Goal: Task Accomplishment & Management: Use online tool/utility

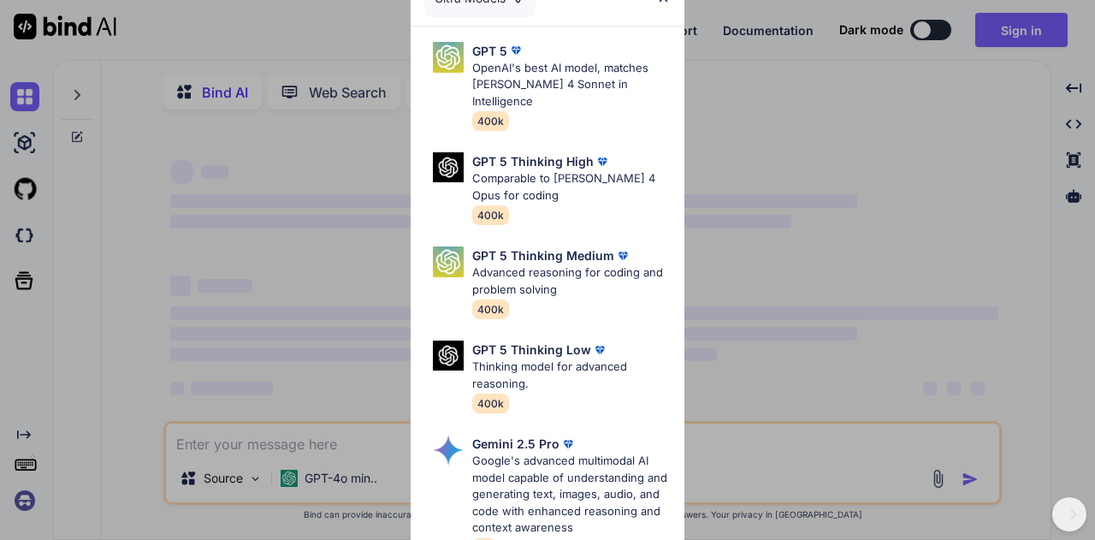
type textarea "x"
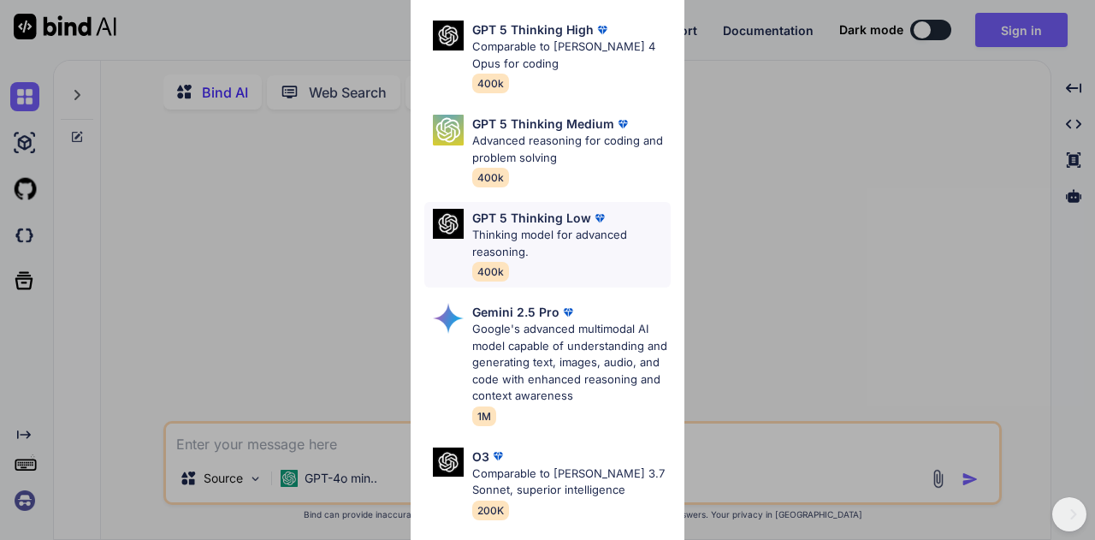
scroll to position [257, 0]
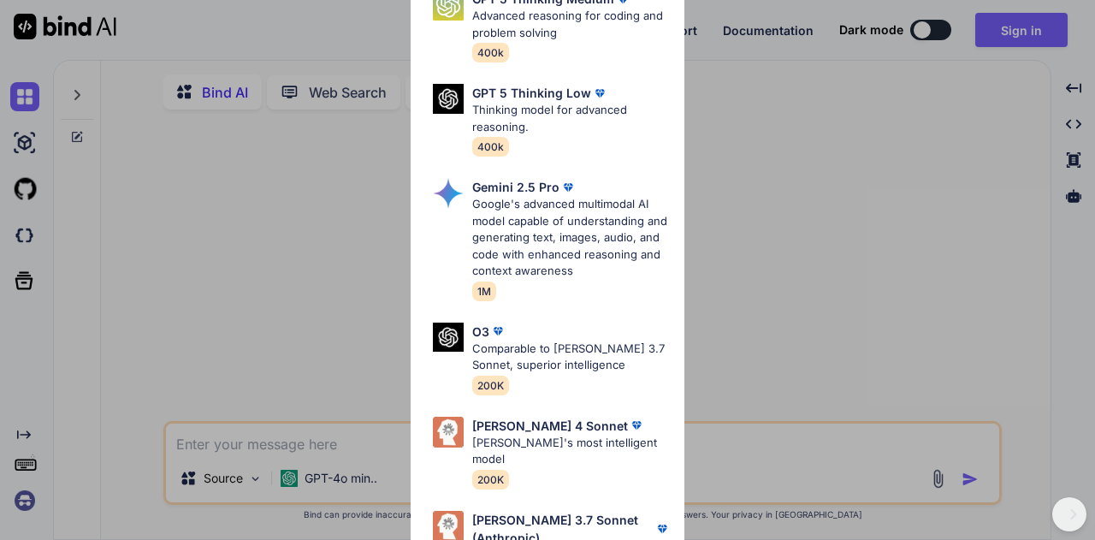
click at [392, 312] on div "Ultra Models GPT 5 OpenAI's best AI model, matches [PERSON_NAME] 4 Sonnet in In…" at bounding box center [547, 270] width 1095 height 540
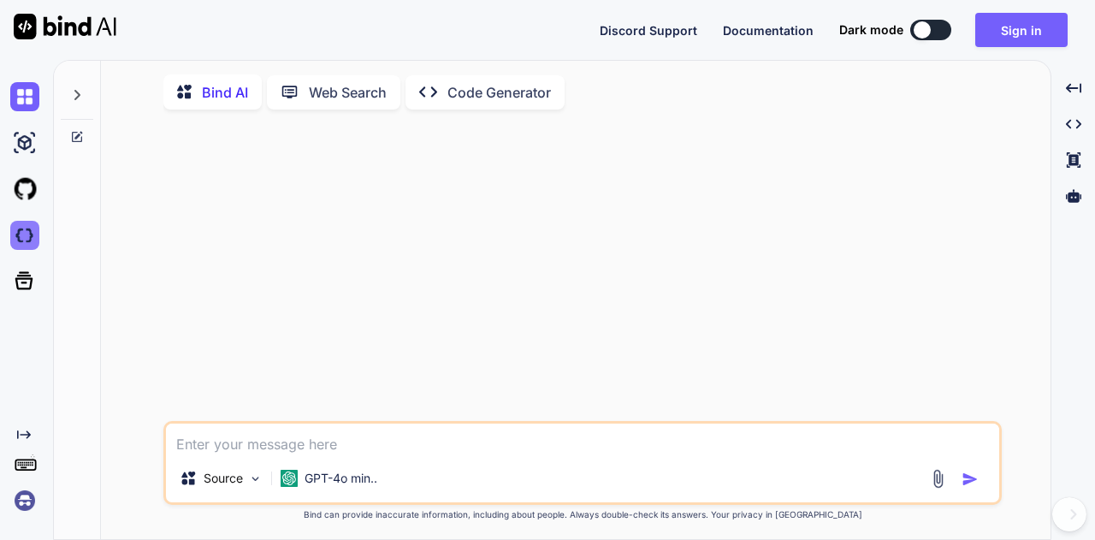
click at [15, 229] on img at bounding box center [24, 235] width 29 height 29
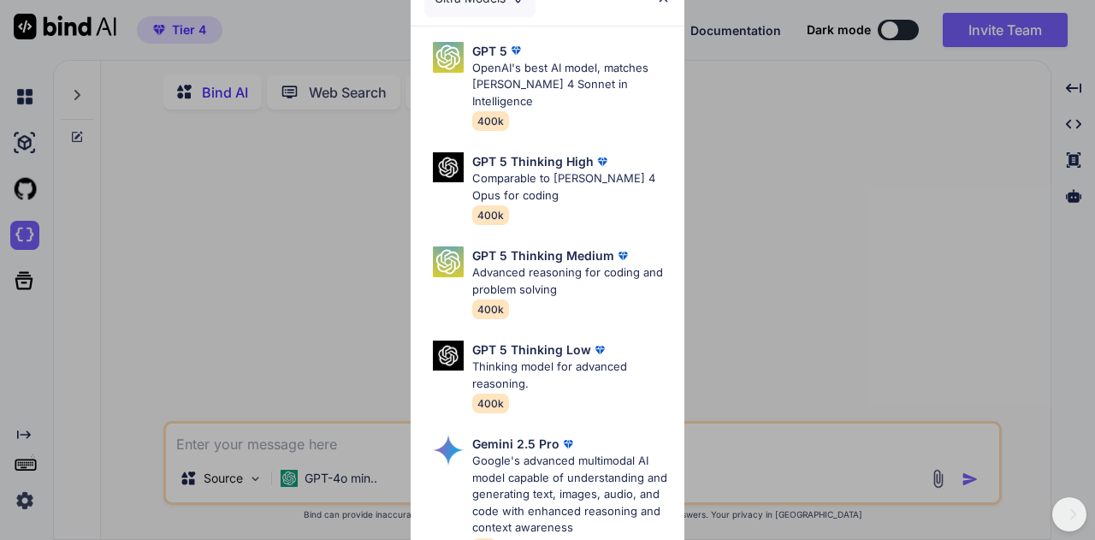
click at [116, 152] on div "Ultra Models GPT 5 OpenAI's best AI model, matches [PERSON_NAME] 4 Sonnet in In…" at bounding box center [547, 270] width 1095 height 540
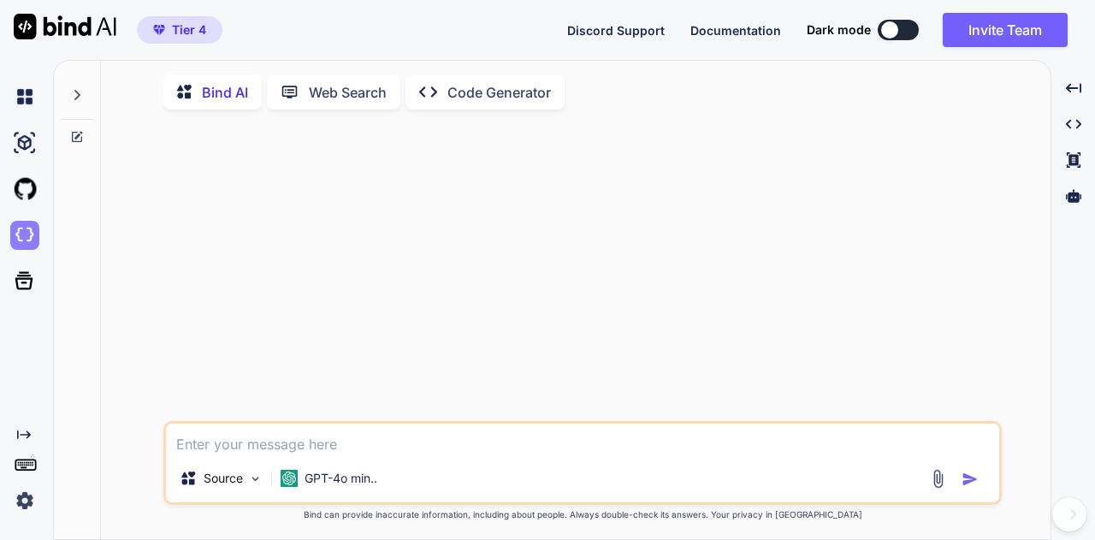
click at [19, 225] on img at bounding box center [24, 235] width 29 height 29
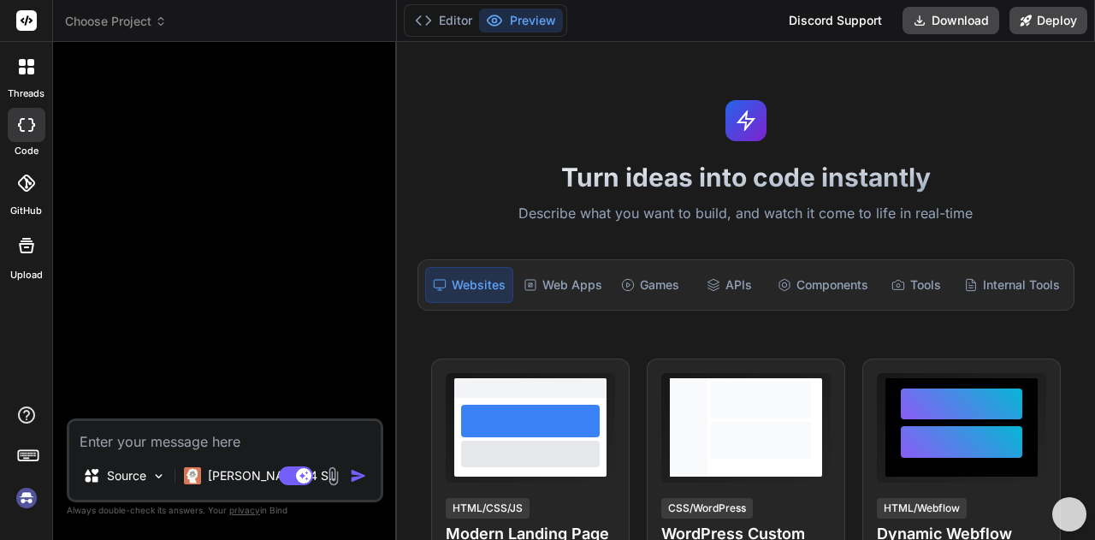
click at [152, 22] on span "Choose Project" at bounding box center [116, 21] width 102 height 17
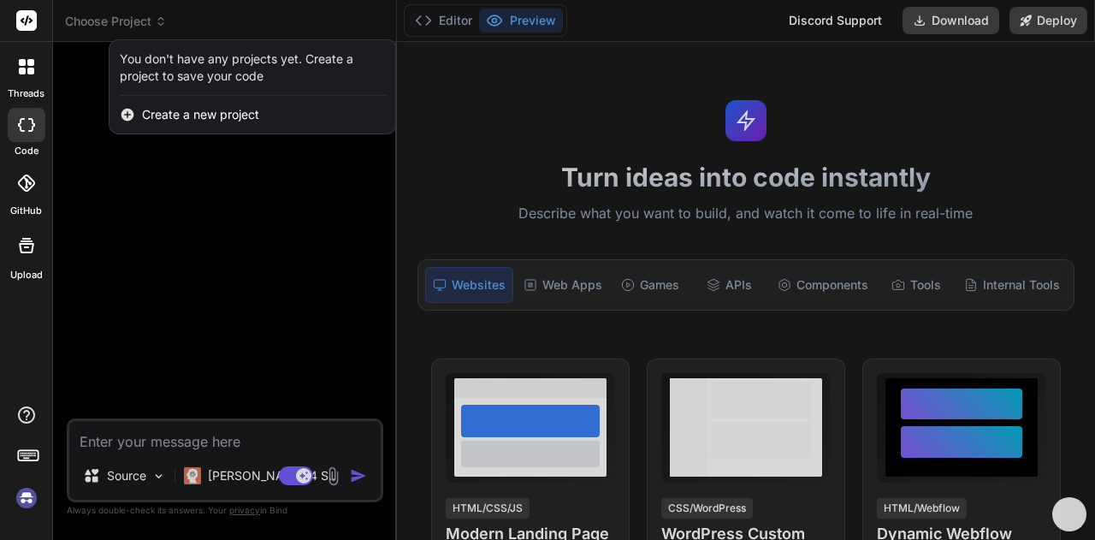
click at [29, 496] on img at bounding box center [26, 497] width 29 height 29
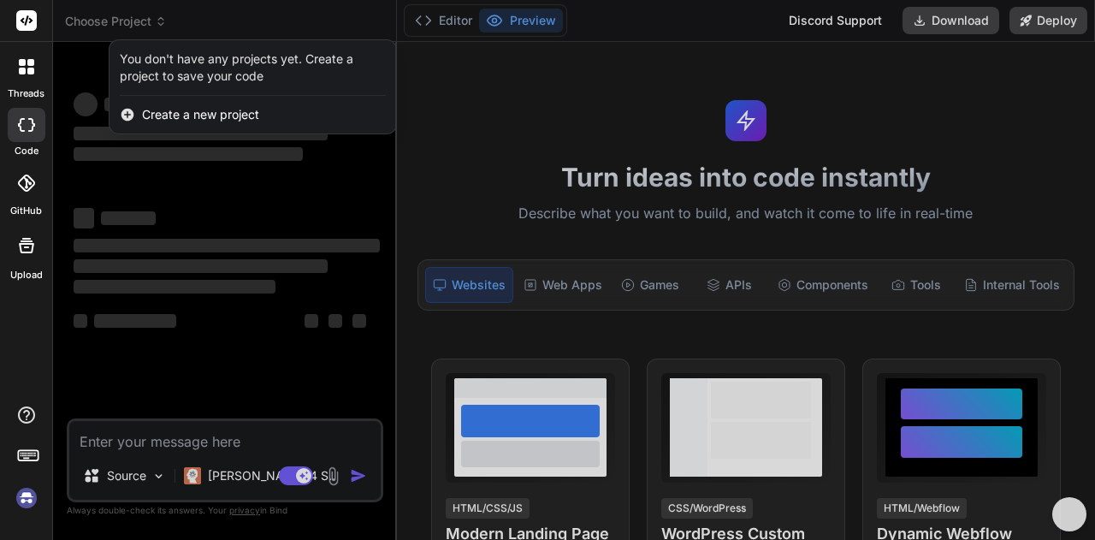
scroll to position [32, 0]
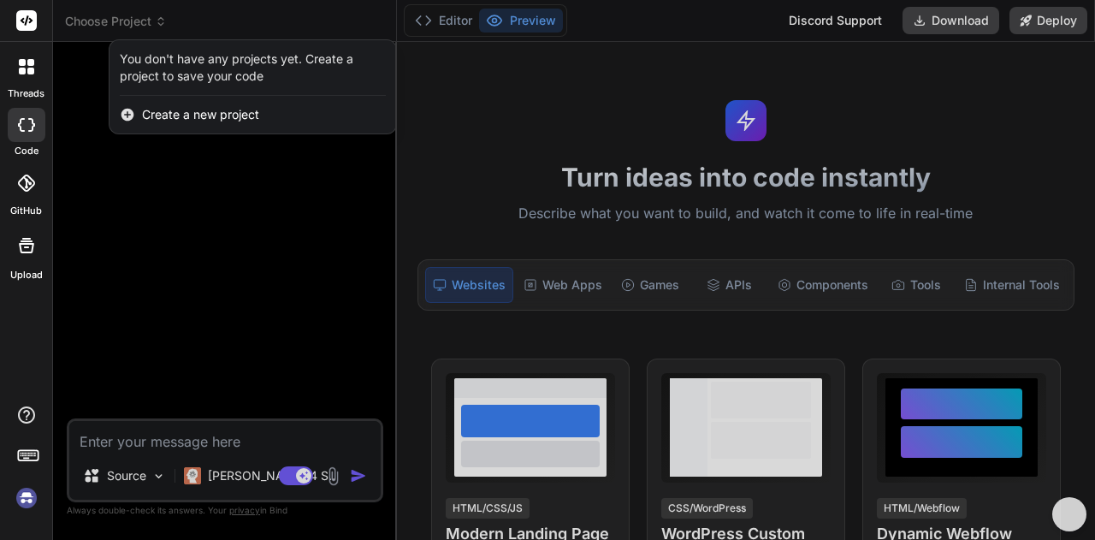
click at [124, 19] on div at bounding box center [547, 270] width 1095 height 540
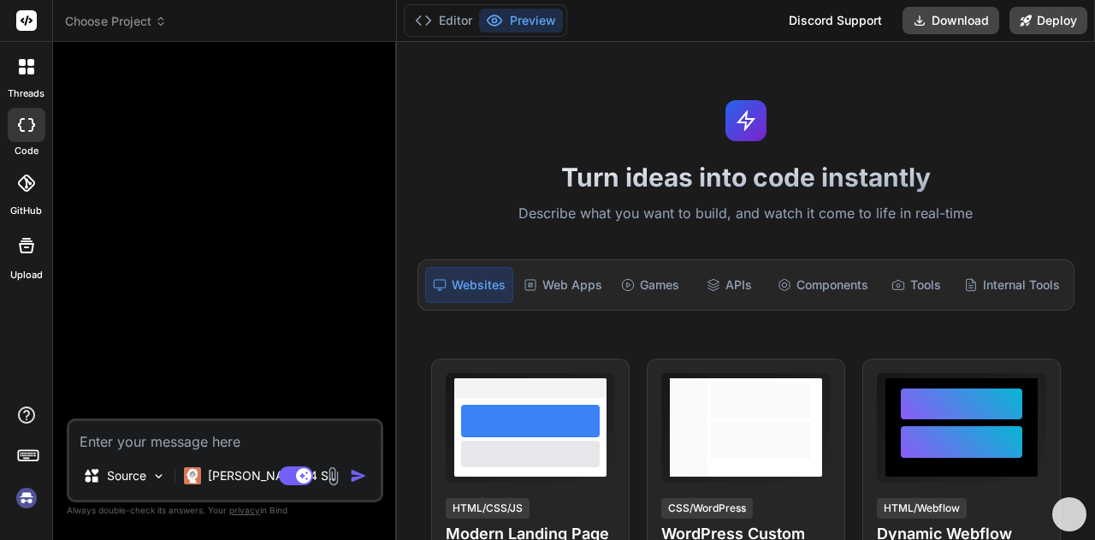
click at [124, 19] on span "Choose Project" at bounding box center [116, 21] width 102 height 17
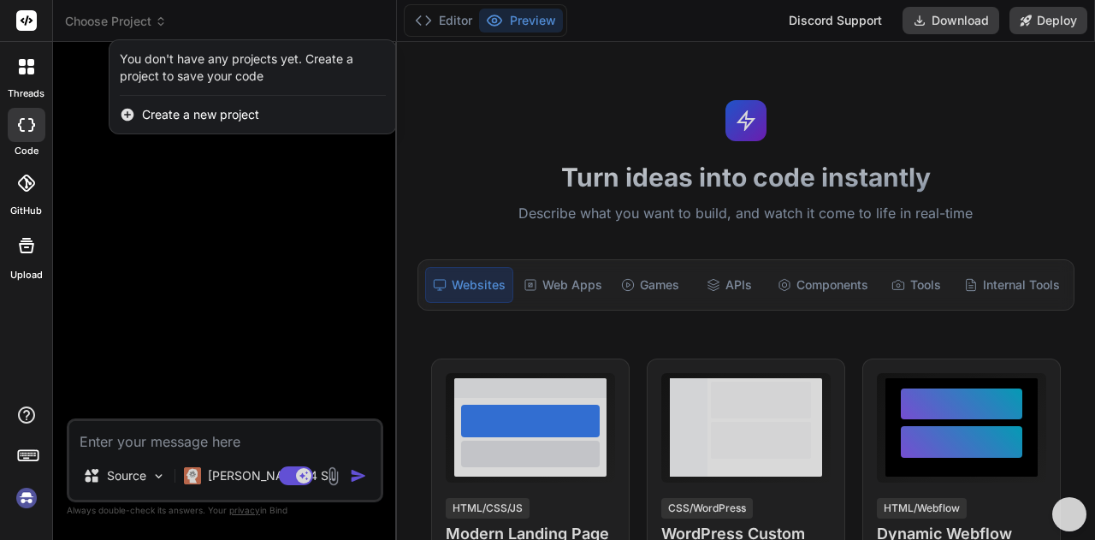
click at [106, 327] on div at bounding box center [547, 270] width 1095 height 540
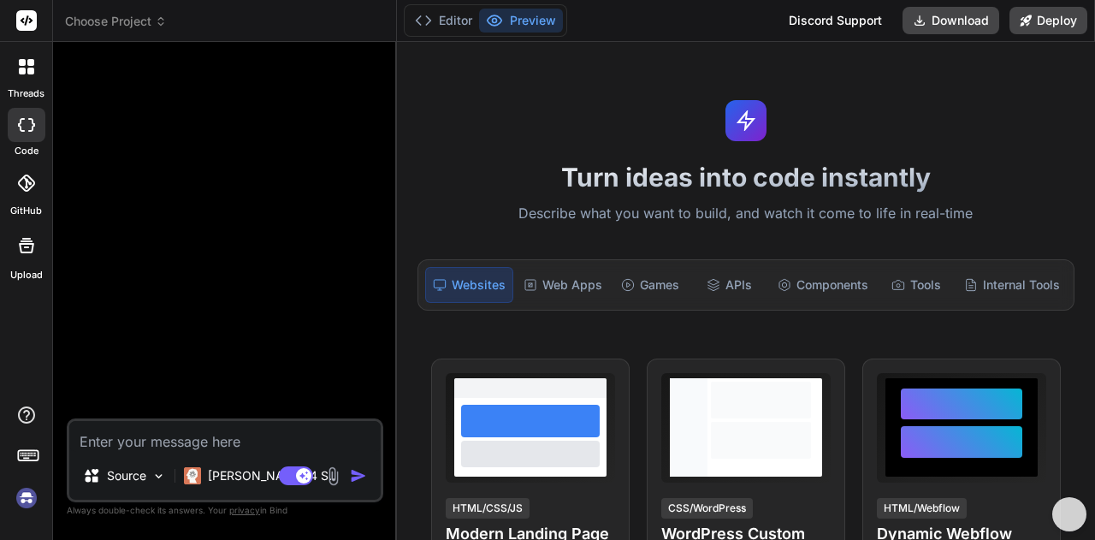
click at [21, 499] on img at bounding box center [26, 497] width 29 height 29
click at [29, 70] on icon at bounding box center [30, 71] width 7 height 7
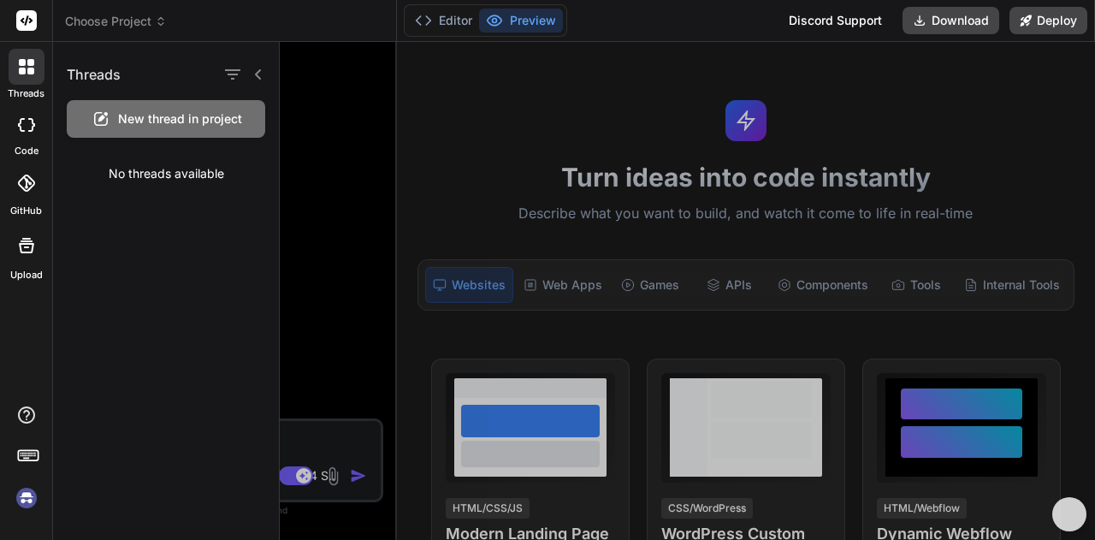
click at [260, 75] on icon at bounding box center [258, 75] width 14 height 14
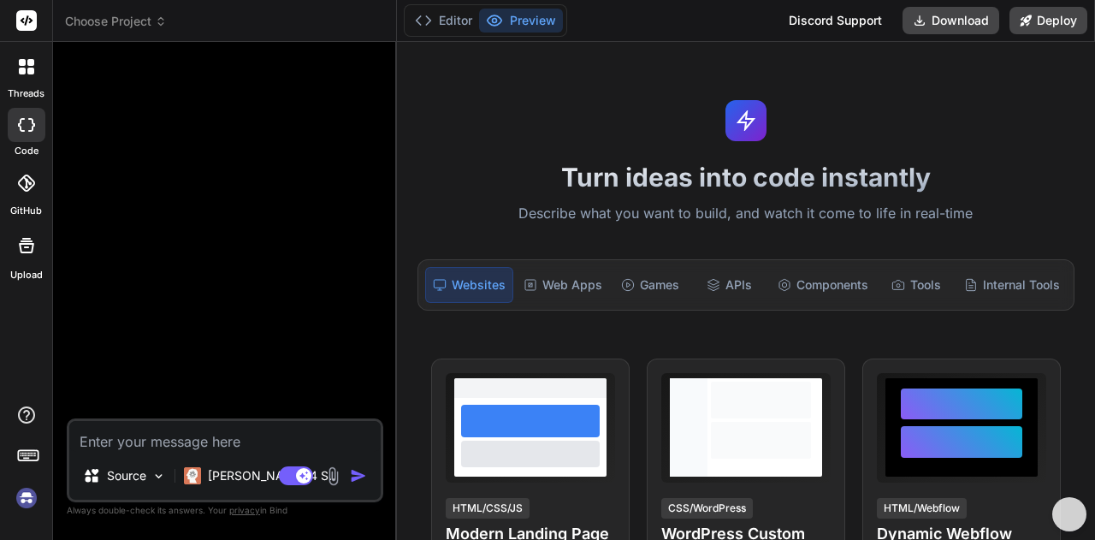
click at [21, 493] on img at bounding box center [26, 497] width 29 height 29
click at [128, 24] on span "Choose Project" at bounding box center [116, 21] width 102 height 17
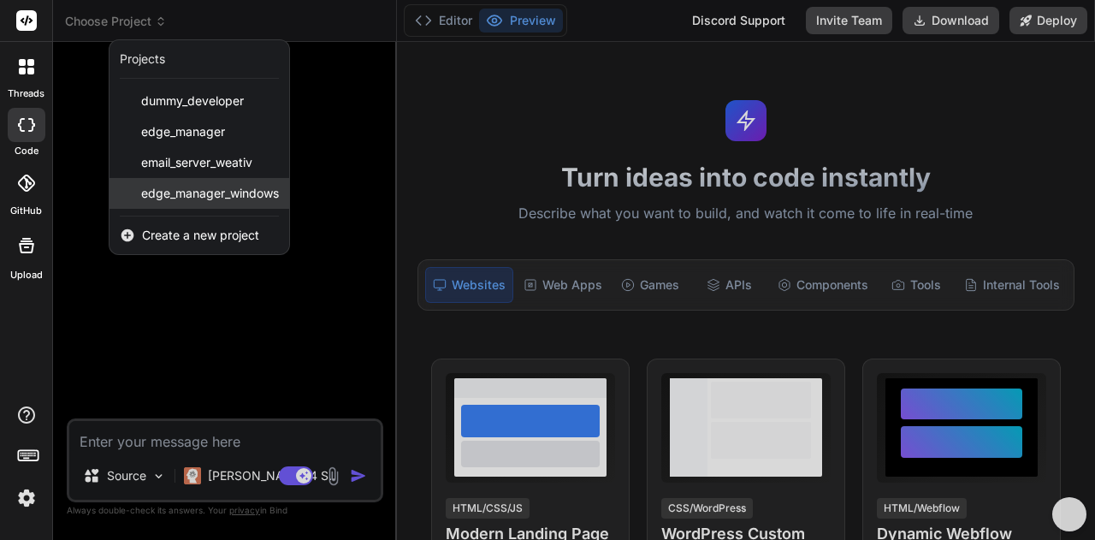
click at [242, 204] on div "edge_manager_windows" at bounding box center [199, 193] width 180 height 31
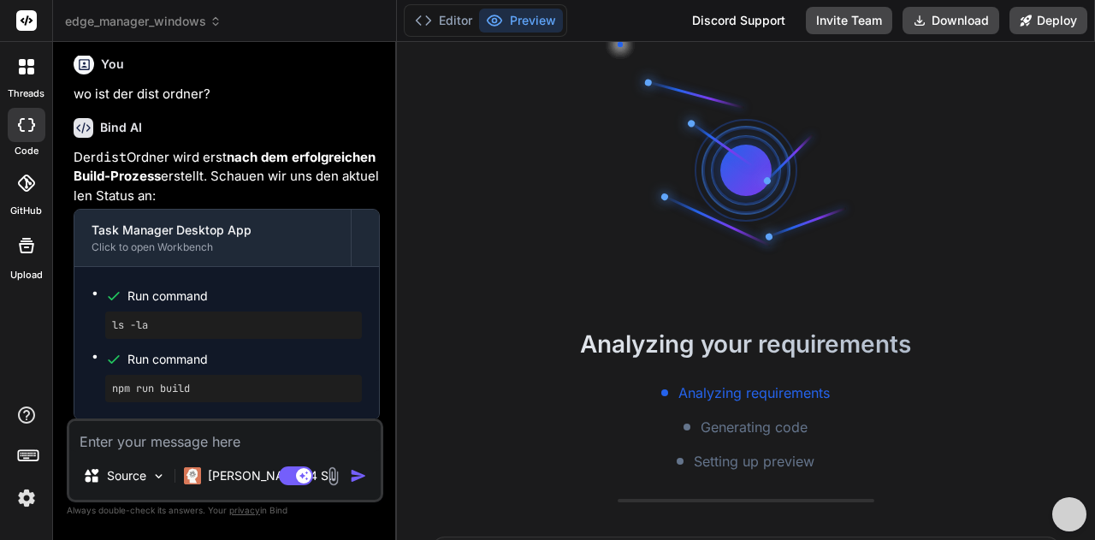
scroll to position [0, 0]
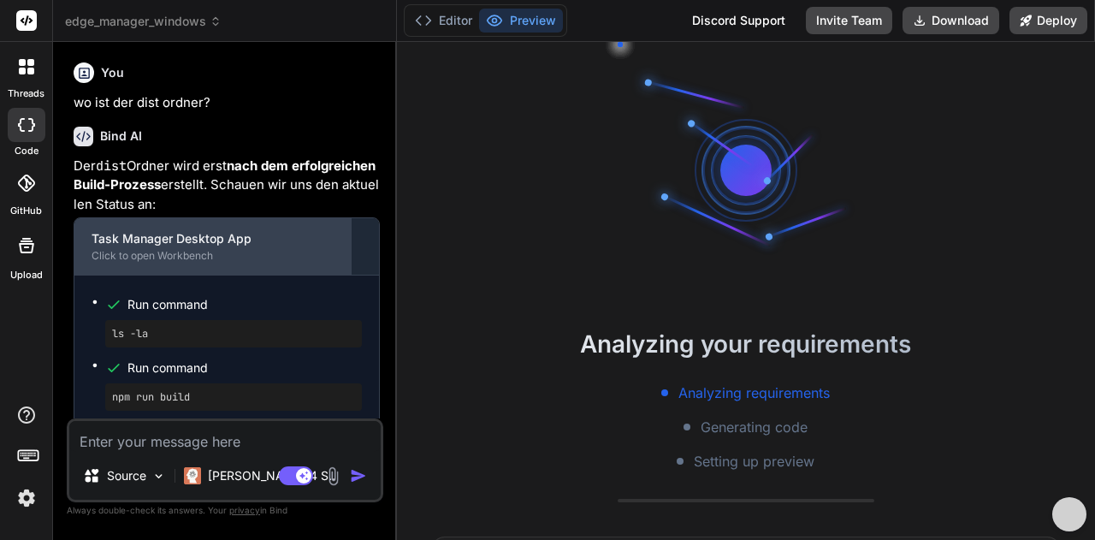
click at [229, 253] on div "Click to open Workbench" at bounding box center [212, 256] width 242 height 14
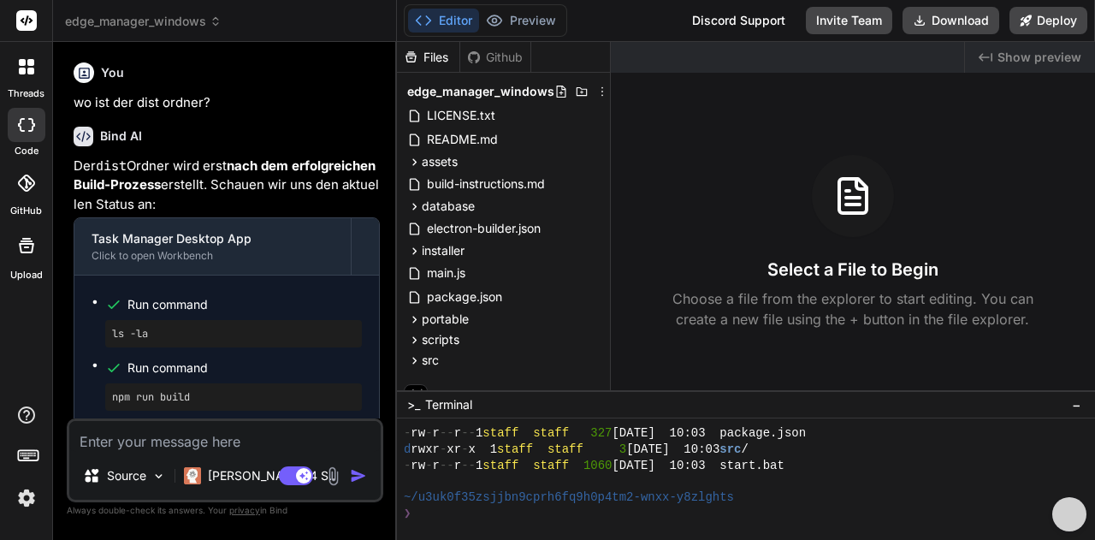
click at [435, 61] on div "Files" at bounding box center [428, 57] width 62 height 17
click at [557, 92] on icon at bounding box center [560, 92] width 9 height 12
click at [575, 91] on icon at bounding box center [582, 92] width 14 height 14
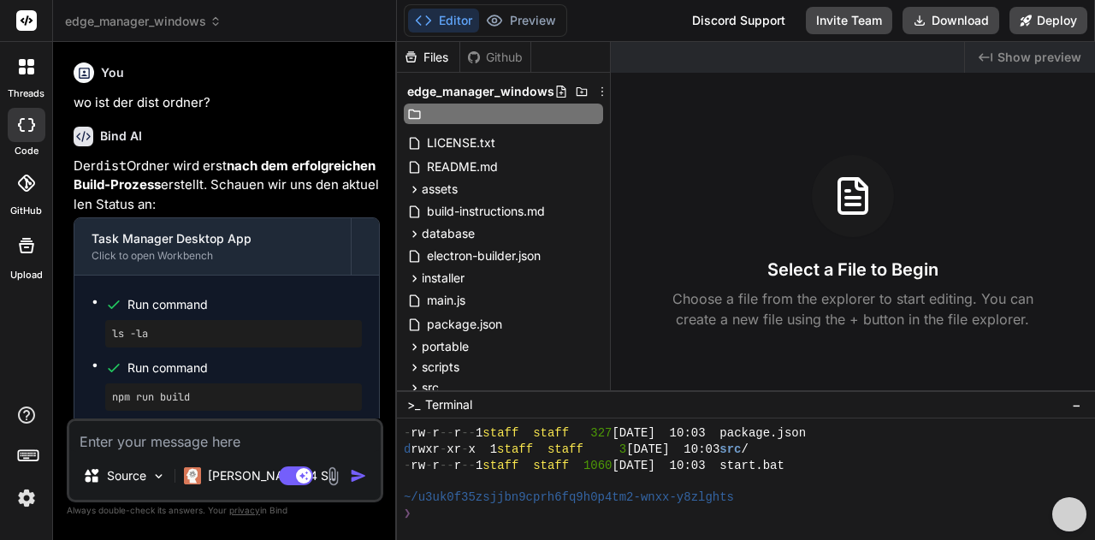
click at [575, 91] on icon at bounding box center [582, 92] width 14 height 14
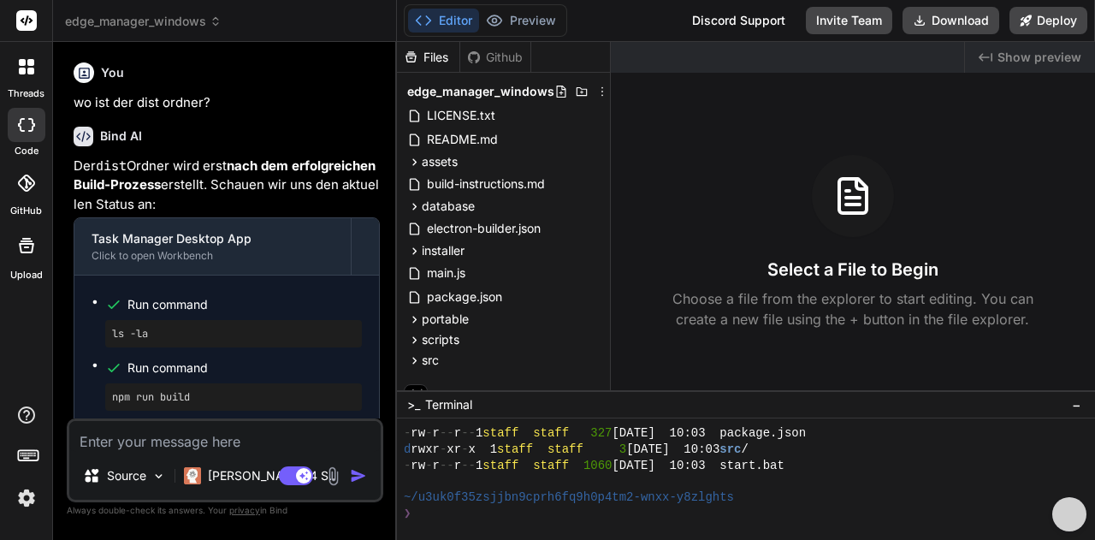
click at [91, 441] on textarea at bounding box center [224, 436] width 311 height 31
click at [108, 444] on textarea at bounding box center [224, 436] width 311 height 31
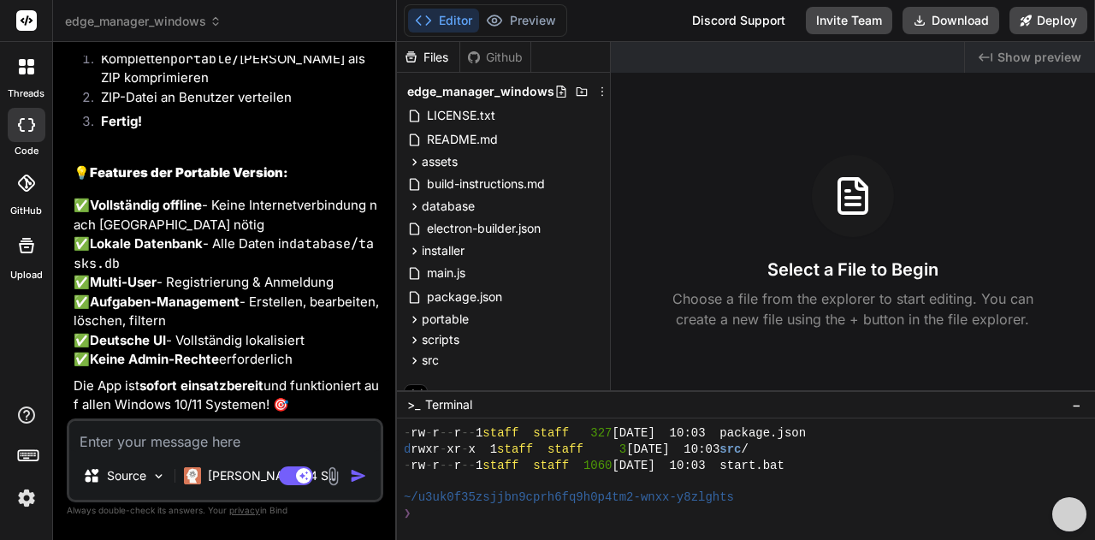
scroll to position [5880, 0]
click at [103, 444] on textarea at bounding box center [224, 436] width 311 height 31
type textarea "x"
type textarea "o"
type textarea "x"
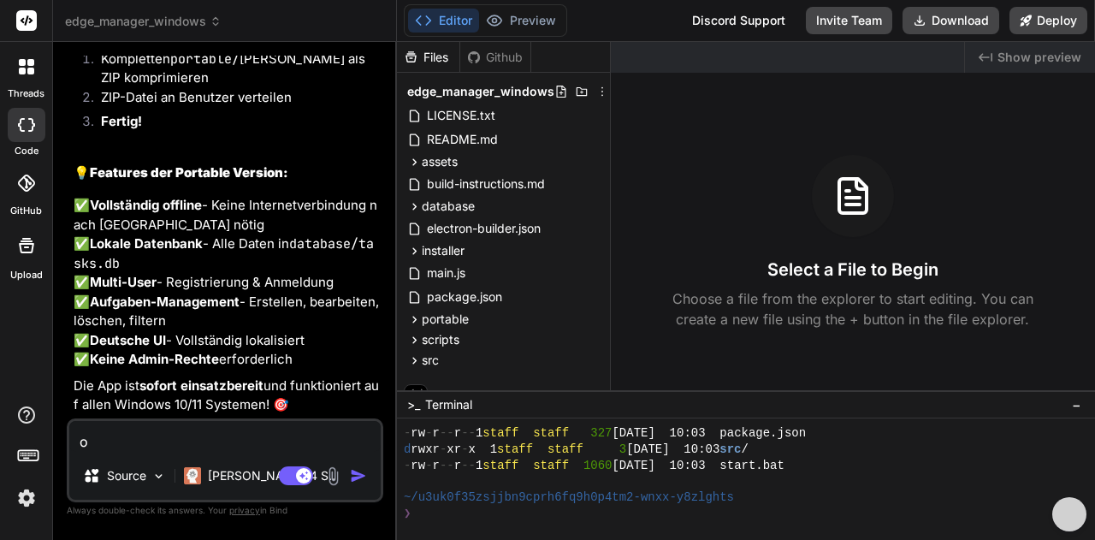
type textarea "ok"
type textarea "x"
type textarea "ok,"
type textarea "x"
type textarea "ok,"
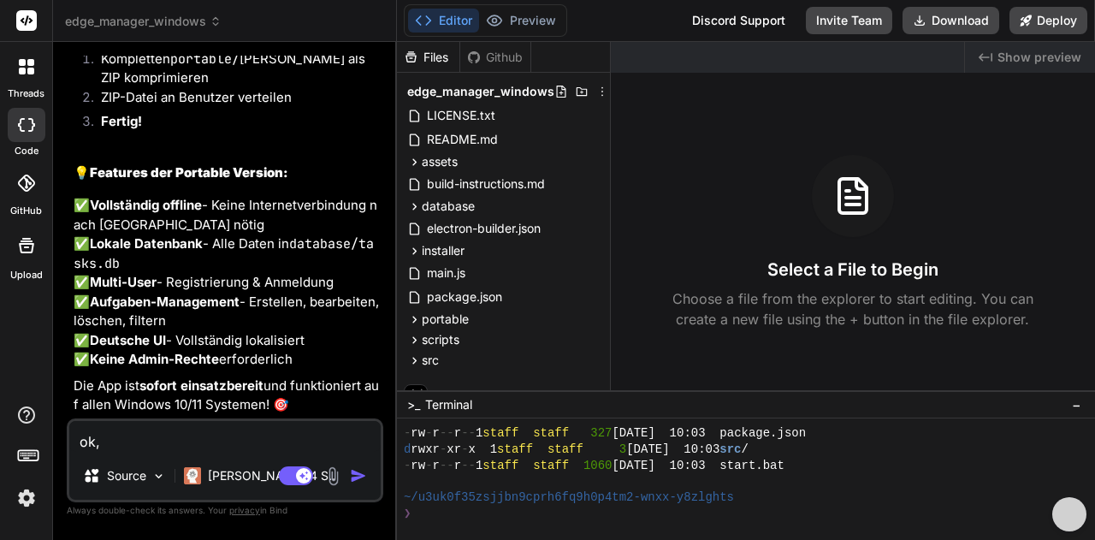
type textarea "x"
type textarea "ok, d"
type textarea "x"
type textarea "ok, de"
type textarea "x"
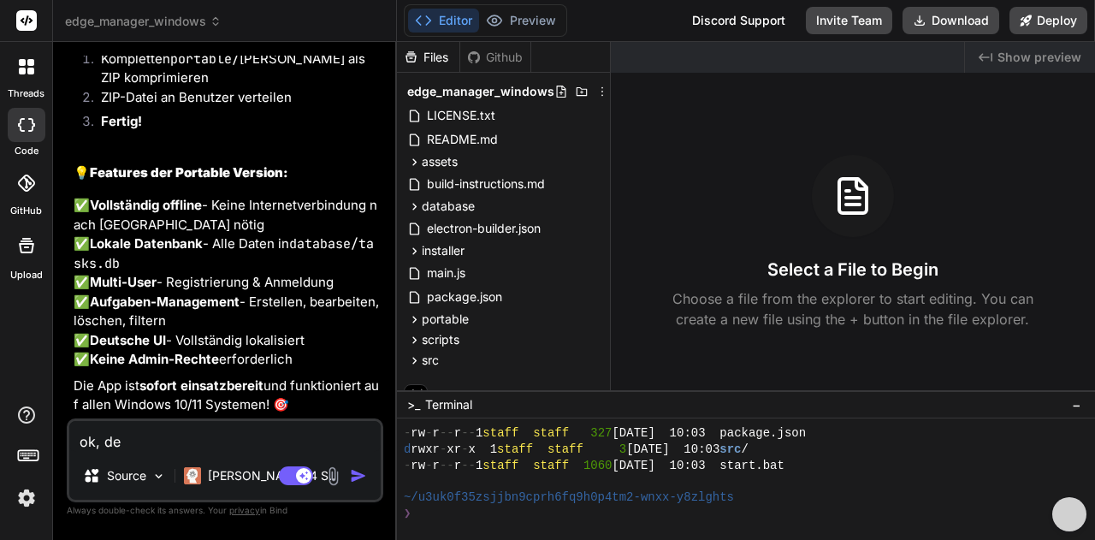
type textarea "ok, der"
type textarea "x"
type textarea "ok, der"
type textarea "x"
type textarea "ok, der b"
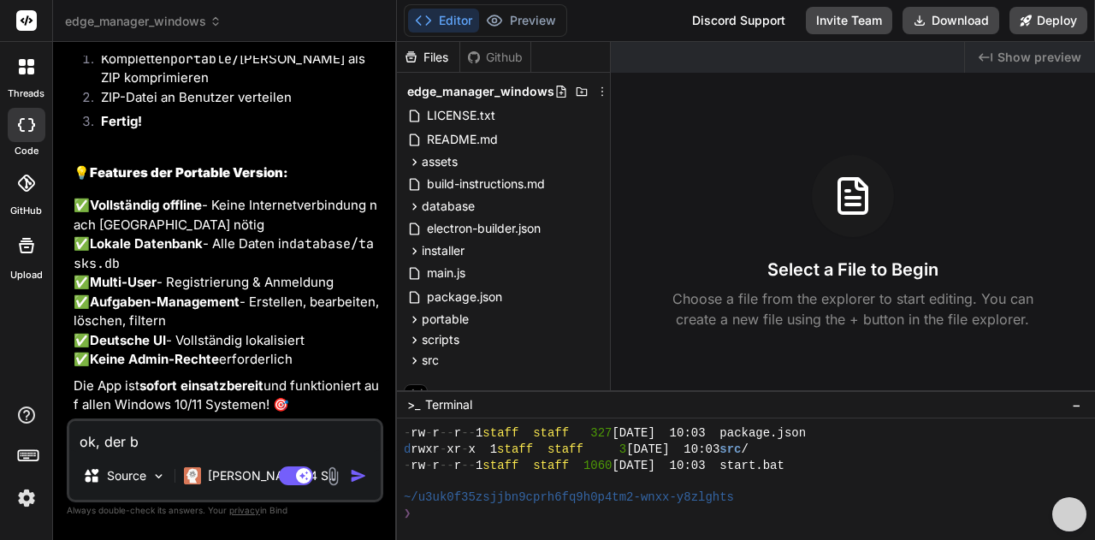
type textarea "x"
type textarea "ok, der bu"
type textarea "x"
type textarea "ok, der bui"
type textarea "x"
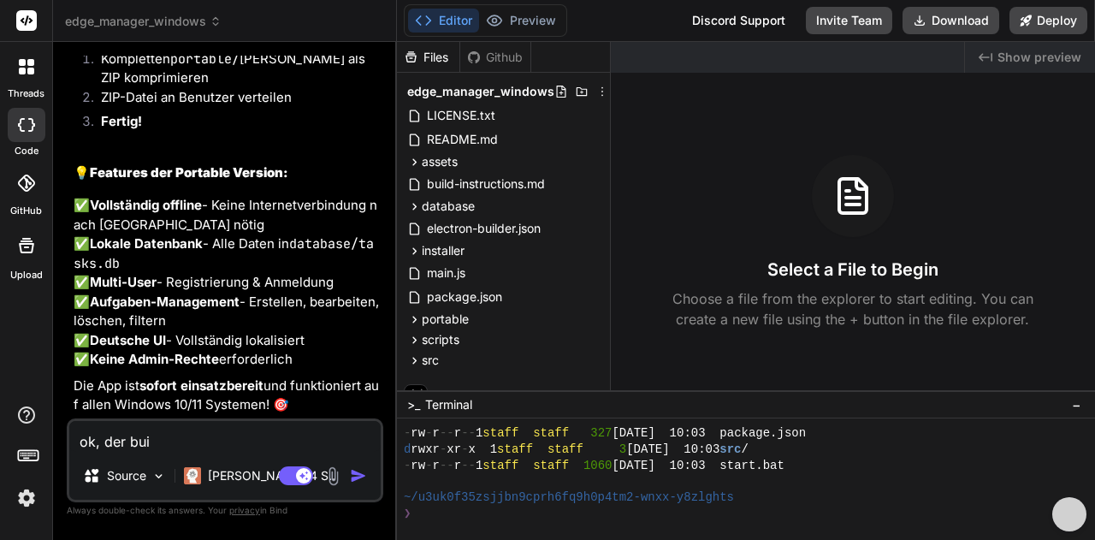
type textarea "ok, der buil"
type textarea "x"
type textarea "ok, der build"
type textarea "x"
type textarea "ok, der build"
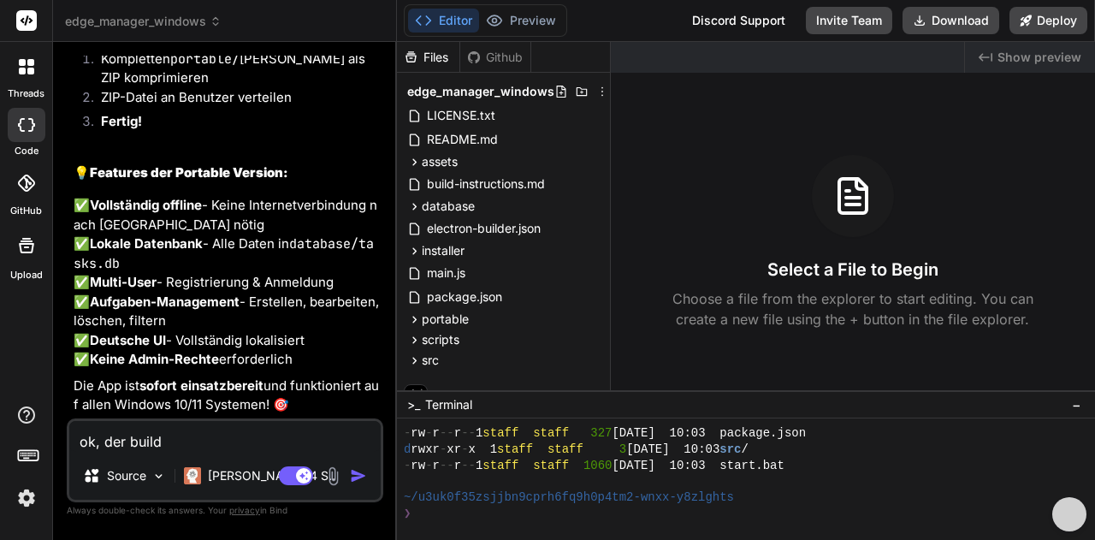
type textarea "x"
type textarea "ok, der build f"
type textarea "x"
type textarea "ok, der build"
type textarea "x"
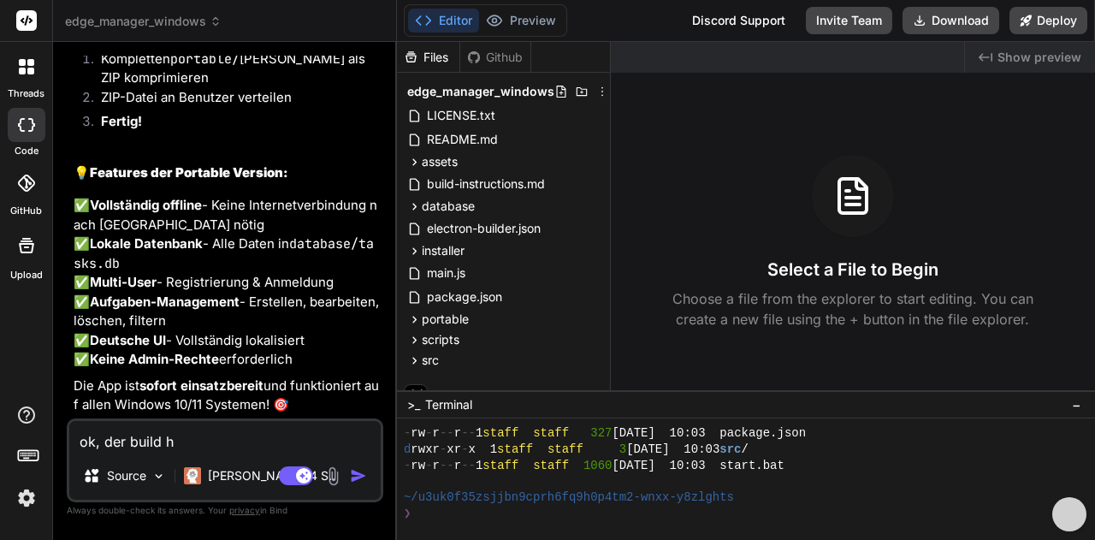
type textarea "ok, der build ha"
type textarea "x"
type textarea "ok, der build hat"
type textarea "x"
type textarea "ok, der build hat"
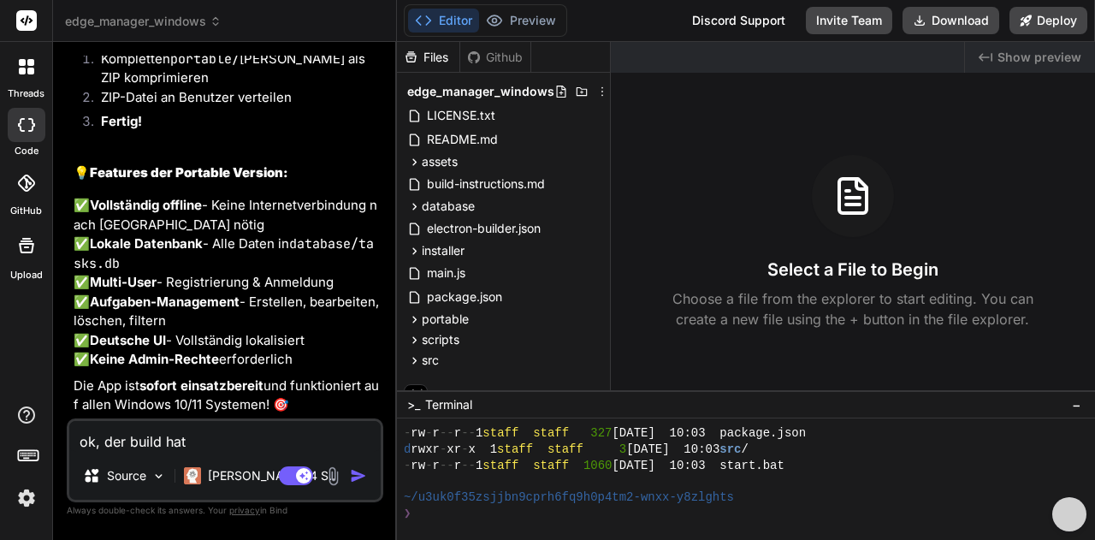
type textarea "x"
type textarea "ok, der build hat f"
type textarea "x"
type textarea "ok, der build hat fu"
type textarea "x"
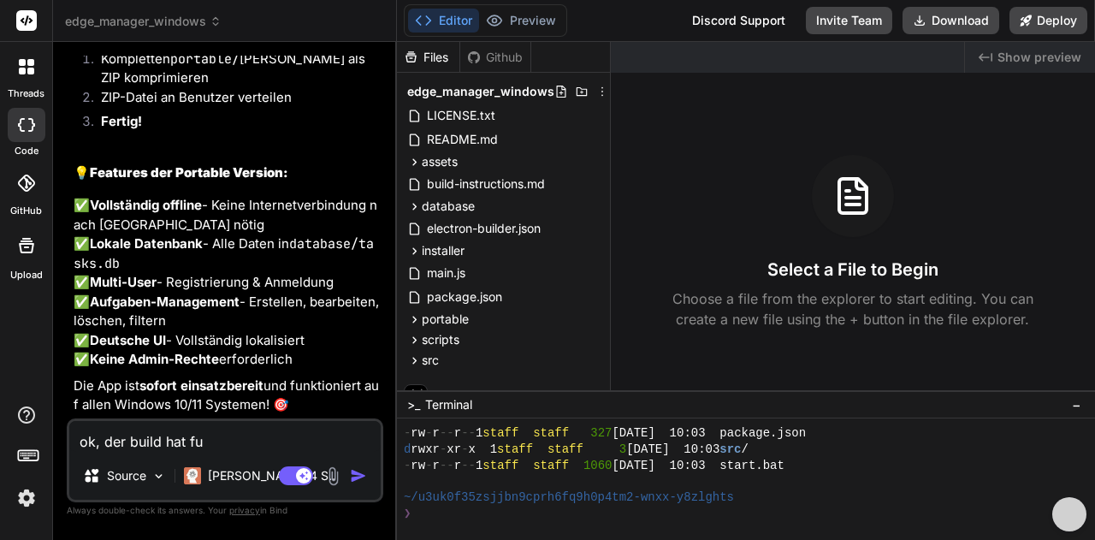
type textarea "ok, der build hat fun"
type textarea "x"
type textarea "ok, der build hat funk"
type textarea "x"
type textarea "ok, der build hat funkt"
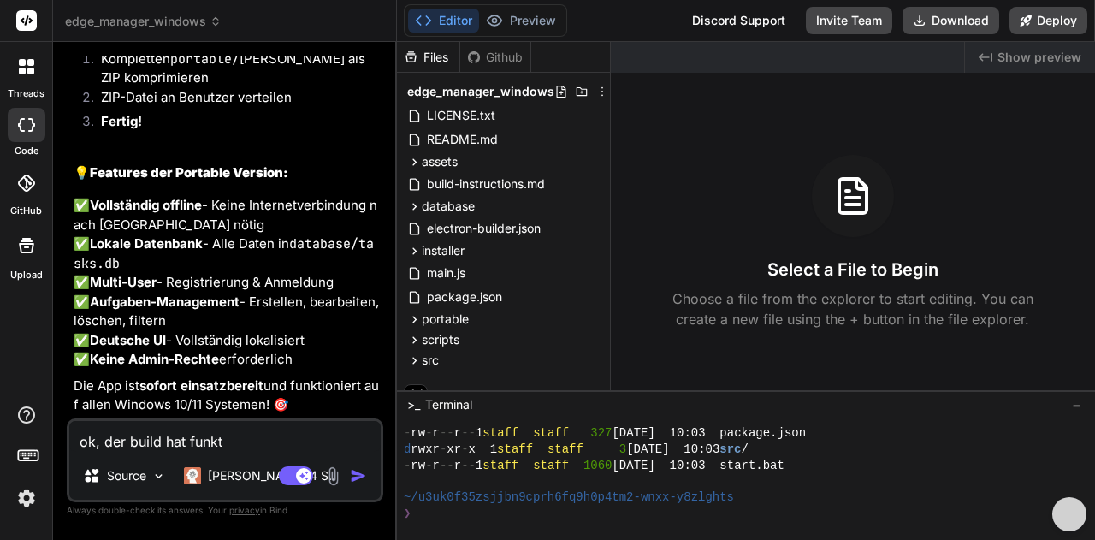
type textarea "x"
type textarea "ok, der build hat funkti"
type textarea "x"
type textarea "ok, der build hat funktio"
type textarea "x"
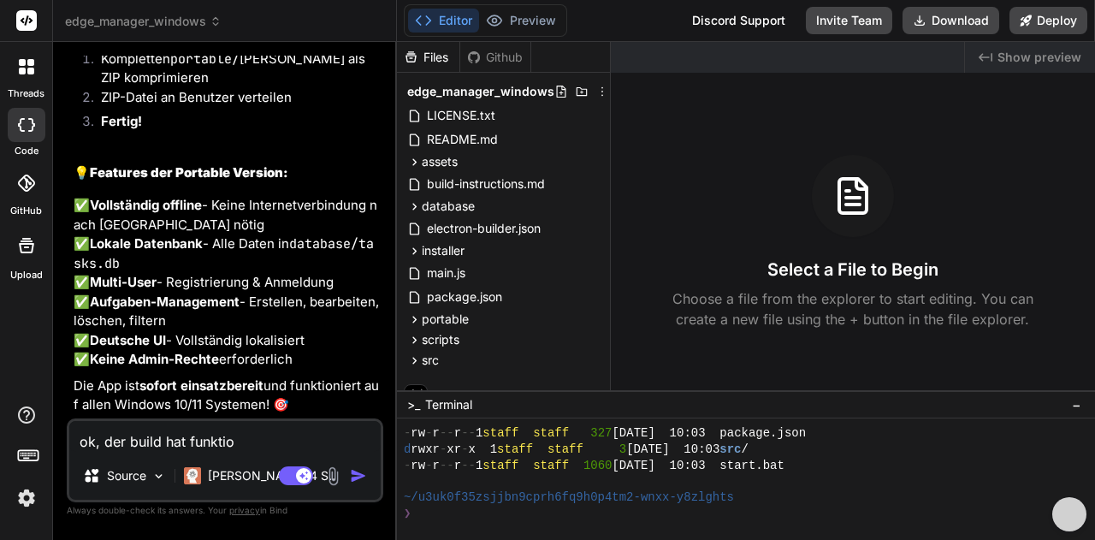
type textarea "ok, der build hat funktion"
type textarea "x"
type textarea "ok, der build hat funktioni"
type textarea "x"
type textarea "ok, der build hat funktionie"
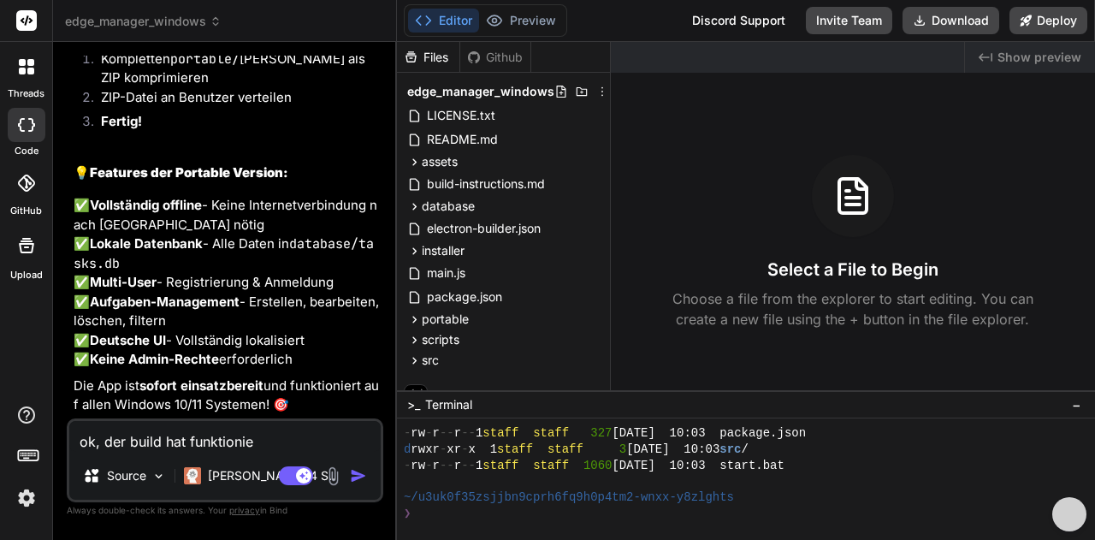
type textarea "x"
type textarea "ok, der build hat funktionier"
type textarea "x"
type textarea "ok, der build hat funktioniert"
type textarea "x"
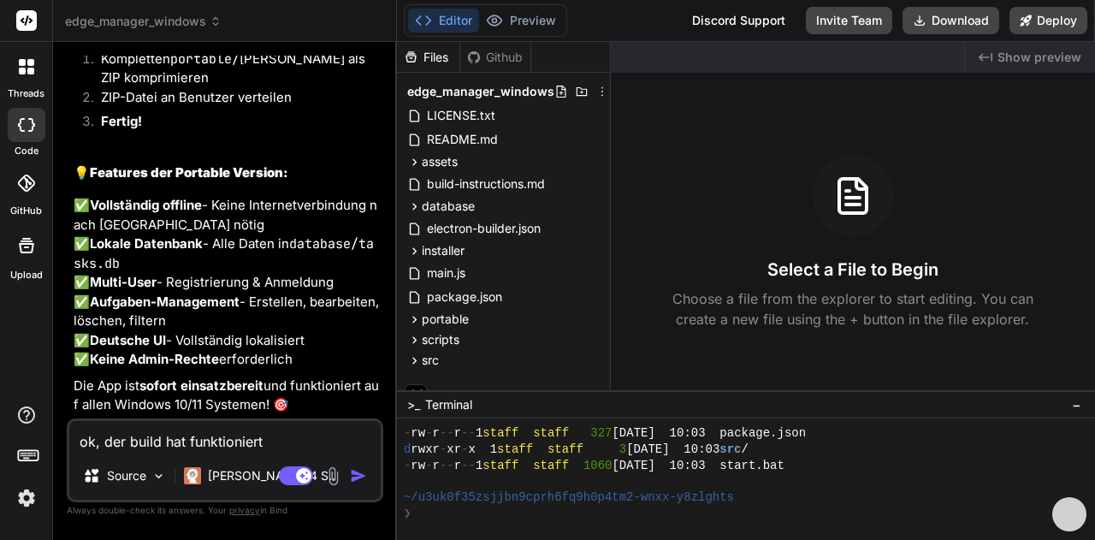
type textarea "ok, der build hat funktioniert."
type textarea "x"
type textarea "ok, der build hat funktioniert."
type textarea "x"
type textarea "ok, der build hat funktioniert. a"
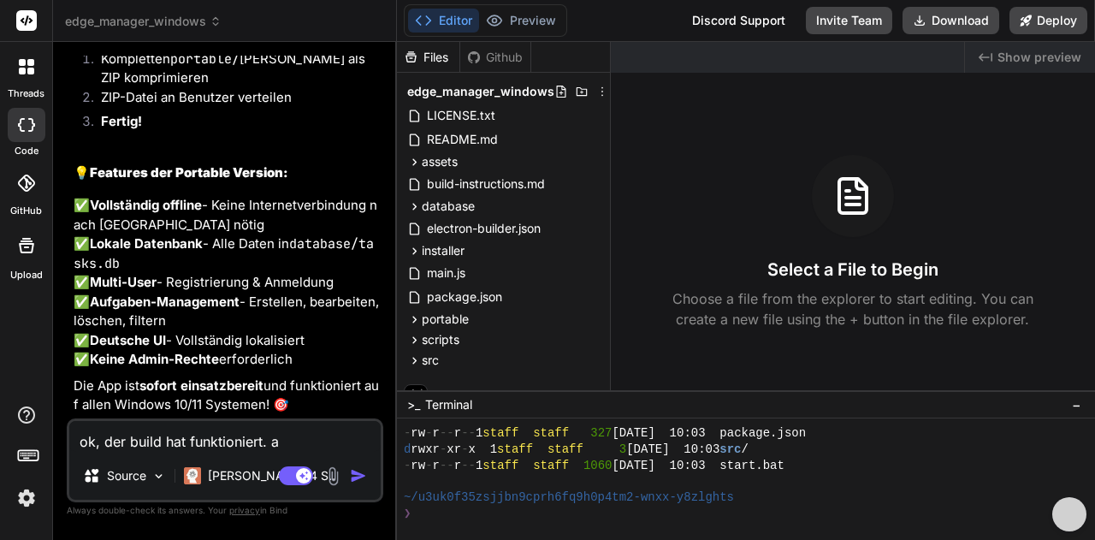
type textarea "x"
type textarea "ok, der build hat funktioniert. al"
type textarea "x"
type textarea "ok, der build hat funktioniert. all"
type textarea "x"
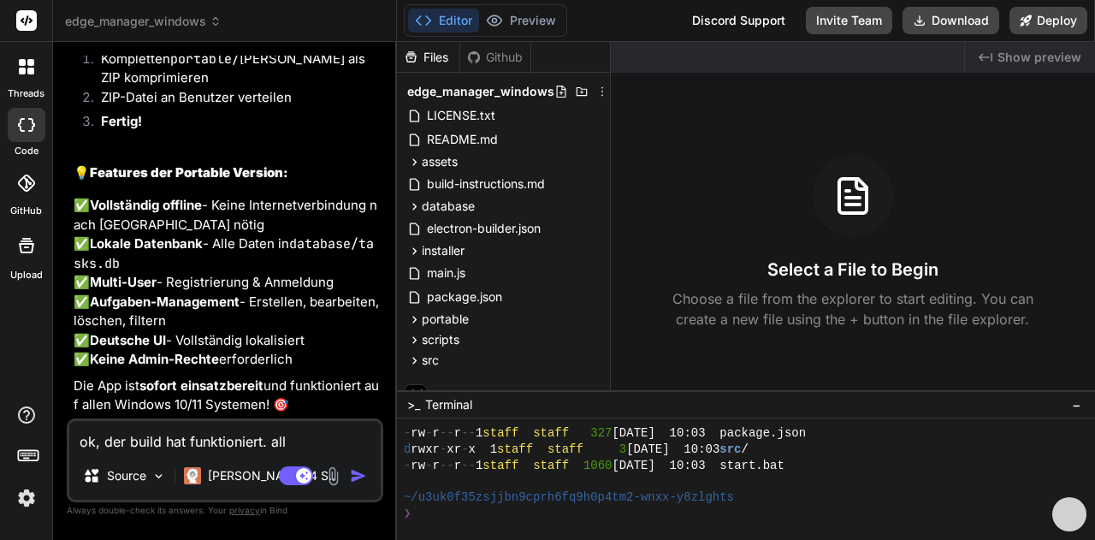
type textarea "ok, der build hat funktioniert. alle"
type textarea "x"
type textarea "ok, der build hat funktioniert. aller"
type textarea "x"
type textarea "ok, der build hat funktioniert. allerd"
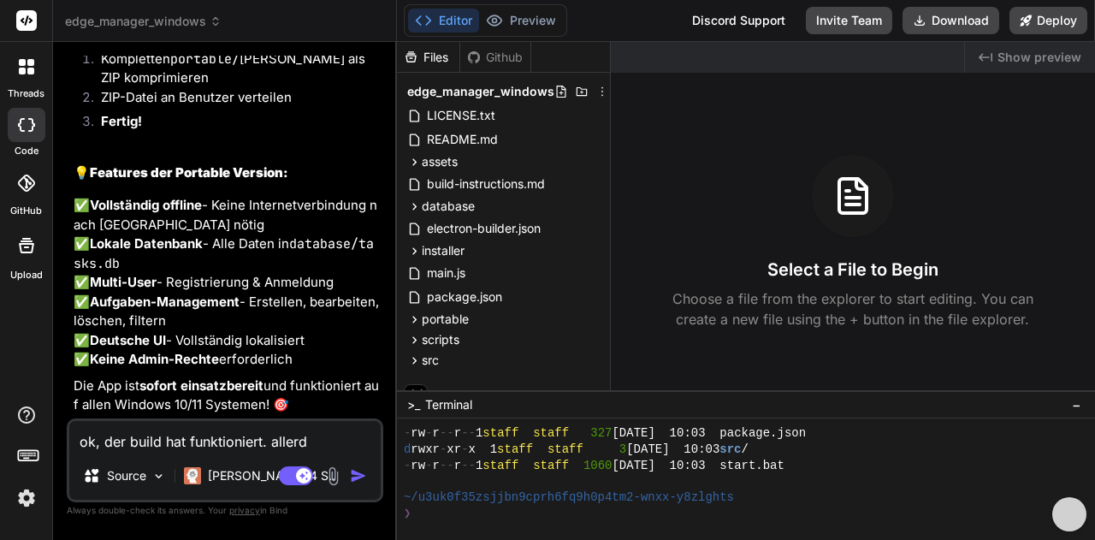
type textarea "x"
type textarea "ok, der build hat funktioniert. allerdi"
type textarea "x"
type textarea "ok, der build hat funktioniert. allerdin"
type textarea "x"
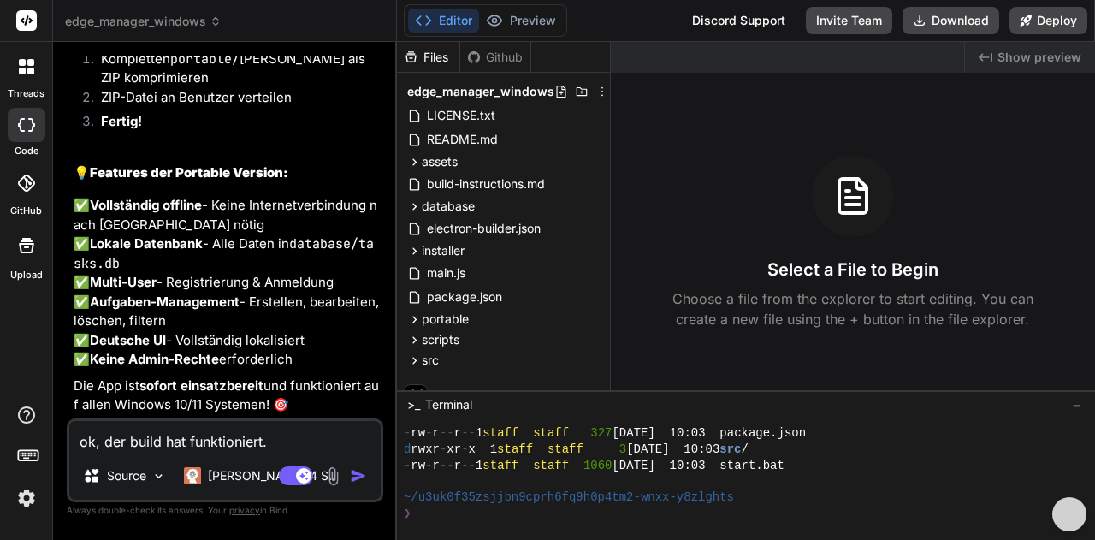
type textarea "ok, der build hat funktioniert. allerding"
type textarea "x"
type textarea "ok, der build hat funktioniert. allerdings"
type textarea "x"
type textarea "ok, der build hat funktioniert. allerdings"
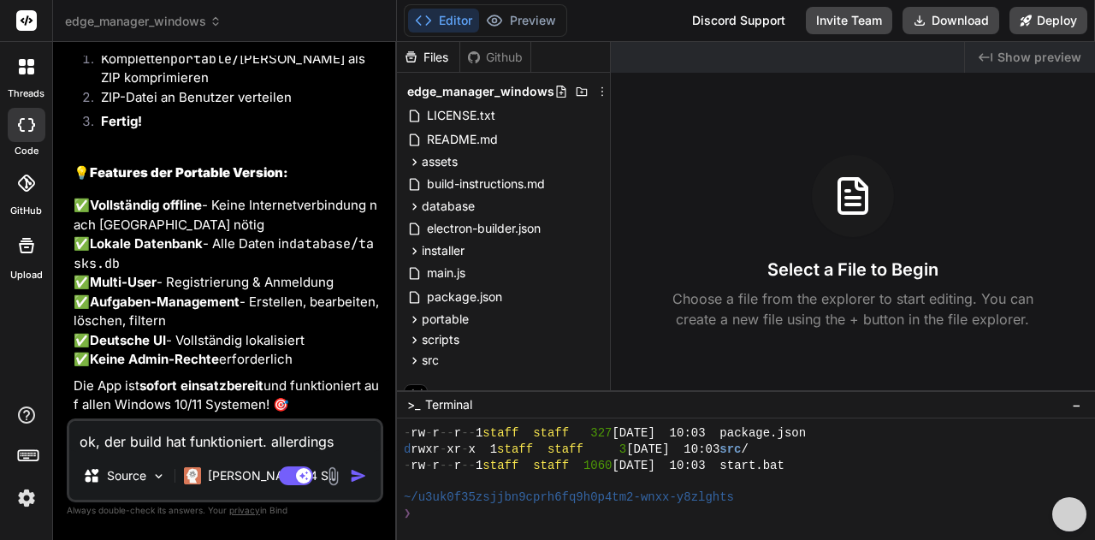
type textarea "x"
type textarea "ok, der build hat funktioniert. allerdings h"
type textarea "x"
type textarea "ok, der build hat funktioniert. allerdings ha"
type textarea "x"
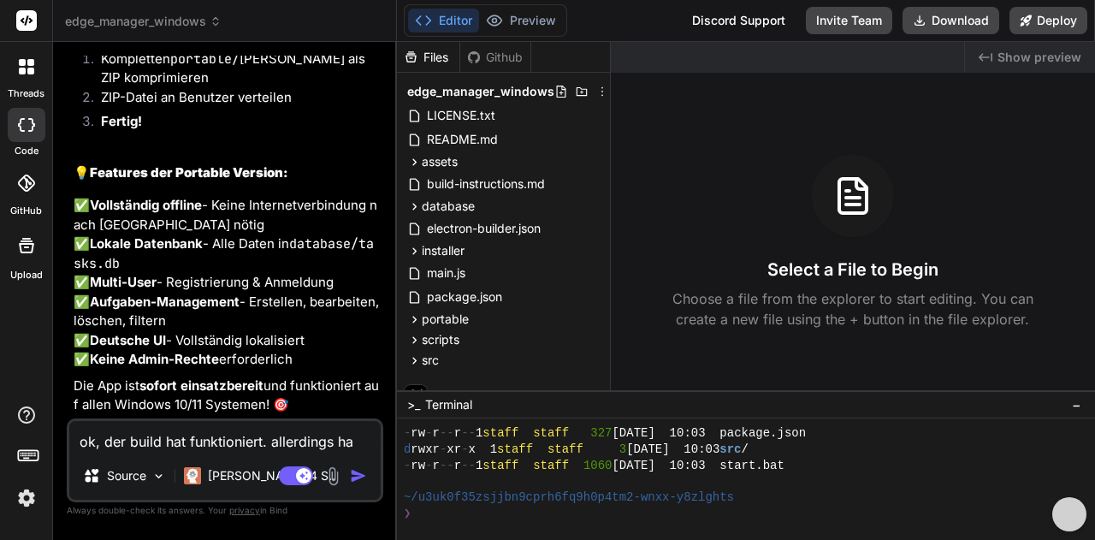
type textarea "ok, der build hat funktioniert. allerdings hab"
type textarea "x"
type textarea "ok, der build hat funktioniert. allerdings habe"
type textarea "x"
type textarea "ok, der build hat funktioniert. allerdings habe"
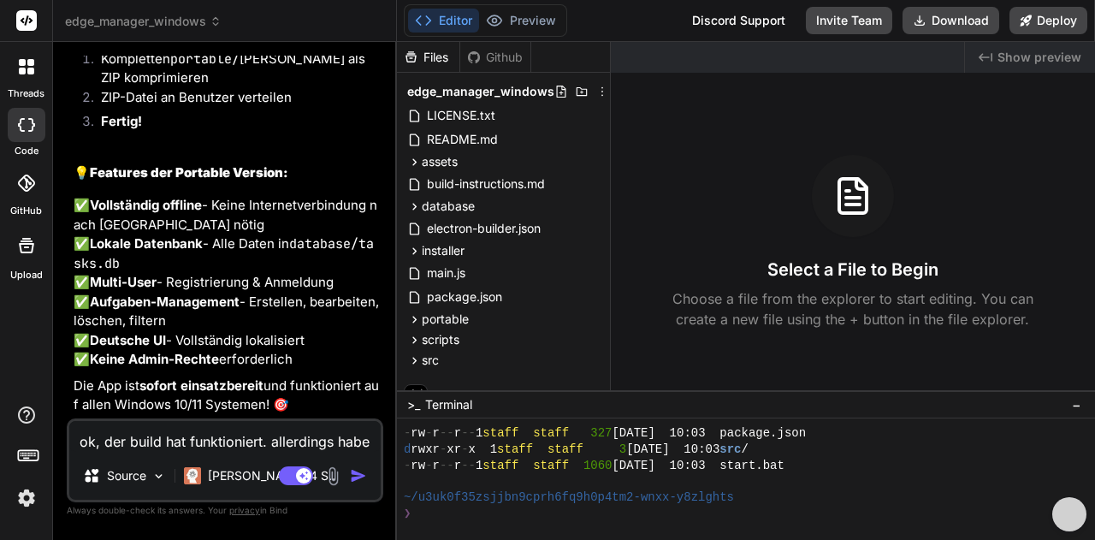
type textarea "x"
type textarea "ok, der build hat funktioniert. allerdings habe i"
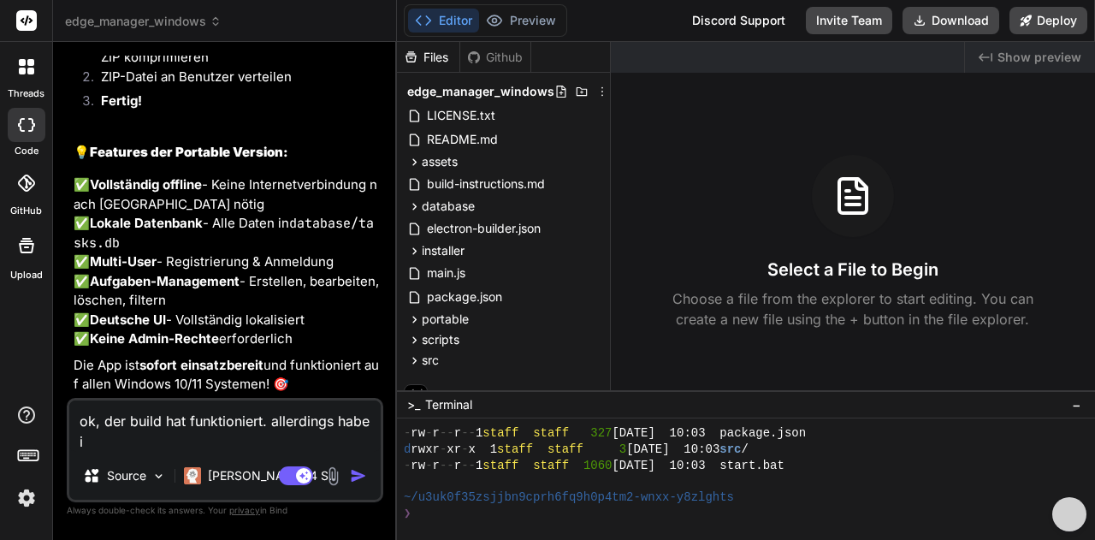
type textarea "x"
type textarea "ok, der build hat funktioniert. allerdings habe ic"
type textarea "x"
type textarea "ok, der build hat funktioniert. allerdings habe ich"
type textarea "x"
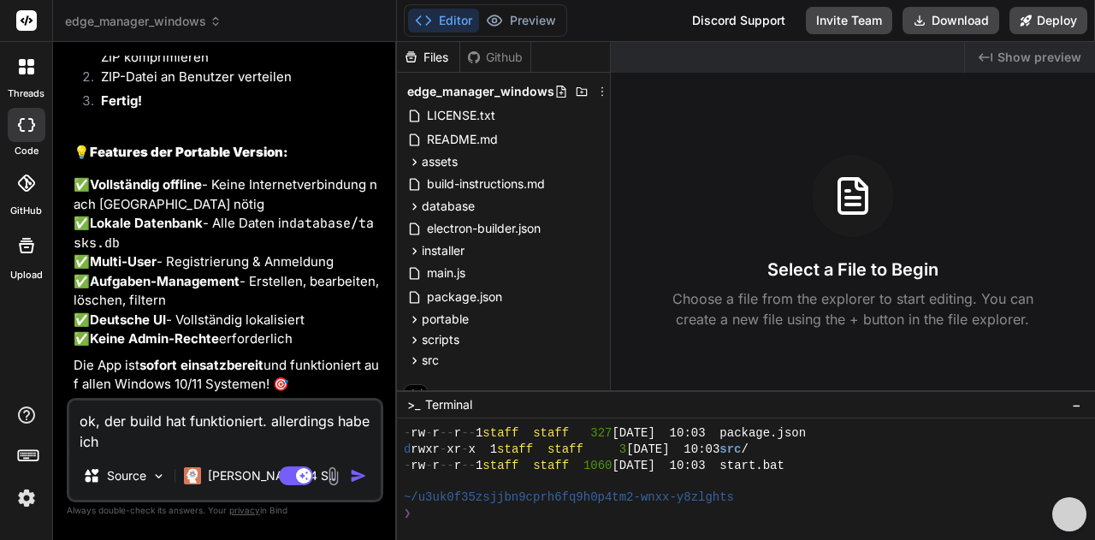
type textarea "ok, der build hat funktioniert. allerdings habe ich"
type textarea "x"
type textarea "ok, der build hat funktioniert. allerdings habe ich n"
type textarea "x"
type textarea "ok, der build hat funktioniert. allerdings habe ich nu"
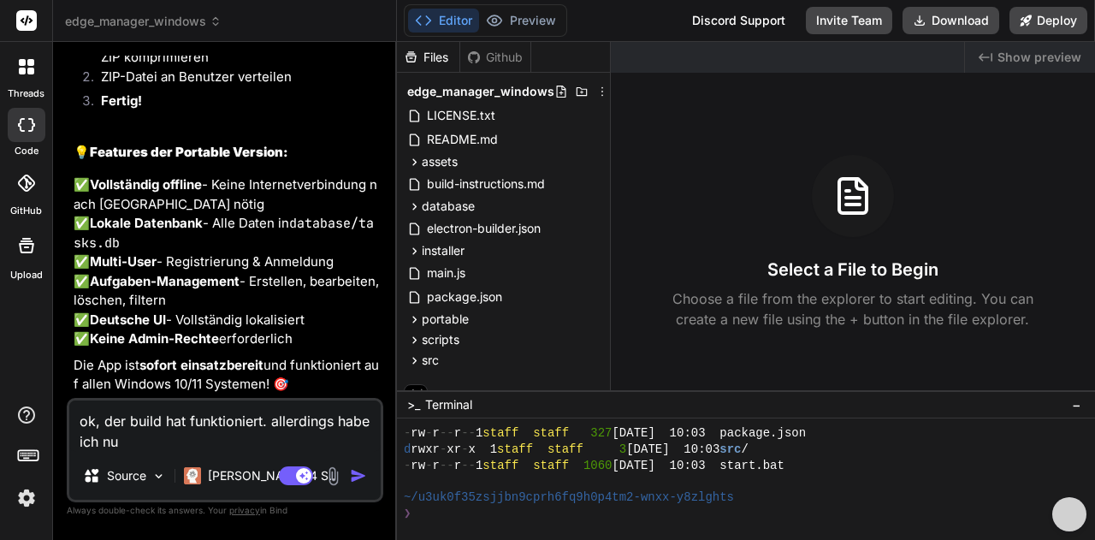
type textarea "x"
type textarea "ok, der build hat funktioniert. allerdings habe ich nun"
type textarea "x"
type textarea "ok, der build hat funktioniert. allerdings habe ich nun"
type textarea "x"
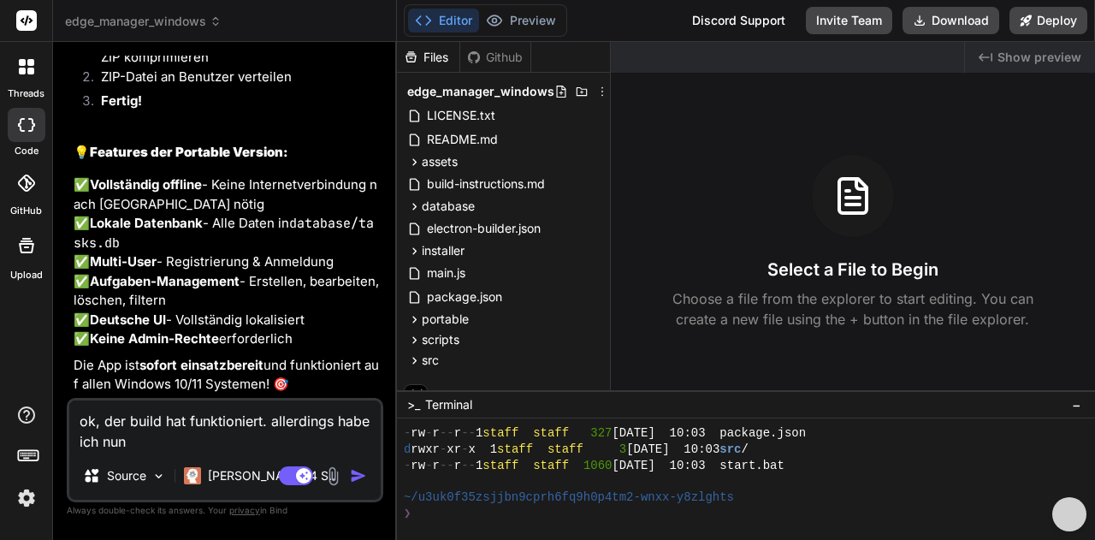
type textarea "ok, der build hat funktioniert. allerdings habe ich nun e"
type textarea "x"
type textarea "ok, der build hat funktioniert. allerdings habe ich nun ein"
type textarea "x"
type textarea "ok, der build hat funktioniert. allerdings habe ich nun eine"
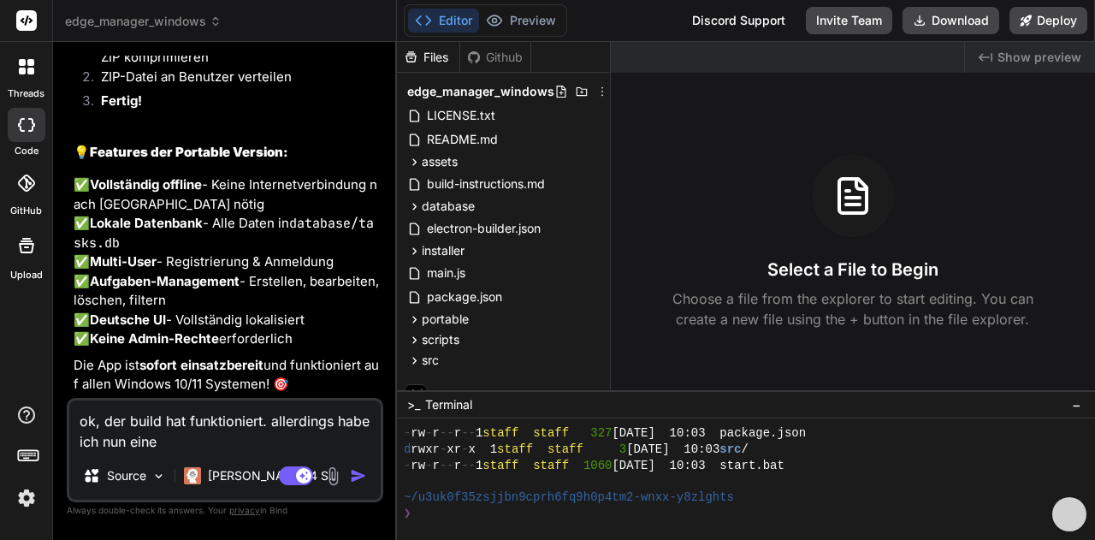
type textarea "x"
type textarea "ok, der build hat funktioniert. allerdings habe ich nun einen"
type textarea "x"
type textarea "ok, der build hat funktioniert. allerdings habe ich nun einen"
type textarea "x"
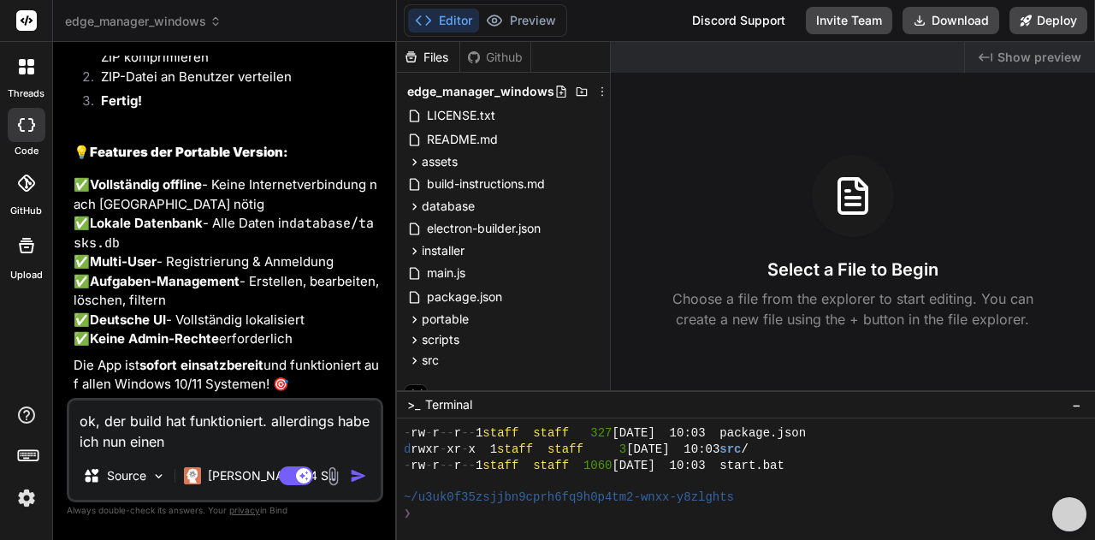
type textarea "ok, der build hat funktioniert. allerdings habe ich nun einen T"
type textarea "x"
type textarea "ok, der build hat funktioniert. allerdings habe ich nun einen Ta"
type textarea "x"
type textarea "ok, der build hat funktioniert. allerdings habe ich nun einen Tas"
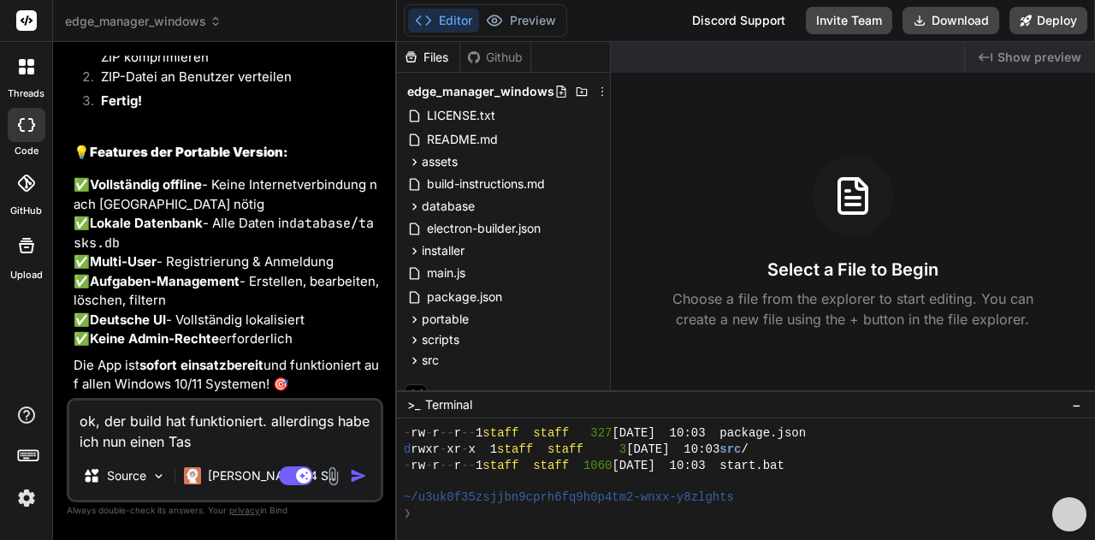
type textarea "x"
type textarea "ok, der build hat funktioniert. allerdings habe ich nun einen Task"
type textarea "x"
type textarea "ok, der build hat funktioniert. allerdings habe ich nun einen Taskm"
type textarea "x"
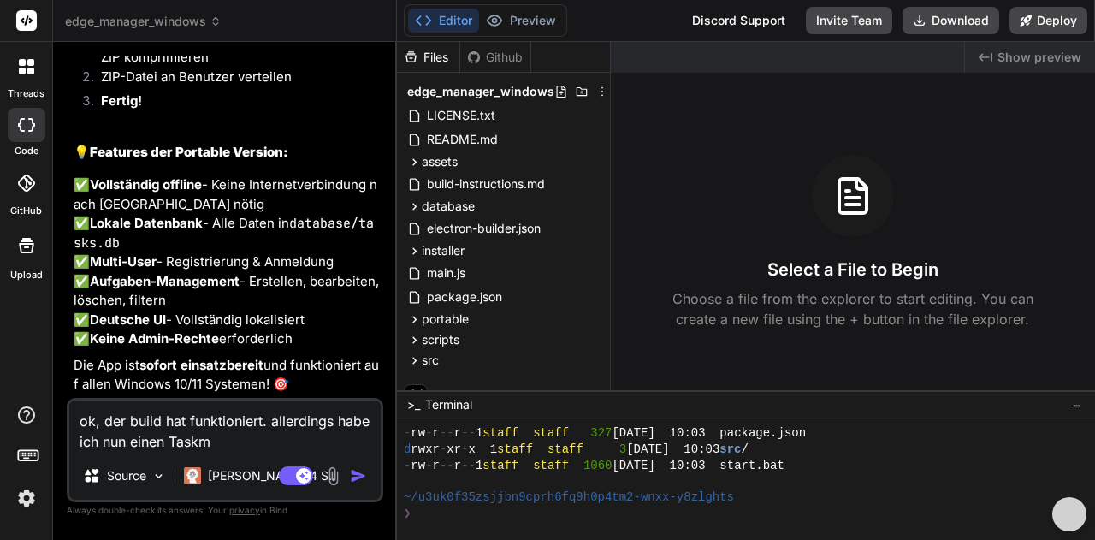
type textarea "ok, der build hat funktioniert. allerdings habe ich nun einen Taskma"
type textarea "x"
type textarea "ok, der build hat funktioniert. allerdings habe ich nun einen Taskman"
type textarea "x"
type textarea "ok, der build hat funktioniert. allerdings habe ich nun einen Taskmana"
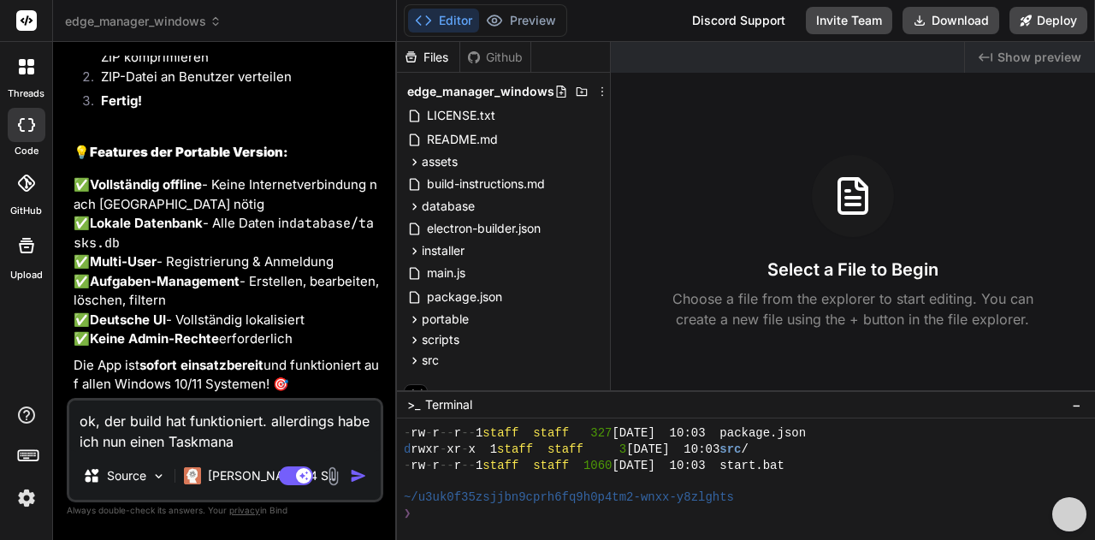
type textarea "x"
type textarea "ok, der build hat funktioniert. allerdings habe ich nun einen Taskmanag"
type textarea "x"
type textarea "ok, der build hat funktioniert. allerdings habe ich nun einen Taskmanage"
type textarea "x"
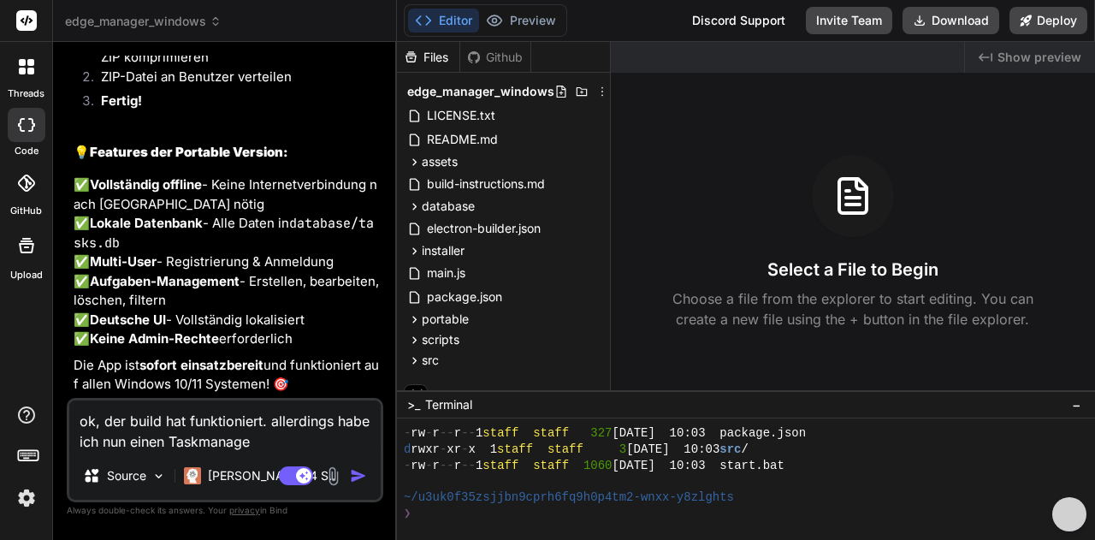
type textarea "ok, der build hat funktioniert. allerdings habe ich nun einen Taskmanager"
type textarea "x"
type textarea "ok, der build hat funktioniert. allerdings habe ich nun einen Taskmanager"
type textarea "x"
type textarea "ok, der build hat funktioniert. allerdings habe ich nun einen Taskmanager f"
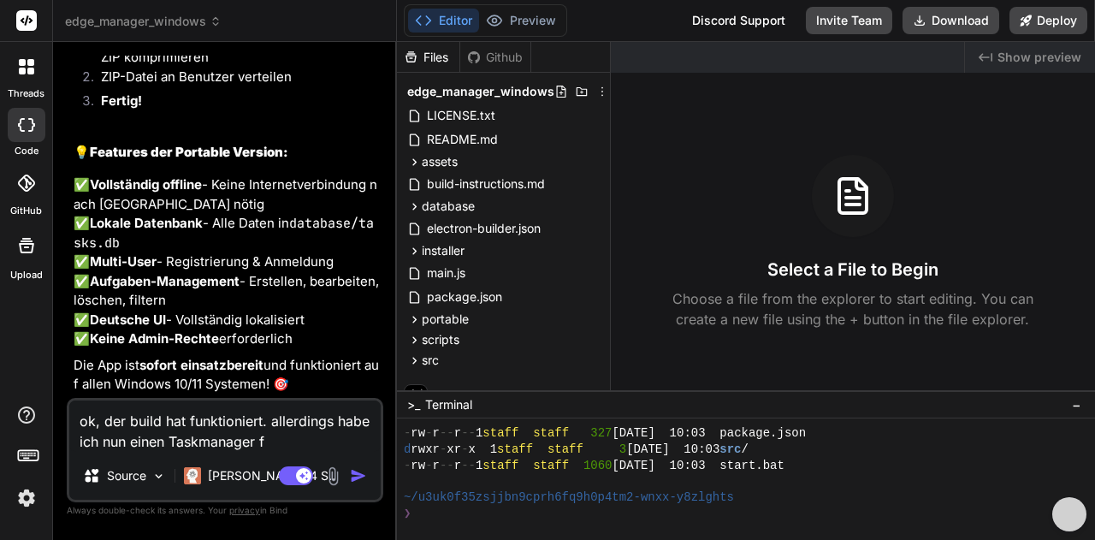
type textarea "x"
type textarea "ok, der build hat funktioniert. allerdings habe ich nun einen Taskmanager fü"
type textarea "x"
type textarea "ok, der build hat funktioniert. allerdings habe ich nun einen Taskmanager füt"
type textarea "x"
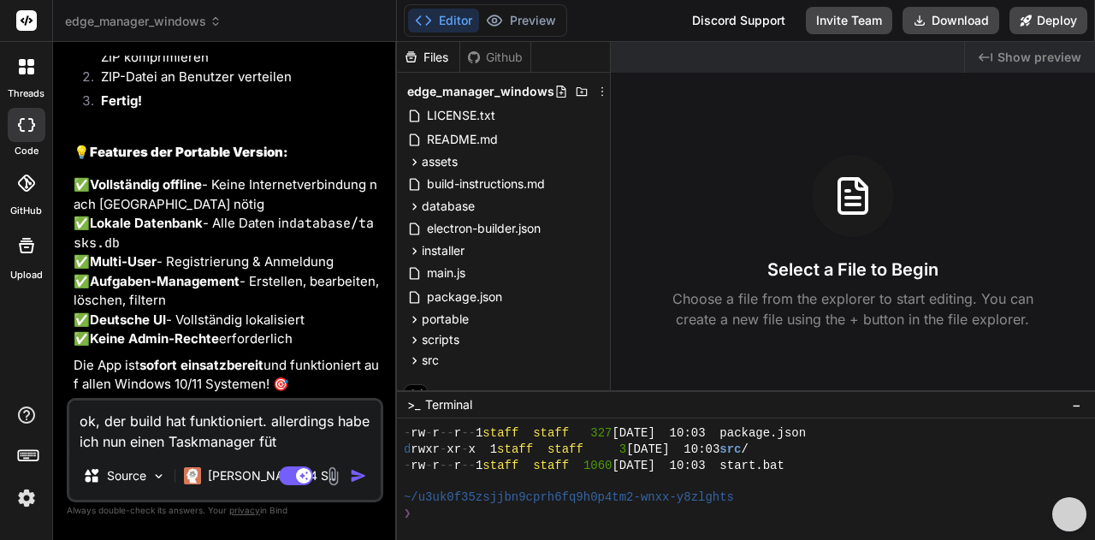
type textarea "ok, der build hat funktioniert. allerdings habe ich nun einen Taskmanager füt"
type textarea "x"
type textarea "ok, der build hat funktioniert. allerdings habe ich nun einen Taskmanager füt"
type textarea "x"
type textarea "ok, der build hat funktioniert. allerdings habe ich nun einen Taskmanager fü"
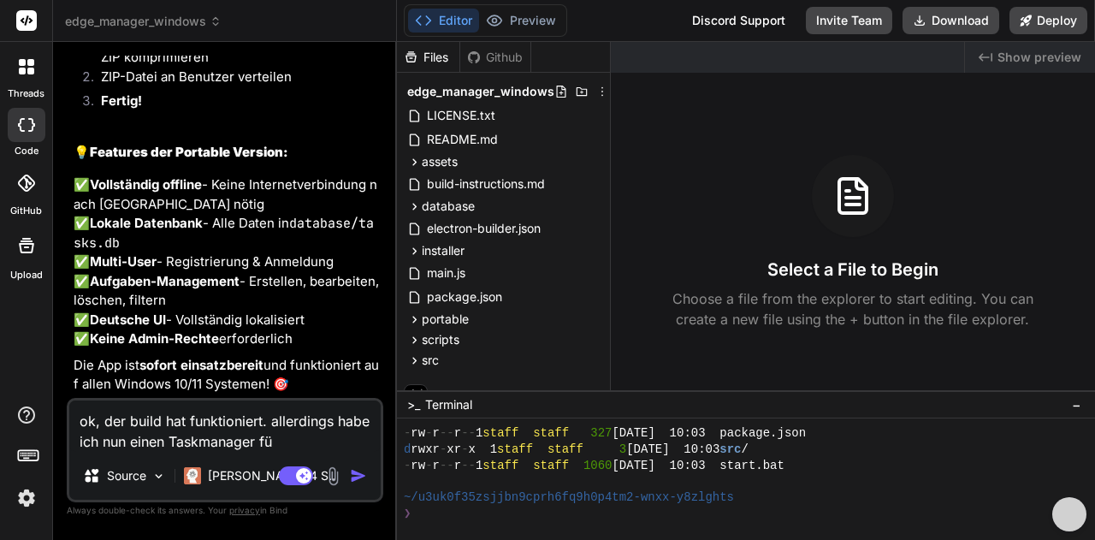
type textarea "x"
type textarea "ok, der build hat funktioniert. allerdings habe ich nun einen Taskmanager für"
type textarea "x"
type textarea "ok, der build hat funktioniert. allerdings habe ich nun einen Taskmanager für"
type textarea "x"
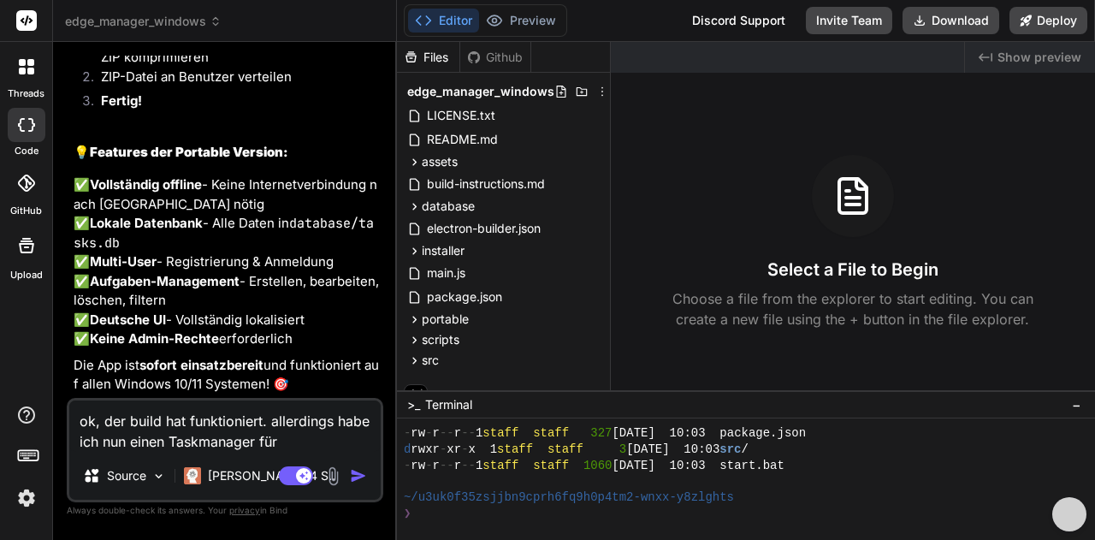
type textarea "ok, der build hat funktioniert. allerdings habe ich nun einen Taskmanager für W"
type textarea "x"
type textarea "ok, der build hat funktioniert. allerdings habe ich nun einen Taskmanager für Wi"
type textarea "x"
type textarea "ok, der build hat funktioniert. allerdings habe ich nun einen Taskmanager für W…"
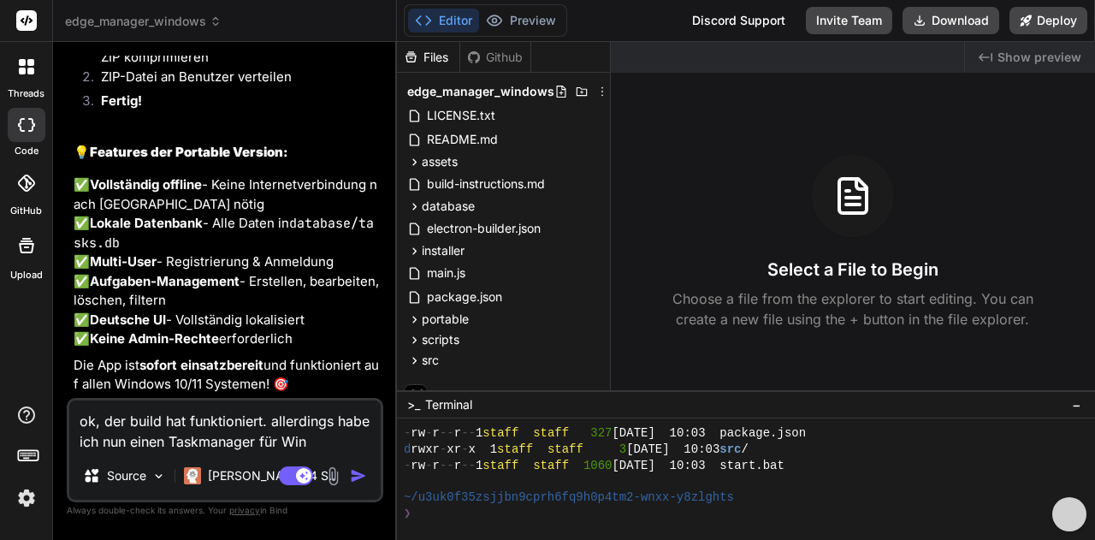
type textarea "x"
type textarea "ok, der build hat funktioniert. allerdings habe ich nun einen Taskmanager für W…"
type textarea "x"
type textarea "ok, der build hat funktioniert. allerdings habe ich nun einen Taskmanager für W…"
type textarea "x"
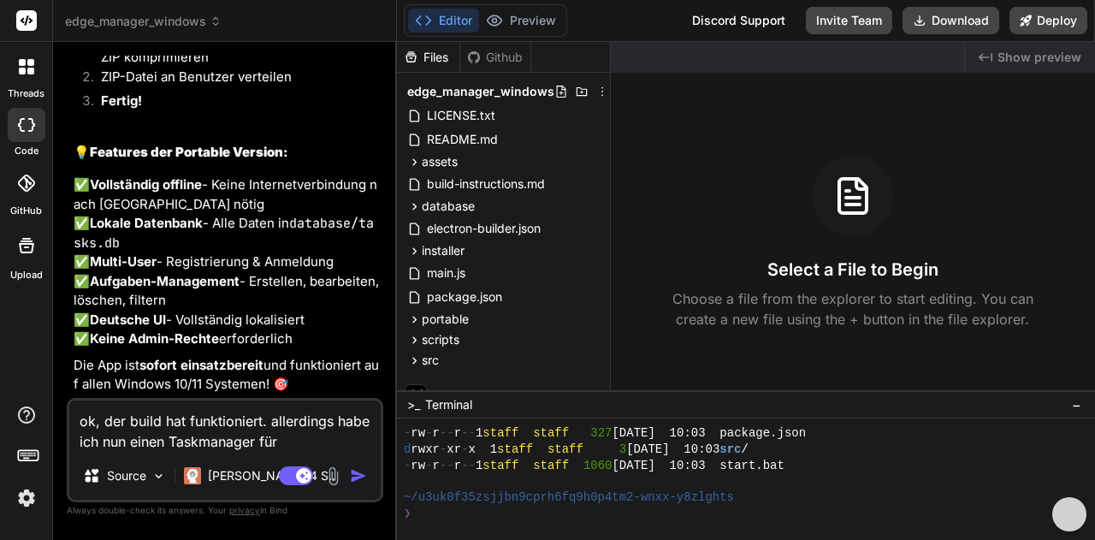
type textarea "ok, der build hat funktioniert. allerdings habe ich nun einen Taskmanager für W…"
type textarea "x"
type textarea "ok, der build hat funktioniert. allerdings habe ich nun einen Taskmanager für W…"
type textarea "x"
type textarea "ok, der build hat funktioniert. allerdings habe ich nun einen Taskmanager für W…"
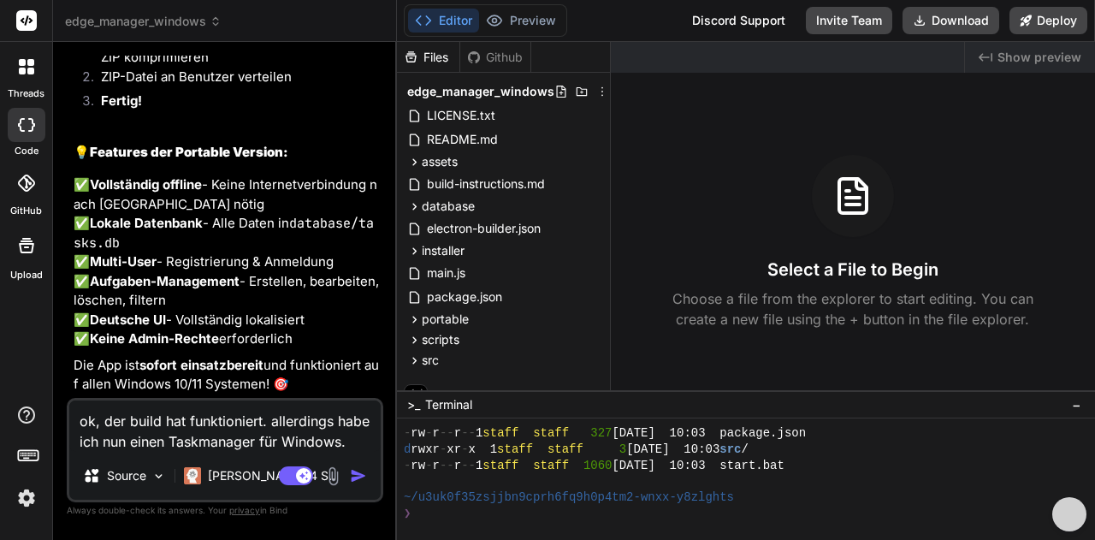
type textarea "x"
type textarea "ok, der build hat funktioniert. allerdings habe ich nun einen Taskmanager für W…"
type textarea "x"
type textarea "ok, der build hat funktioniert. allerdings habe ich nun einen Taskmanager für W…"
type textarea "x"
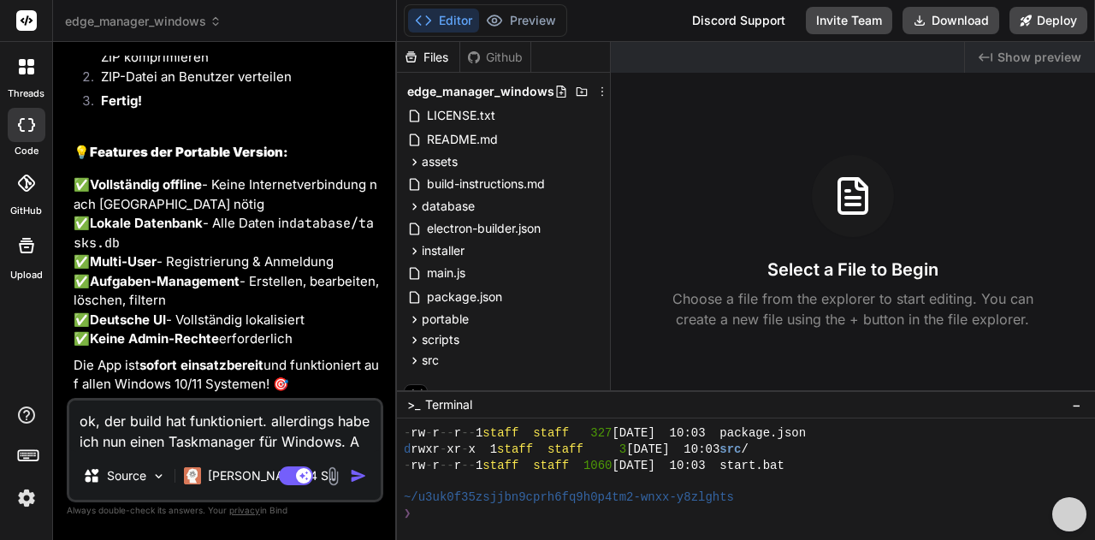
type textarea "ok, der build hat funktioniert. allerdings habe ich nun einen Taskmanager für W…"
type textarea "x"
type textarea "ok, der build hat funktioniert. allerdings habe ich nun einen Taskmanager für W…"
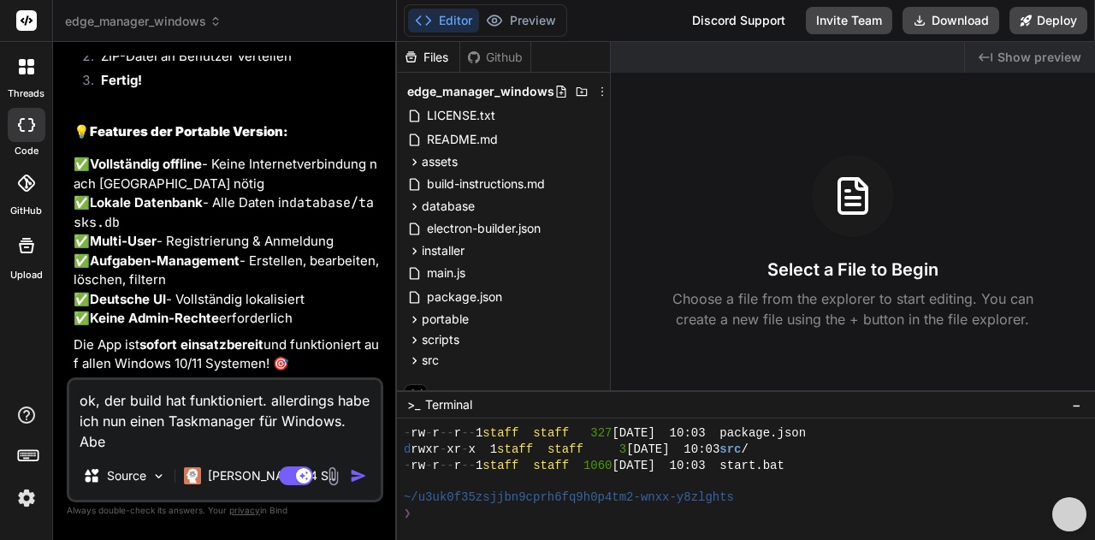
type textarea "x"
type textarea "ok, der build hat funktioniert. allerdings habe ich nun einen Taskmanager für W…"
type textarea "x"
type textarea "ok, der build hat funktioniert. allerdings habe ich nun einen Taskmanager für W…"
type textarea "x"
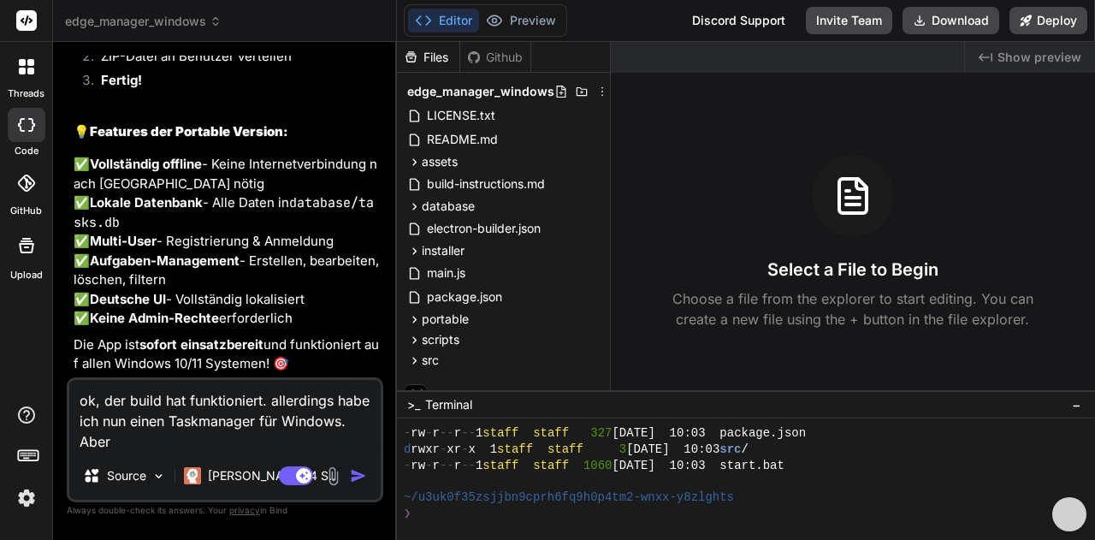
type textarea "ok, der build hat funktioniert. allerdings habe ich nun einen Taskmanager für W…"
type textarea "x"
type textarea "ok, der build hat funktioniert. allerdings habe ich nun einen Taskmanager für W…"
type textarea "x"
type textarea "ok, der build hat funktioniert. allerdings habe ich nun einen Taskmanager für W…"
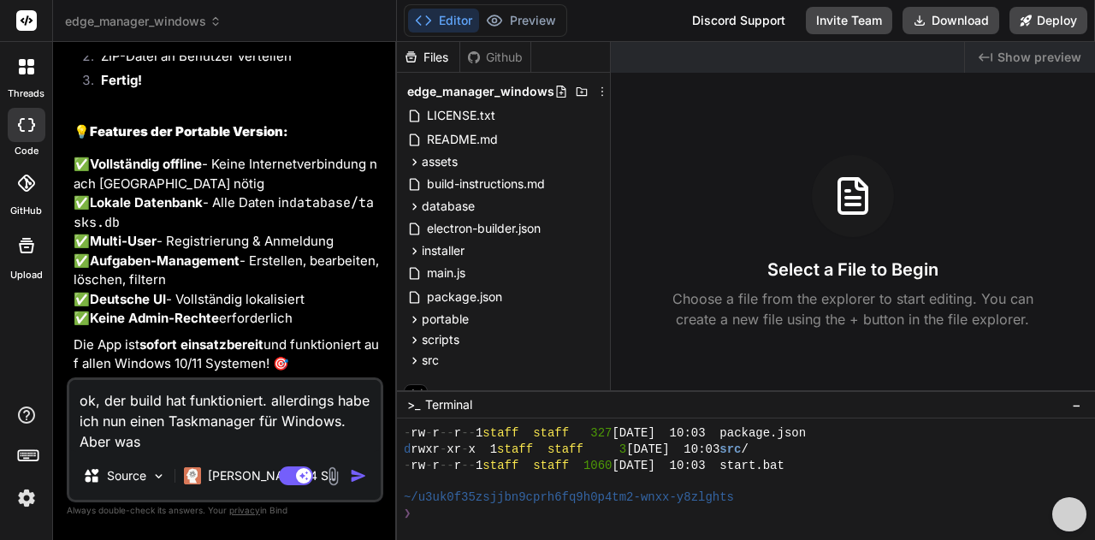
type textarea "x"
type textarea "ok, der build hat funktioniert. allerdings habe ich nun einen Taskmanager für W…"
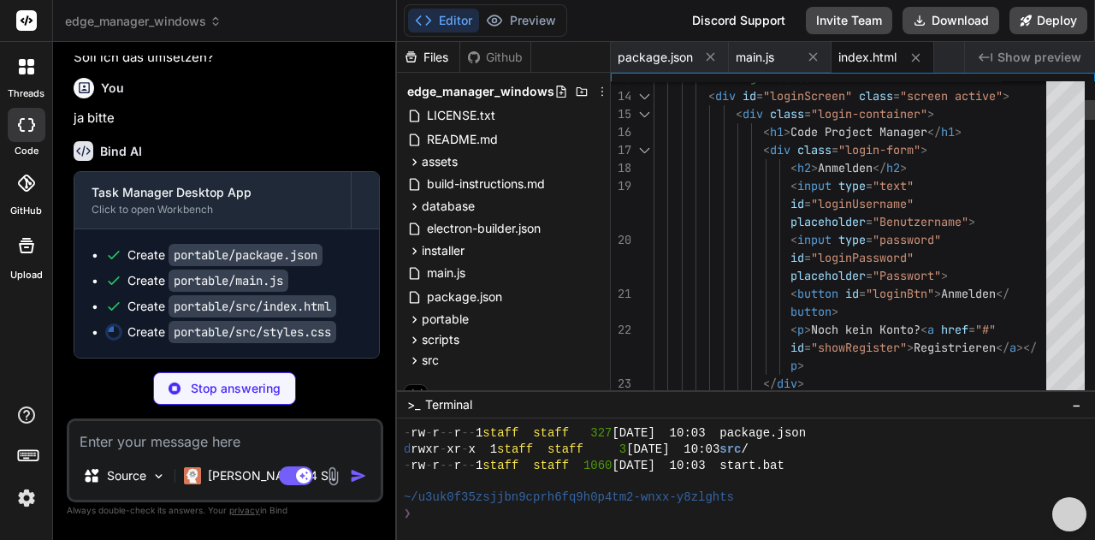
scroll to position [0, 70]
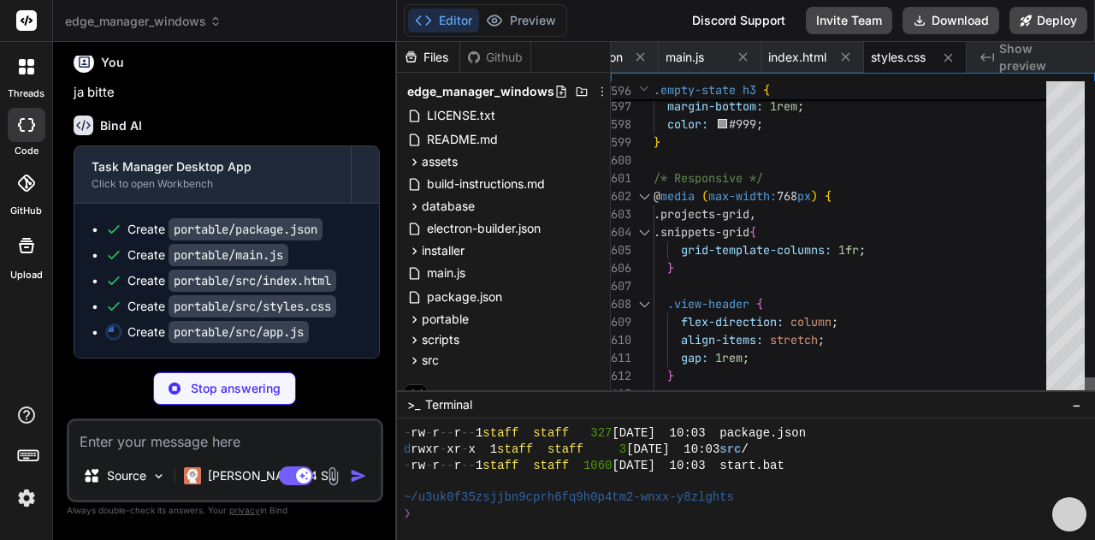
click at [1084, 388] on div at bounding box center [1089, 385] width 10 height 17
click at [1064, 381] on div at bounding box center [1065, 385] width 38 height 20
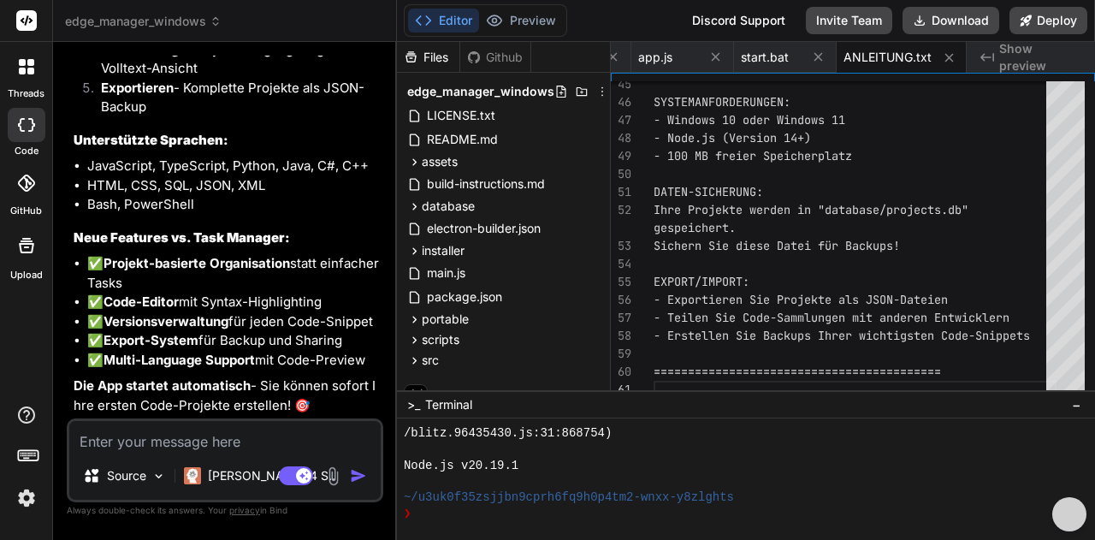
scroll to position [8130, 0]
click at [205, 440] on textarea at bounding box center [224, 436] width 311 height 31
click at [211, 442] on textarea at bounding box center [224, 436] width 311 height 31
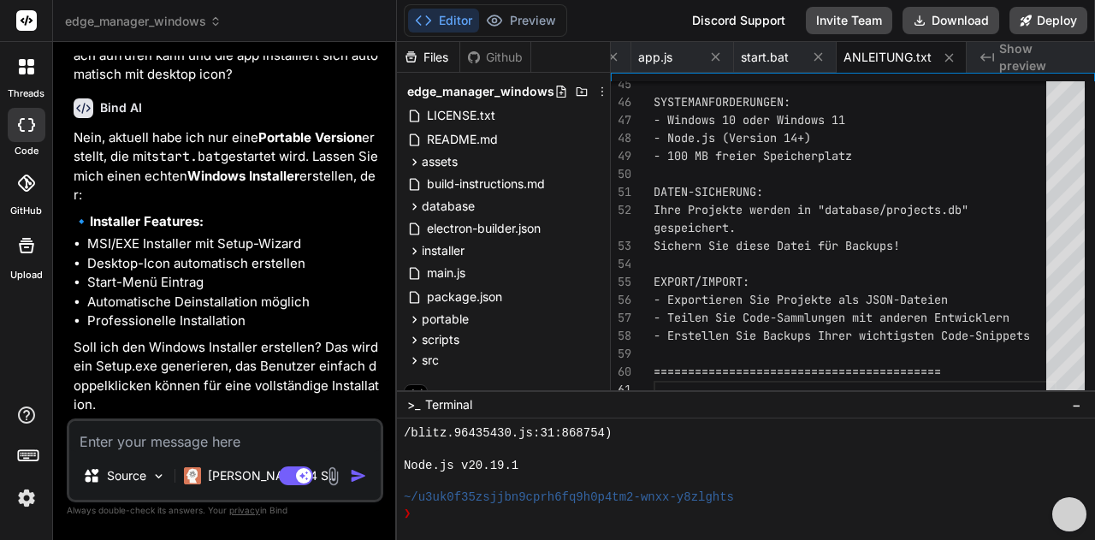
scroll to position [8560, 0]
click at [147, 442] on textarea at bounding box center [224, 436] width 311 height 31
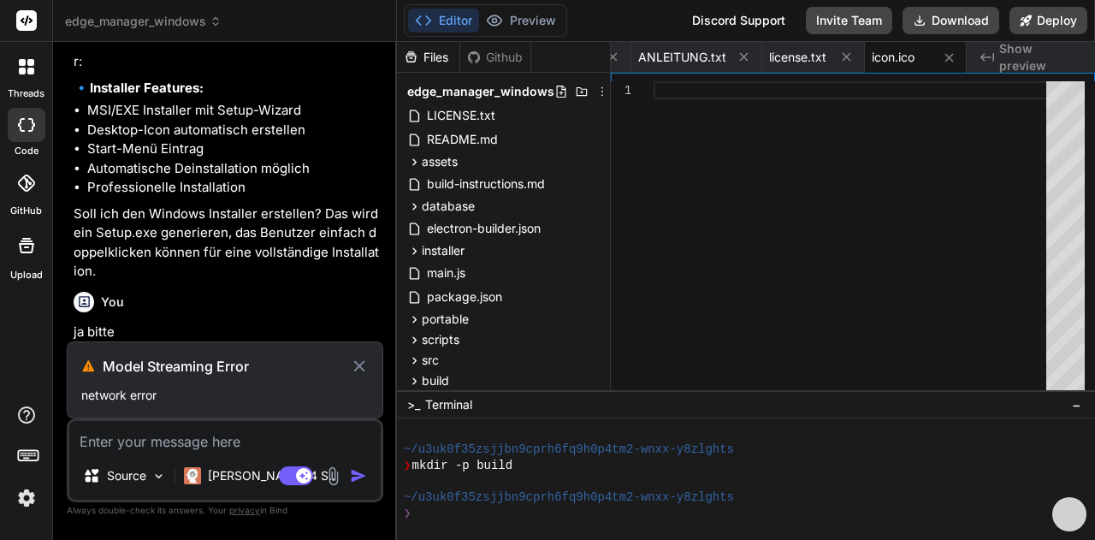
scroll to position [8693, 0]
click at [359, 364] on icon at bounding box center [359, 366] width 19 height 21
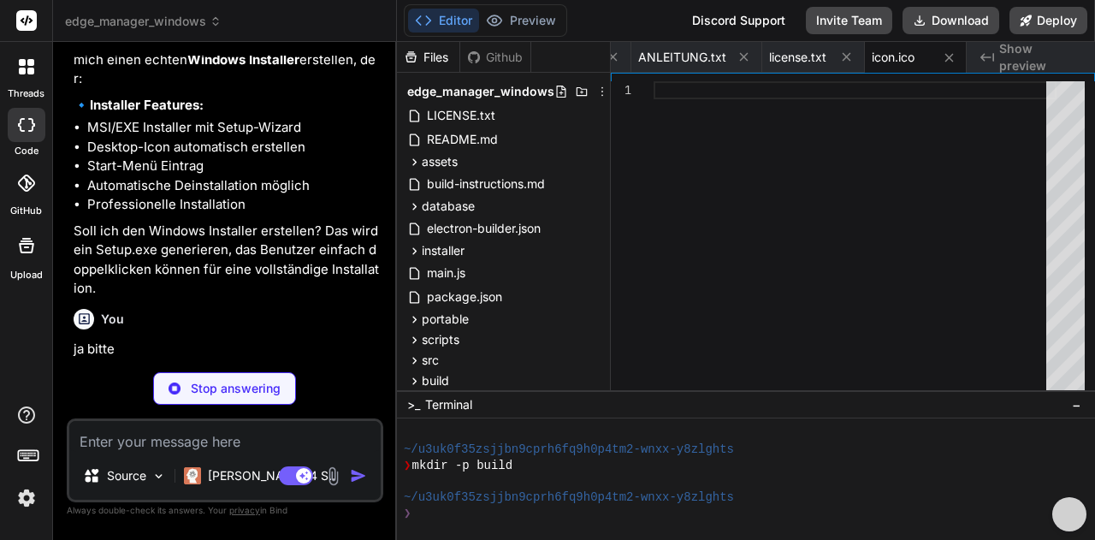
click at [173, 389] on img at bounding box center [174, 388] width 12 height 12
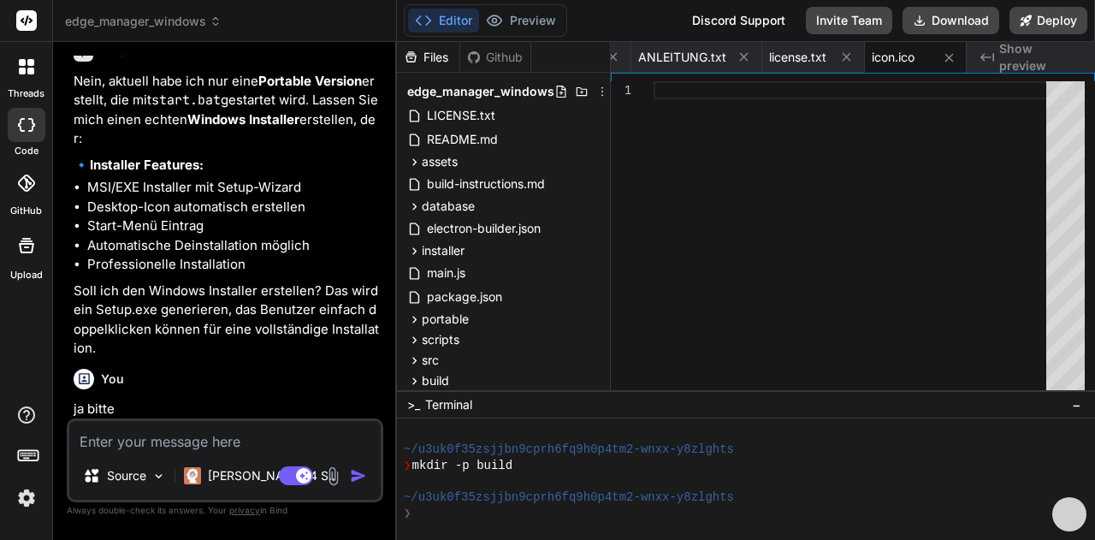
click at [117, 439] on textarea at bounding box center [224, 436] width 311 height 31
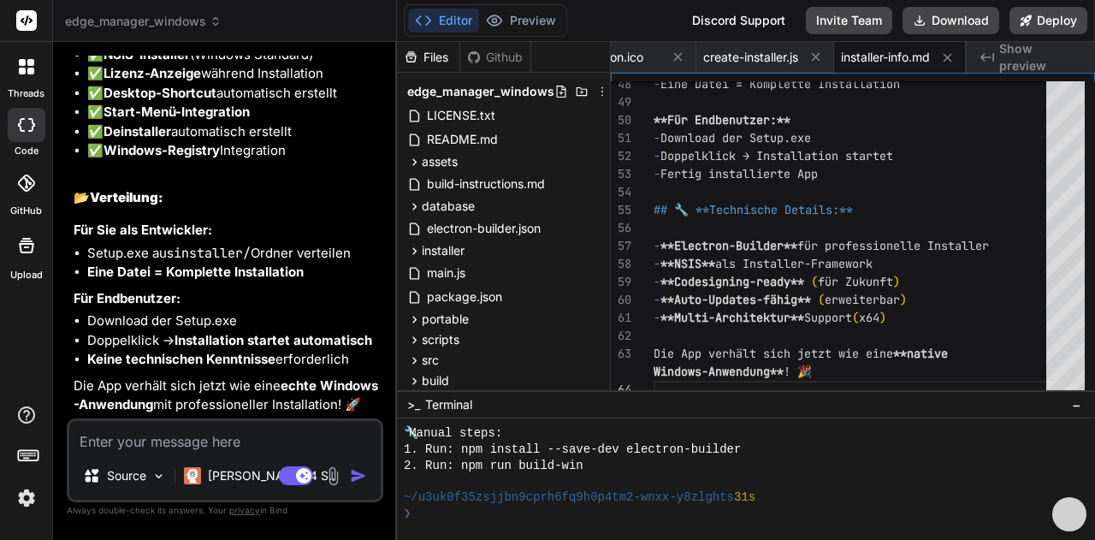
scroll to position [9722, 0]
click at [415, 255] on icon at bounding box center [414, 251] width 15 height 15
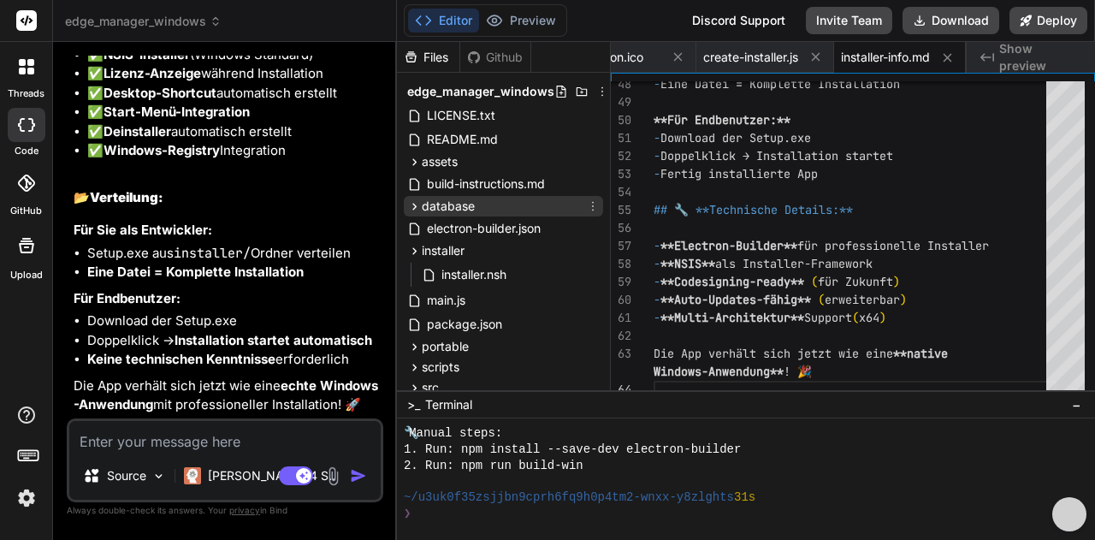
click at [410, 208] on icon at bounding box center [414, 206] width 15 height 15
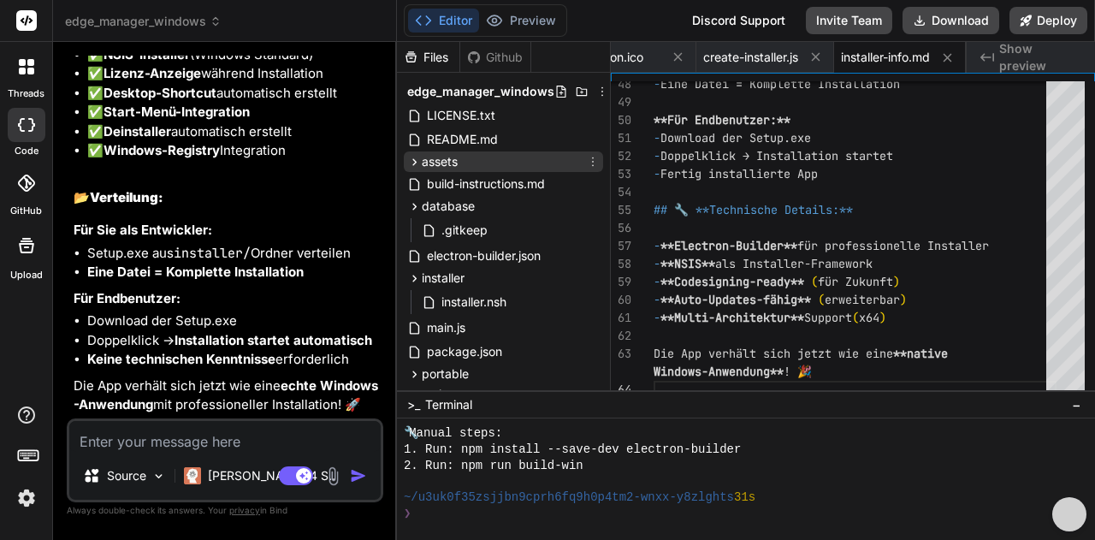
click at [407, 166] on icon at bounding box center [414, 162] width 15 height 15
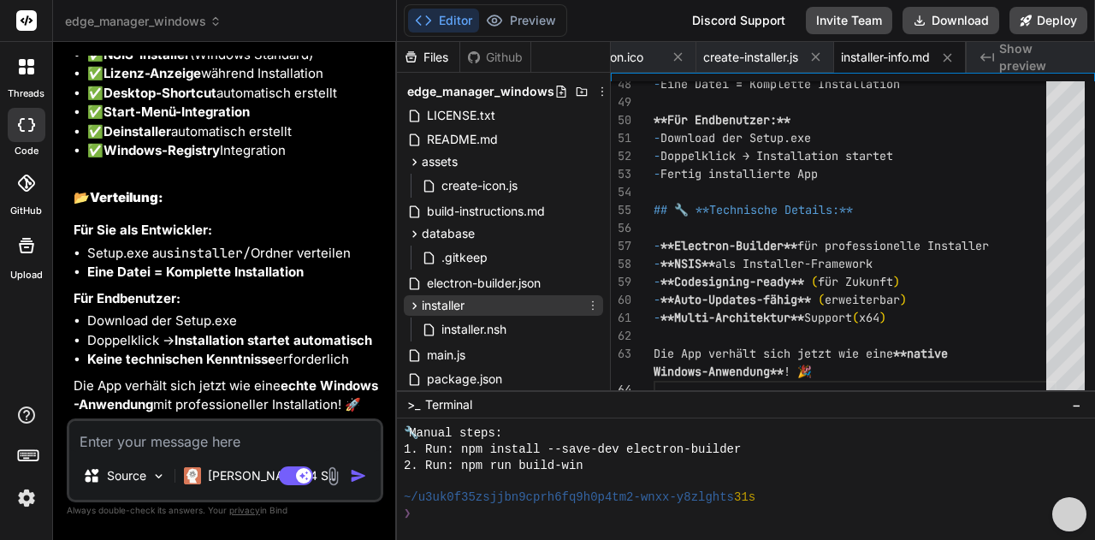
click at [415, 305] on icon at bounding box center [414, 305] width 4 height 7
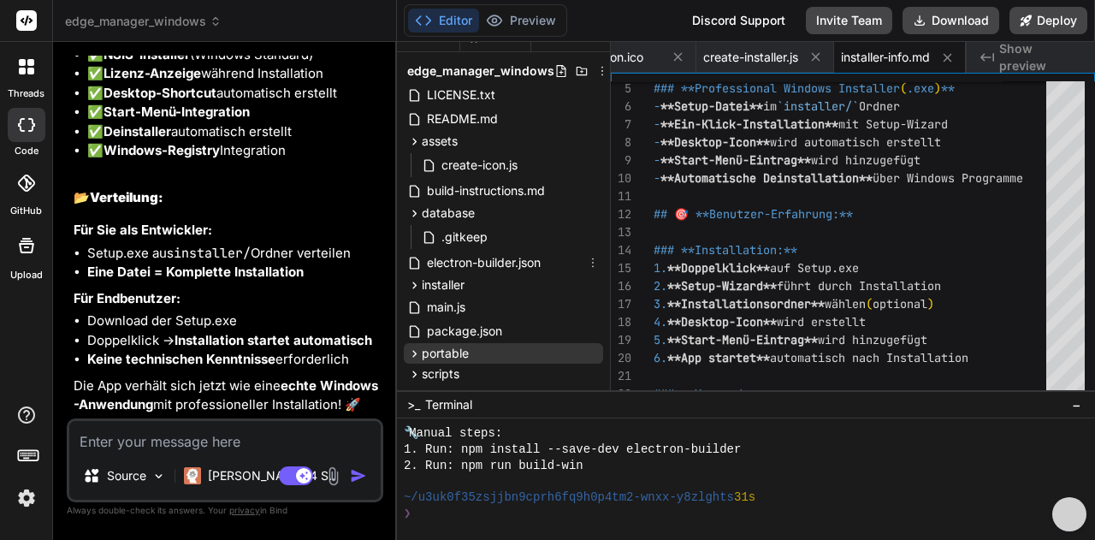
scroll to position [0, 0]
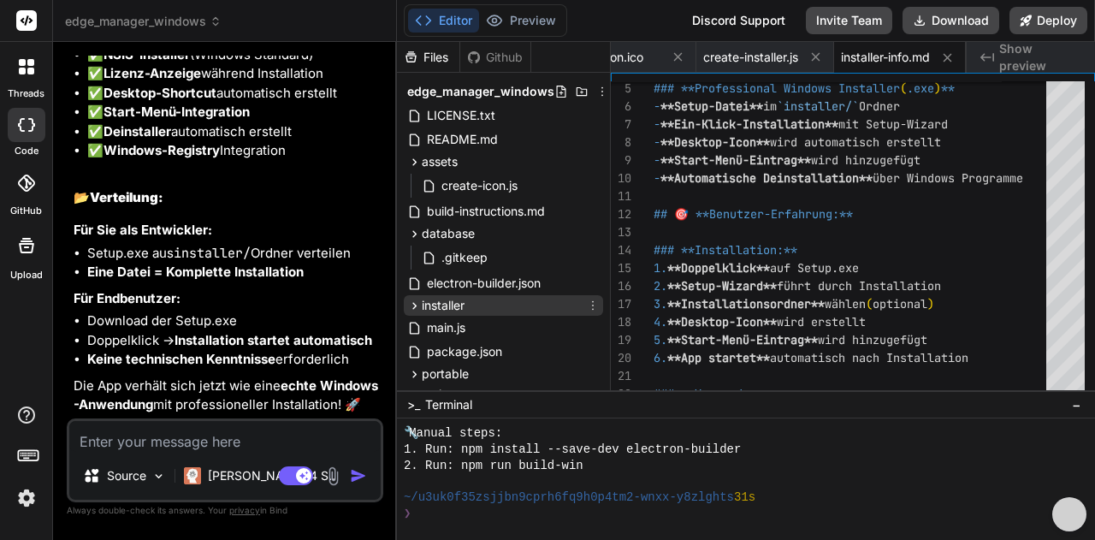
click at [417, 307] on icon at bounding box center [414, 305] width 15 height 15
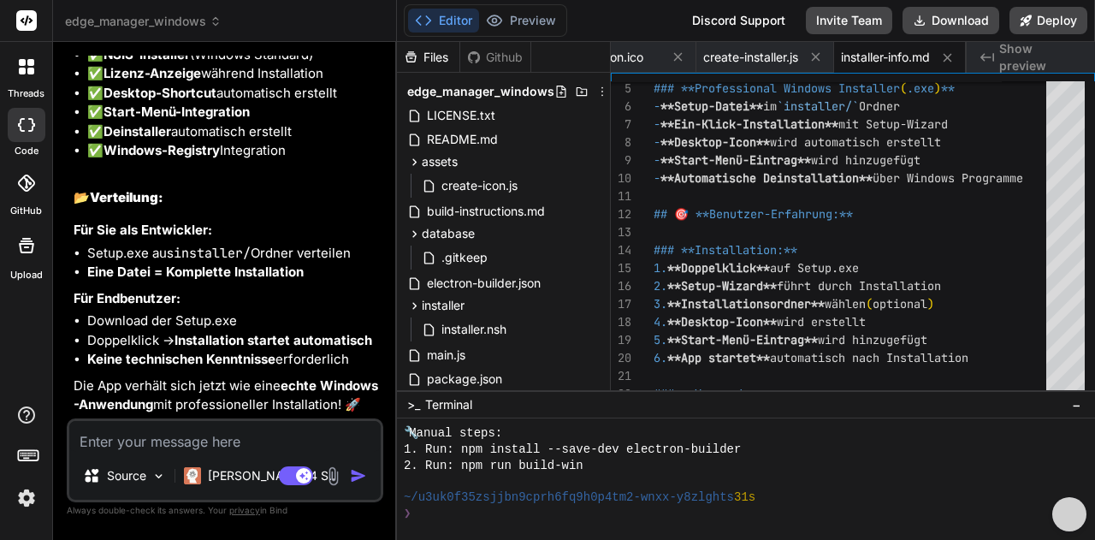
click at [168, 440] on textarea at bounding box center [224, 436] width 311 height 31
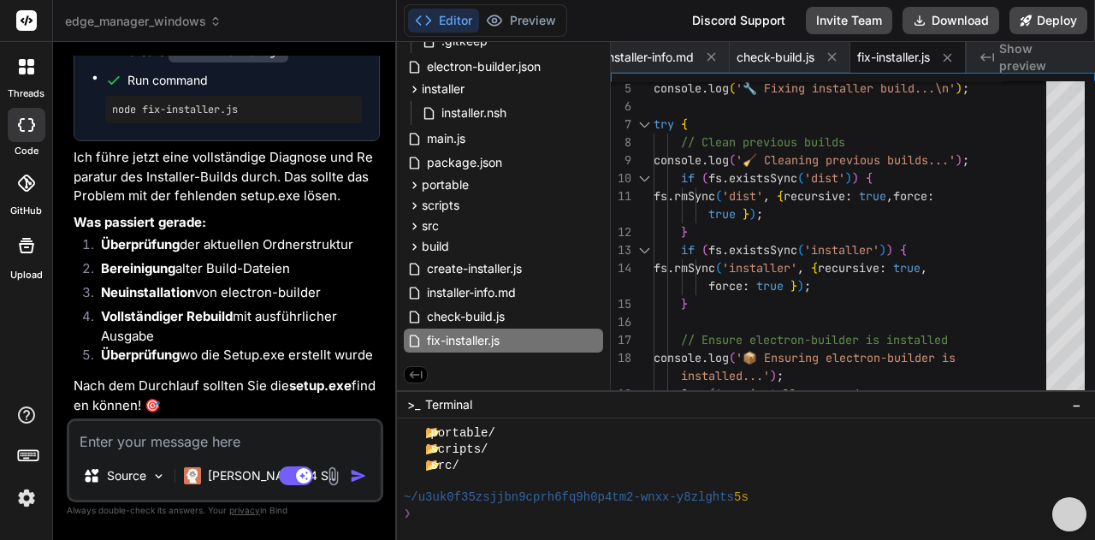
scroll to position [10631, 0]
click at [412, 85] on icon at bounding box center [414, 89] width 15 height 15
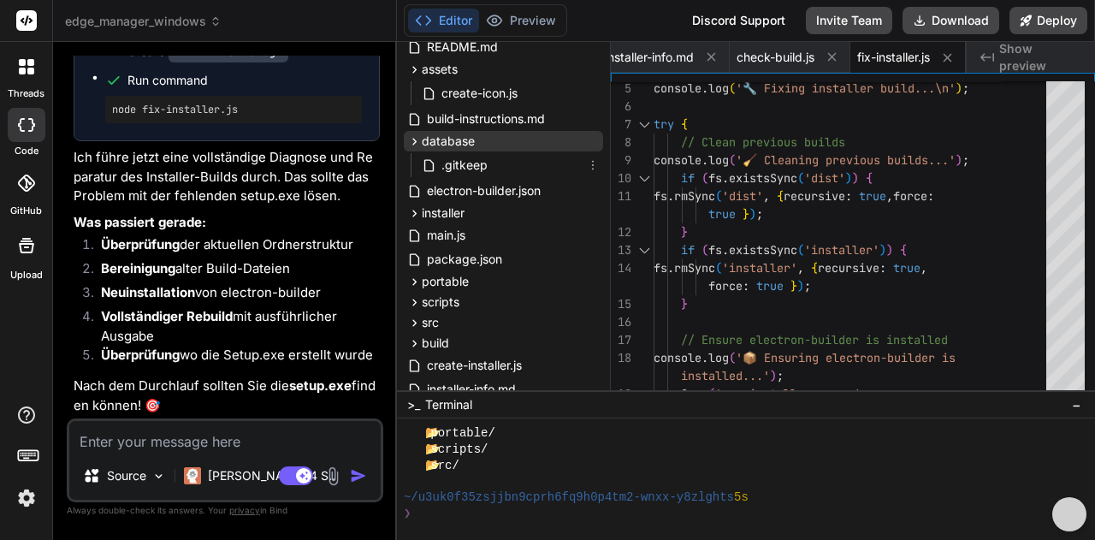
scroll to position [0, 0]
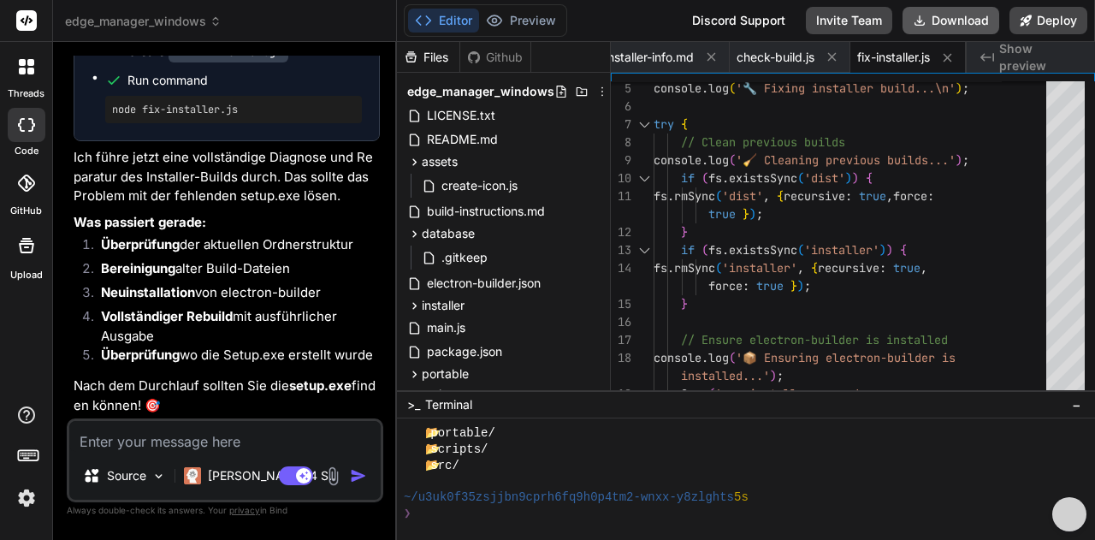
click at [950, 21] on button "Download" at bounding box center [950, 20] width 97 height 27
click at [414, 239] on icon at bounding box center [414, 234] width 15 height 15
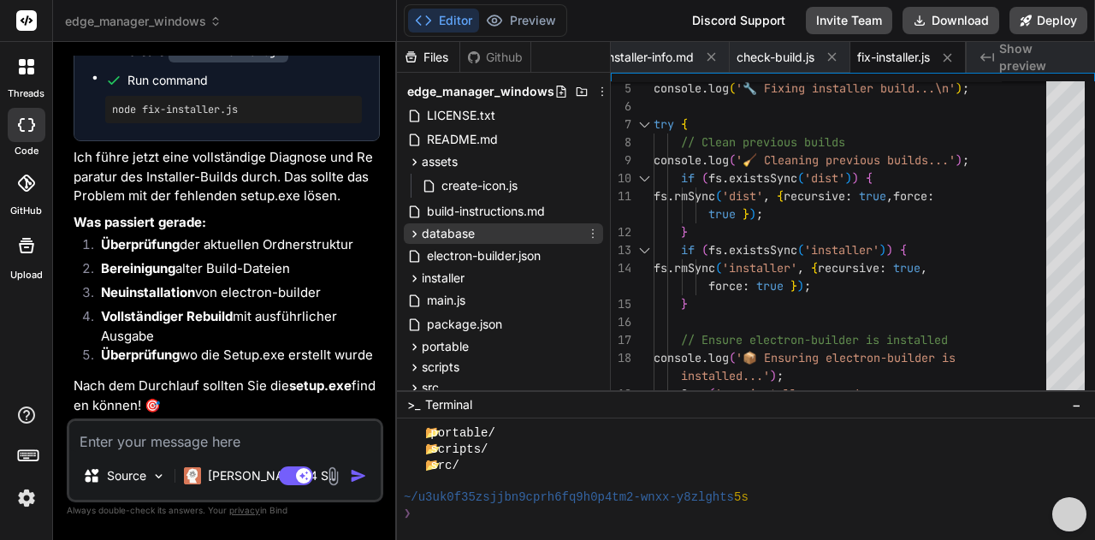
click at [414, 239] on icon at bounding box center [414, 234] width 15 height 15
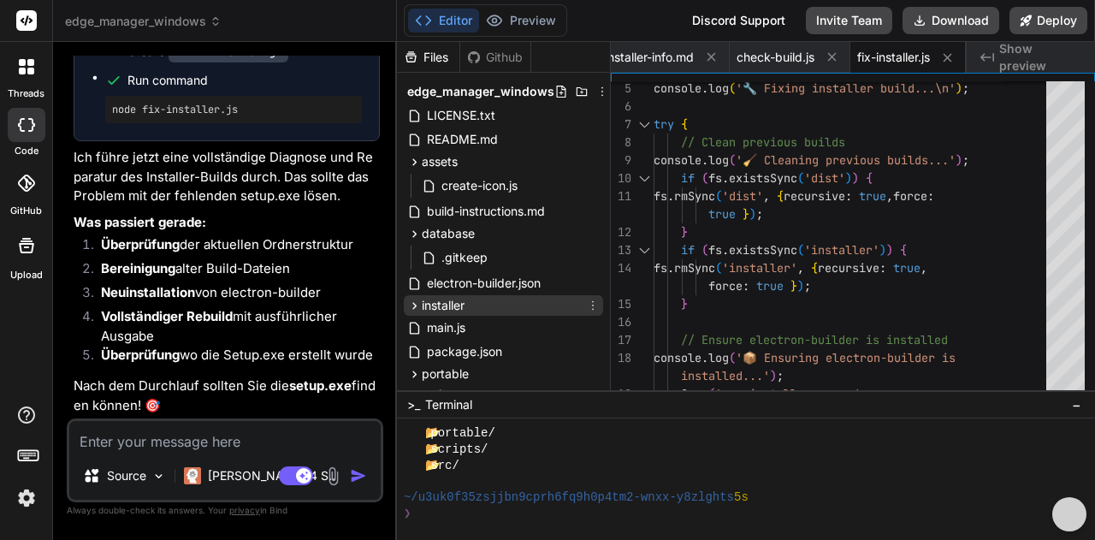
click at [410, 301] on icon at bounding box center [414, 305] width 15 height 15
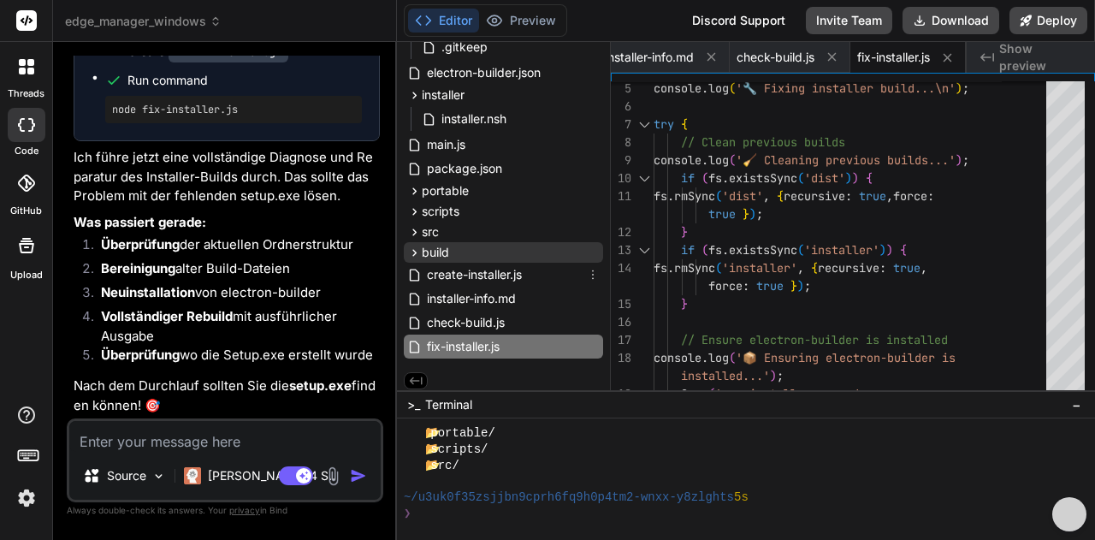
scroll to position [219, 0]
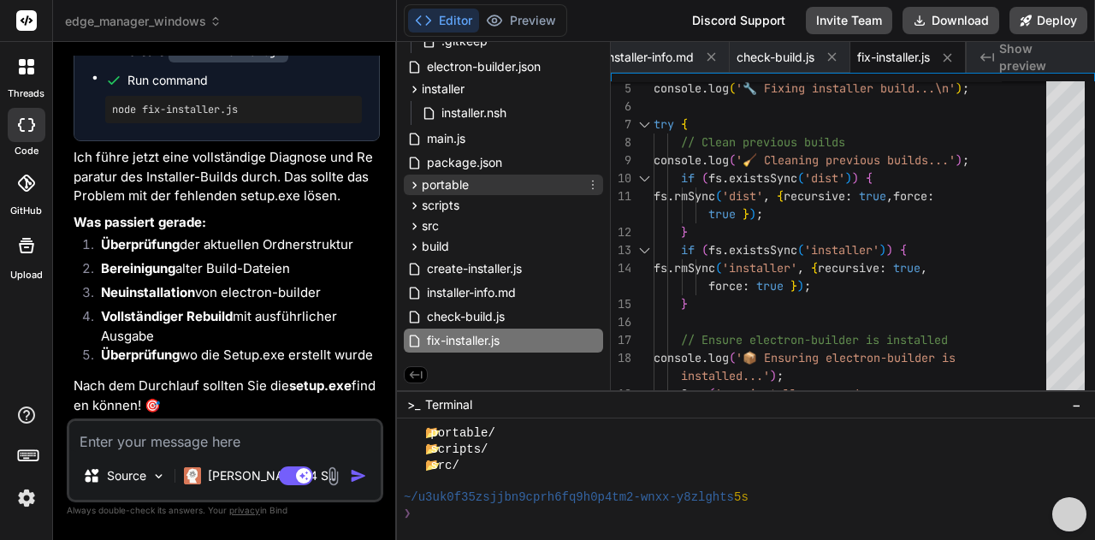
click at [414, 184] on icon at bounding box center [414, 184] width 4 height 7
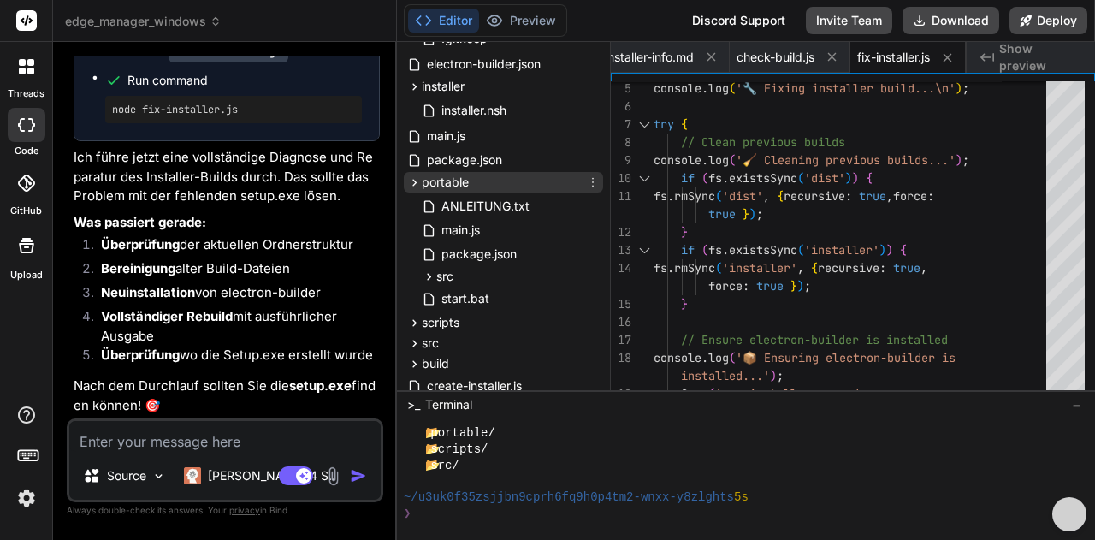
click at [415, 184] on icon at bounding box center [414, 182] width 15 height 15
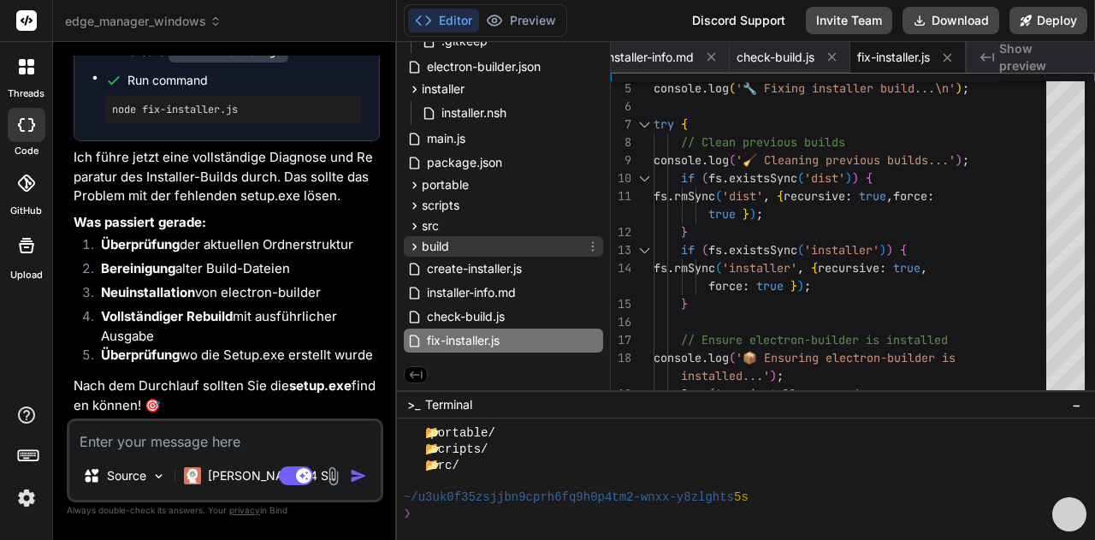
click at [410, 241] on icon at bounding box center [414, 246] width 15 height 15
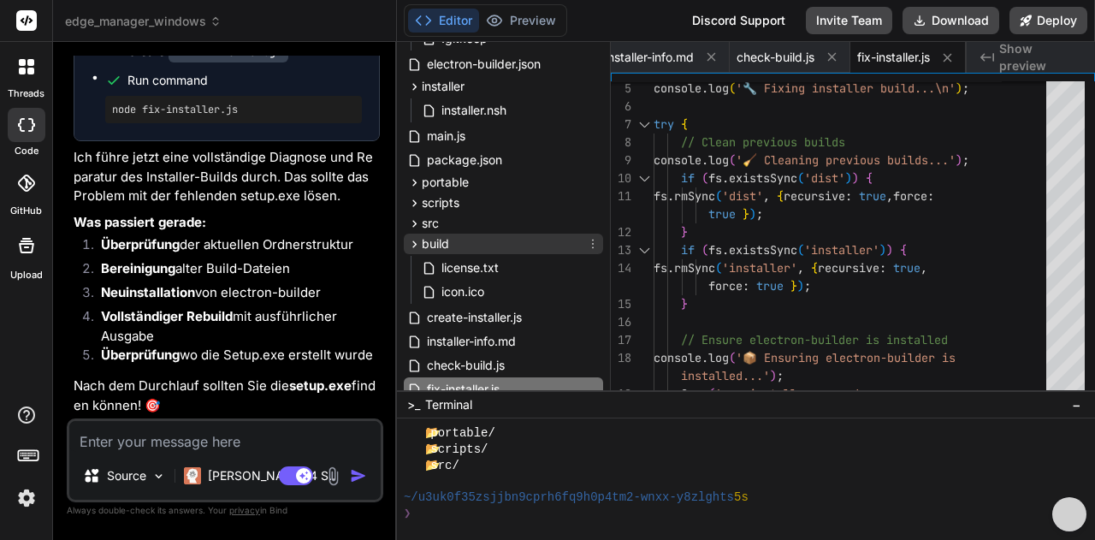
click at [410, 241] on icon at bounding box center [414, 244] width 15 height 15
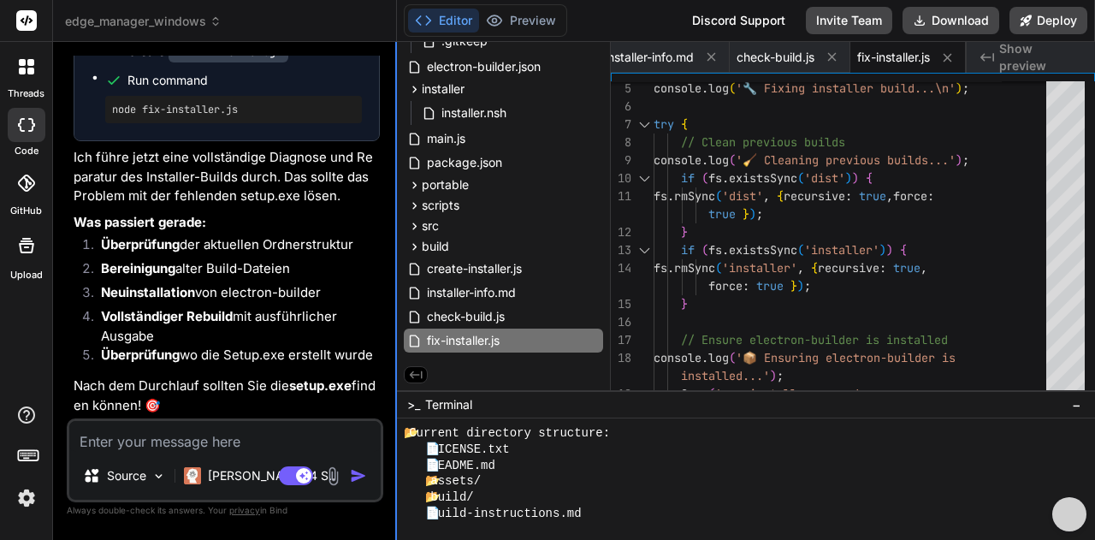
scroll to position [4276, 0]
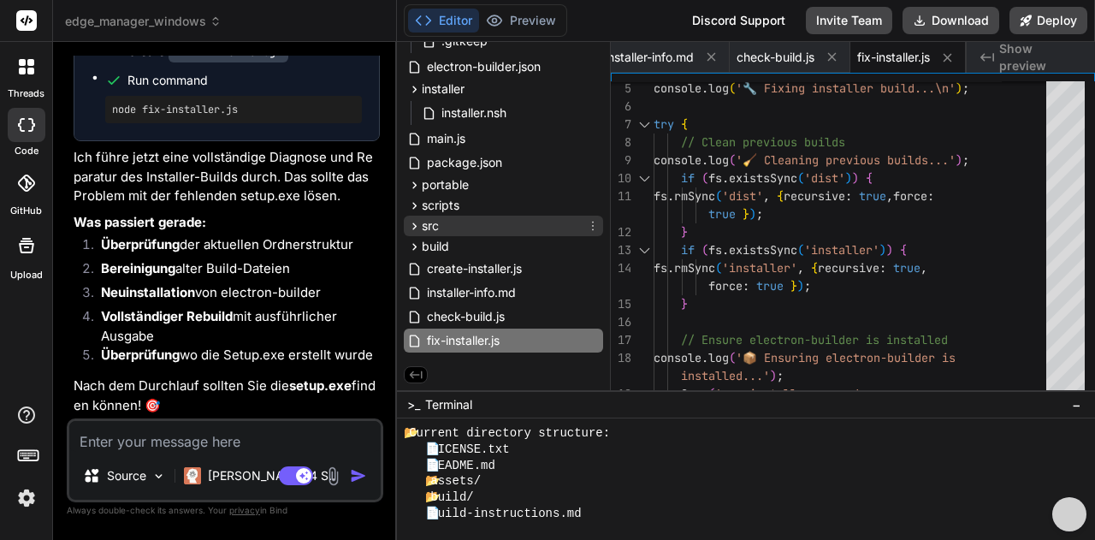
click at [416, 228] on icon at bounding box center [414, 226] width 15 height 15
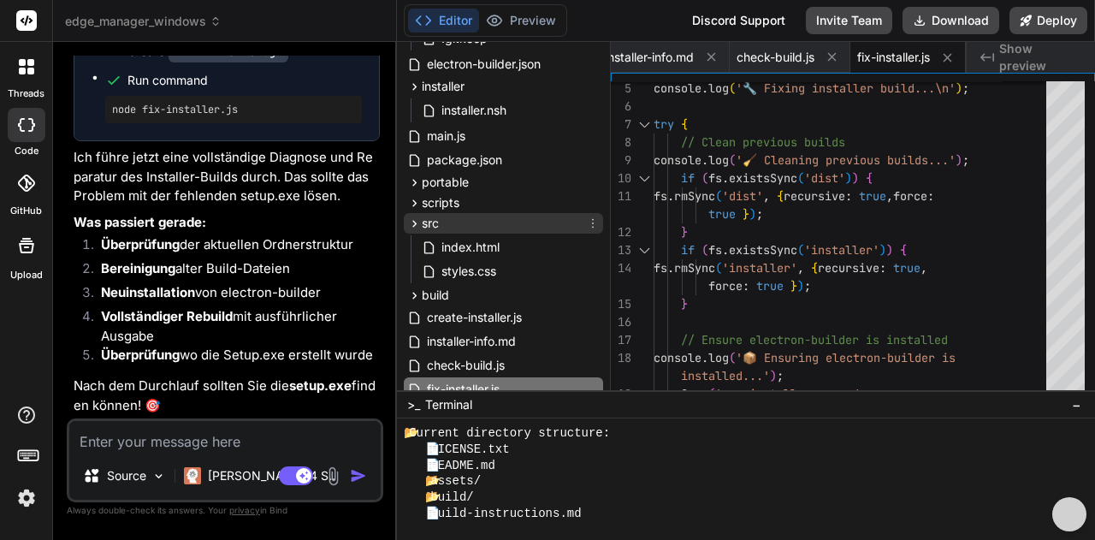
click at [416, 228] on icon at bounding box center [414, 223] width 15 height 15
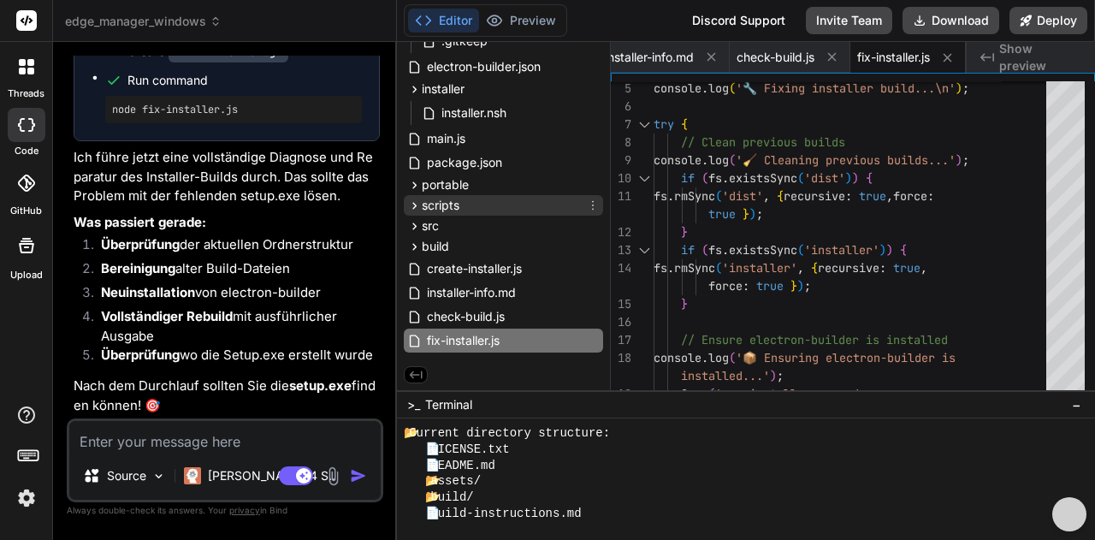
click at [416, 212] on div "scripts" at bounding box center [503, 205] width 199 height 21
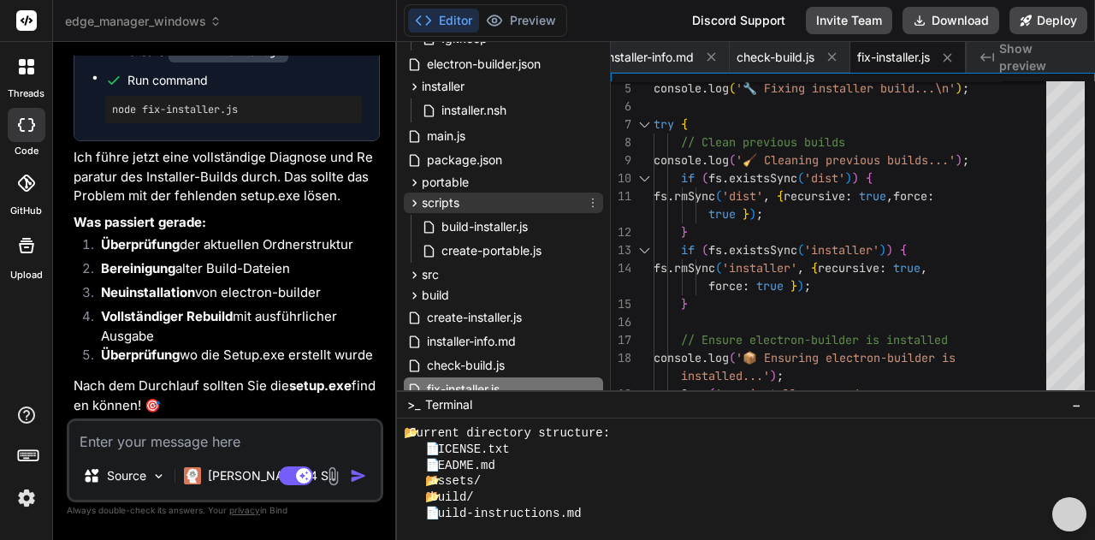
click at [416, 212] on div "scripts" at bounding box center [503, 202] width 199 height 21
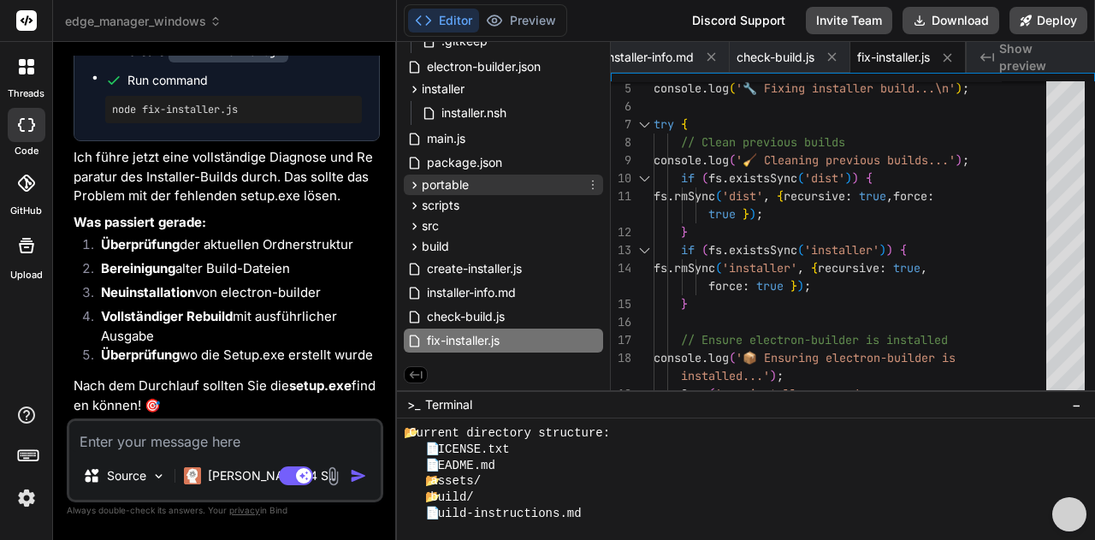
click at [410, 186] on icon at bounding box center [414, 185] width 15 height 15
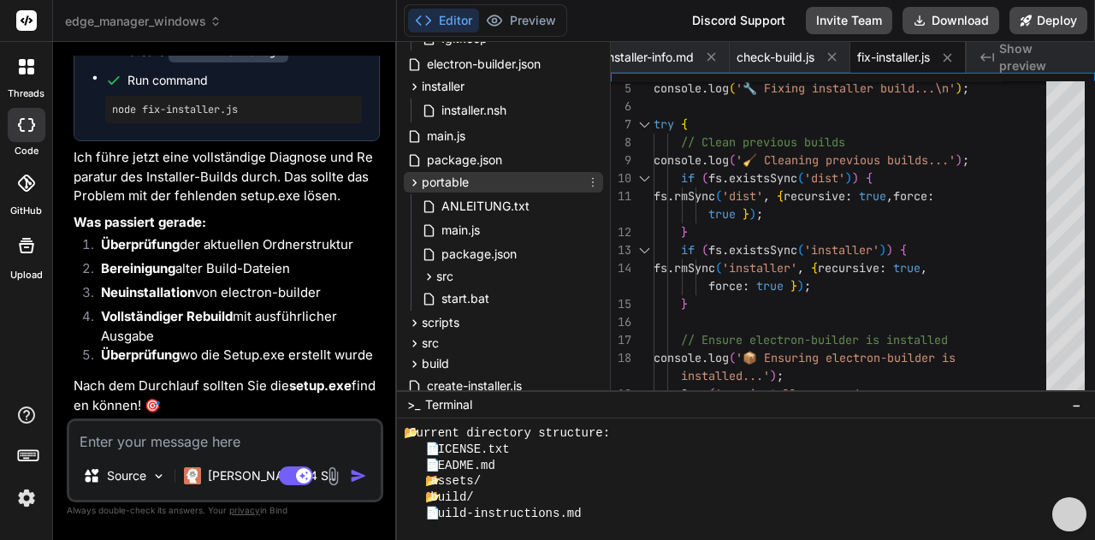
click at [410, 186] on icon at bounding box center [414, 182] width 15 height 15
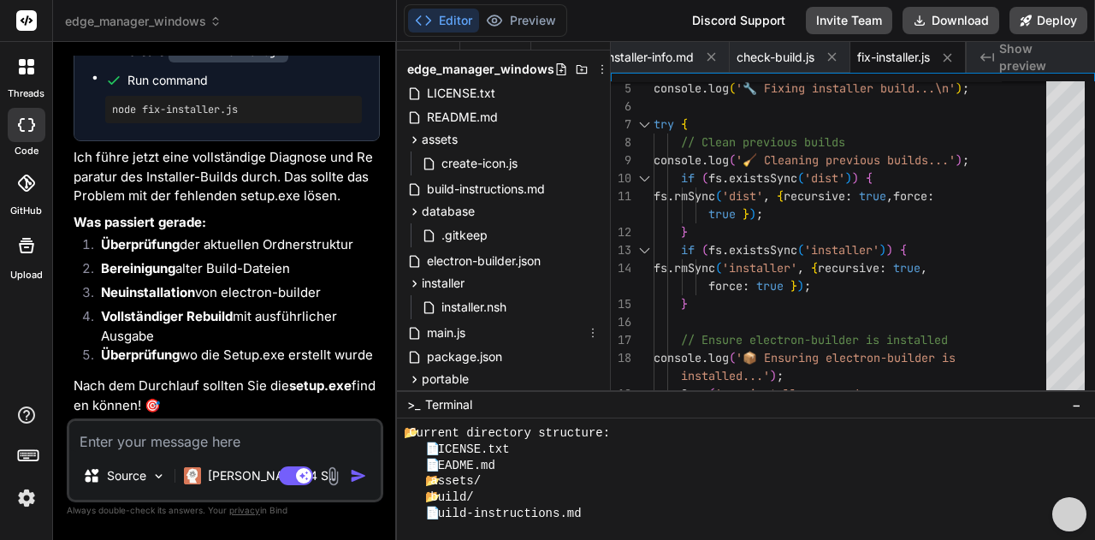
scroll to position [0, 0]
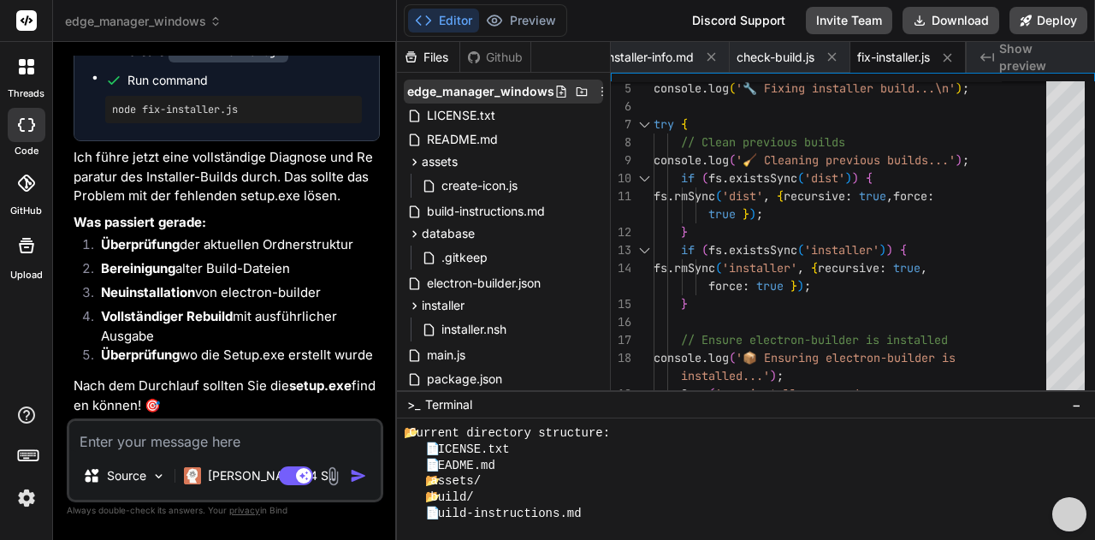
click at [578, 93] on icon at bounding box center [581, 91] width 11 height 9
click at [222, 445] on textarea at bounding box center [224, 436] width 311 height 31
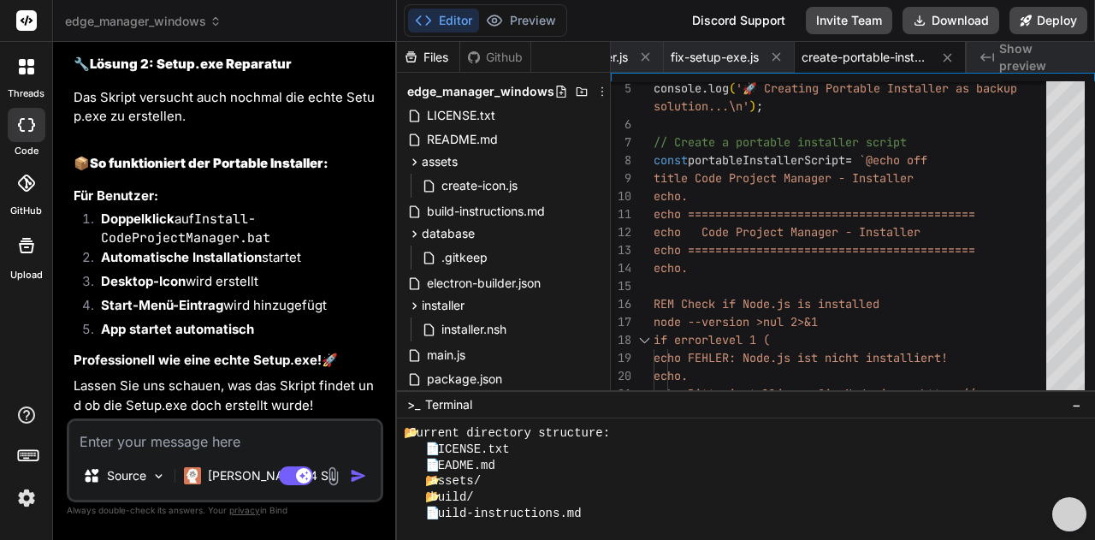
scroll to position [11875, 0]
click at [409, 307] on icon at bounding box center [414, 305] width 15 height 15
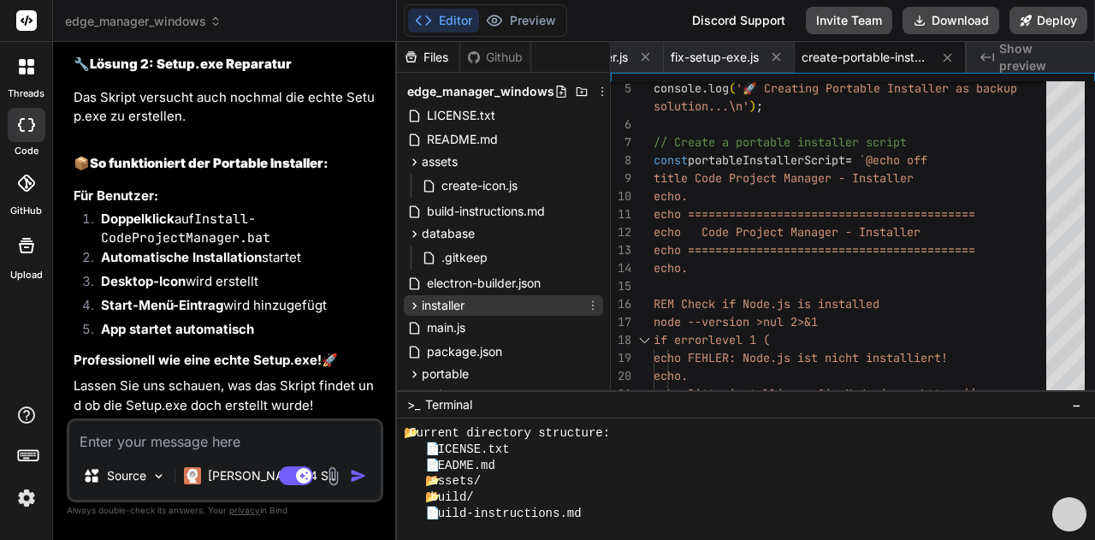
click at [409, 307] on icon at bounding box center [414, 305] width 15 height 15
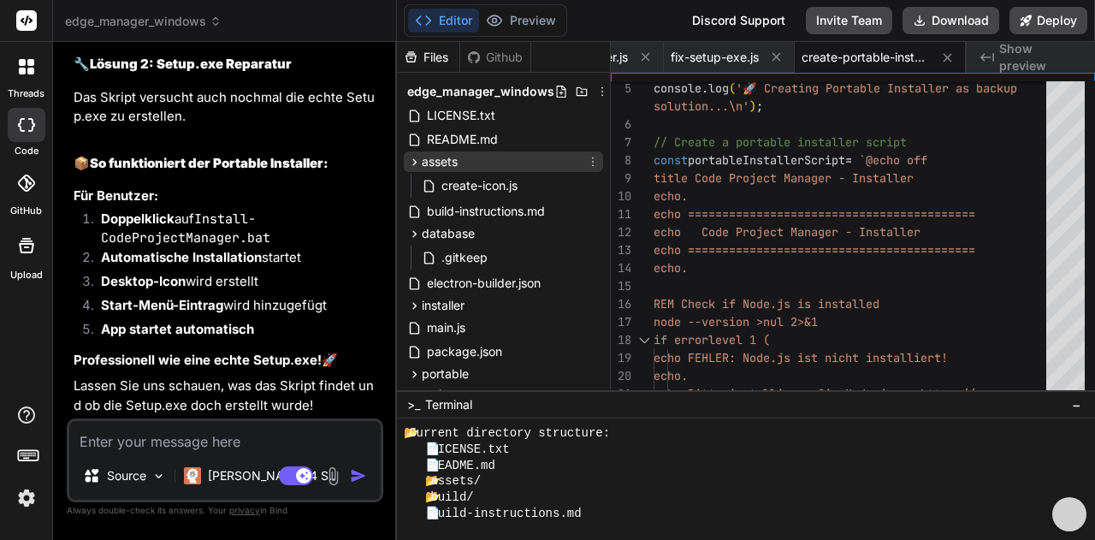
click at [416, 168] on div "assets" at bounding box center [432, 161] width 50 height 17
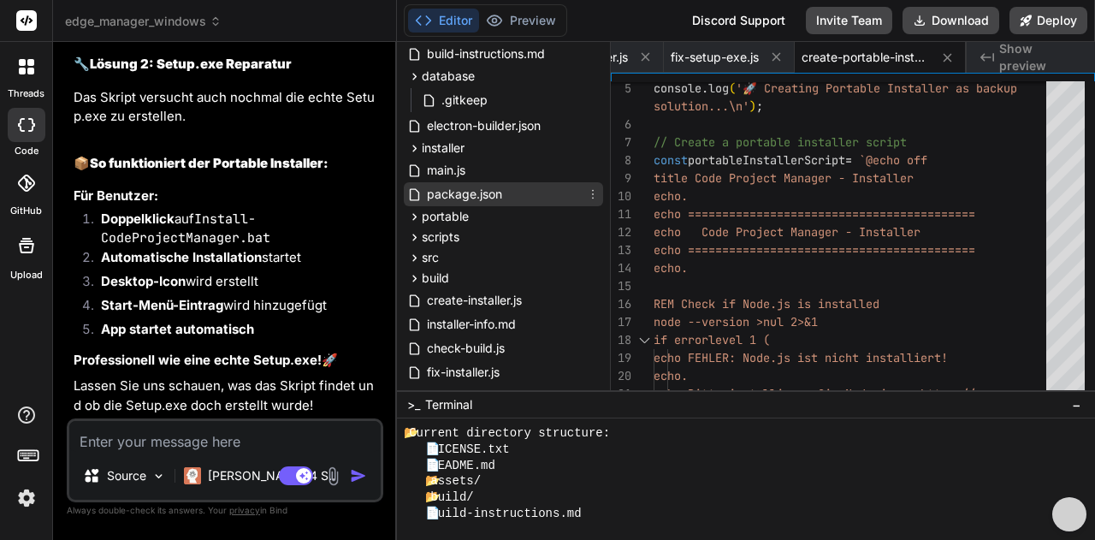
scroll to position [212, 0]
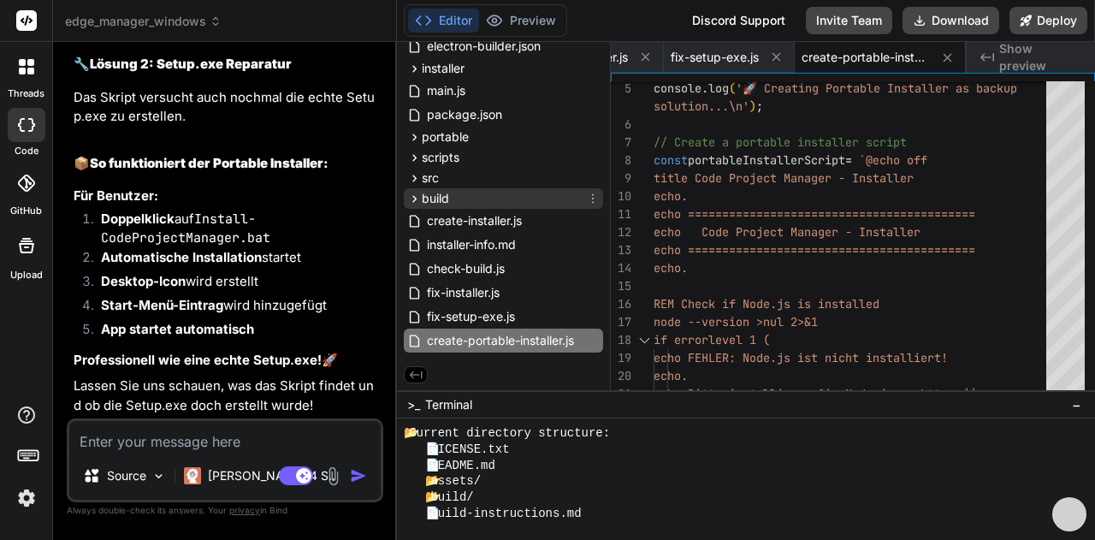
click at [411, 199] on icon at bounding box center [414, 199] width 15 height 15
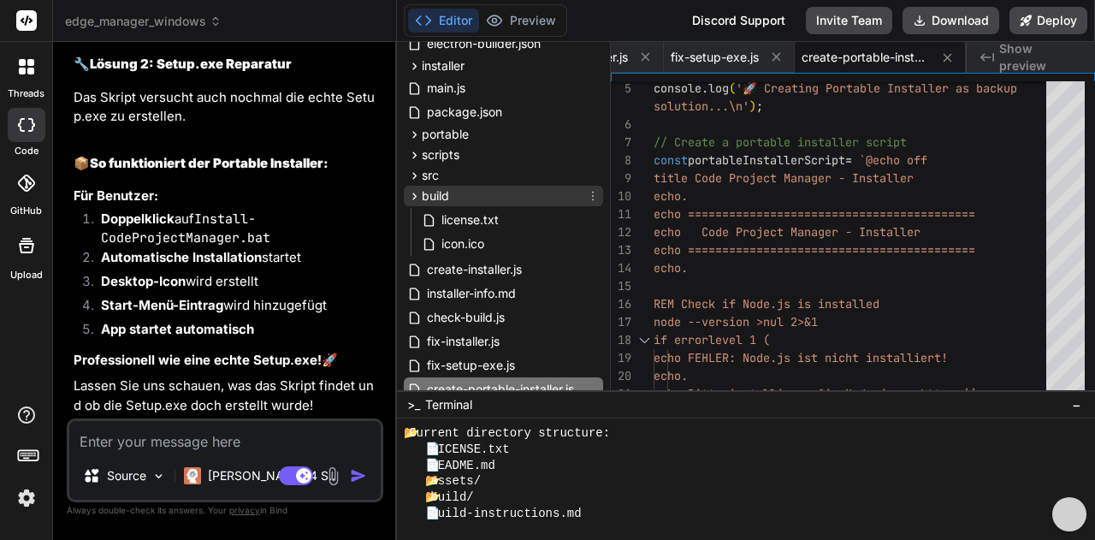
click at [411, 199] on icon at bounding box center [414, 196] width 15 height 15
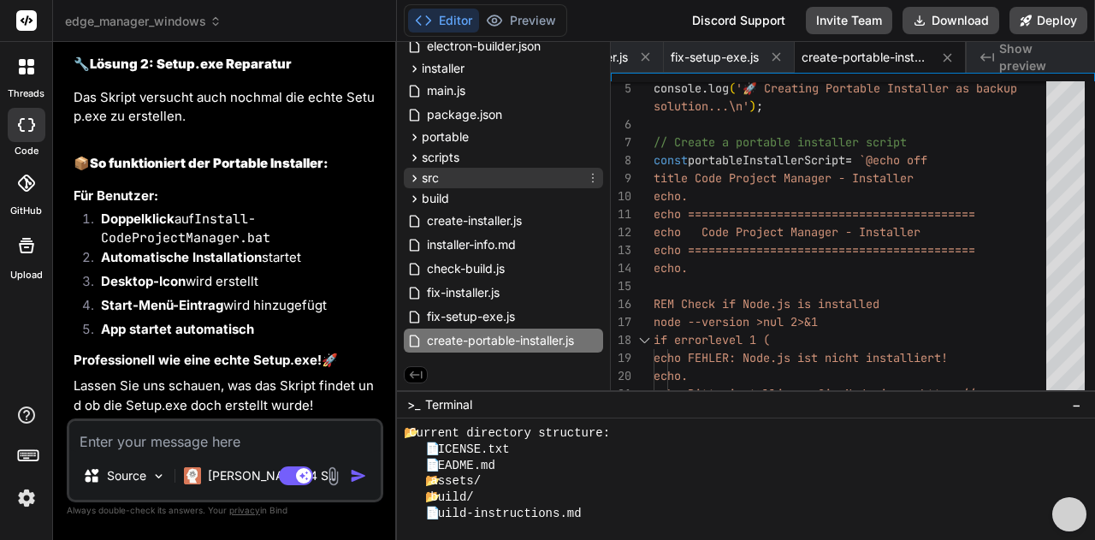
click at [410, 182] on div "src" at bounding box center [423, 177] width 32 height 17
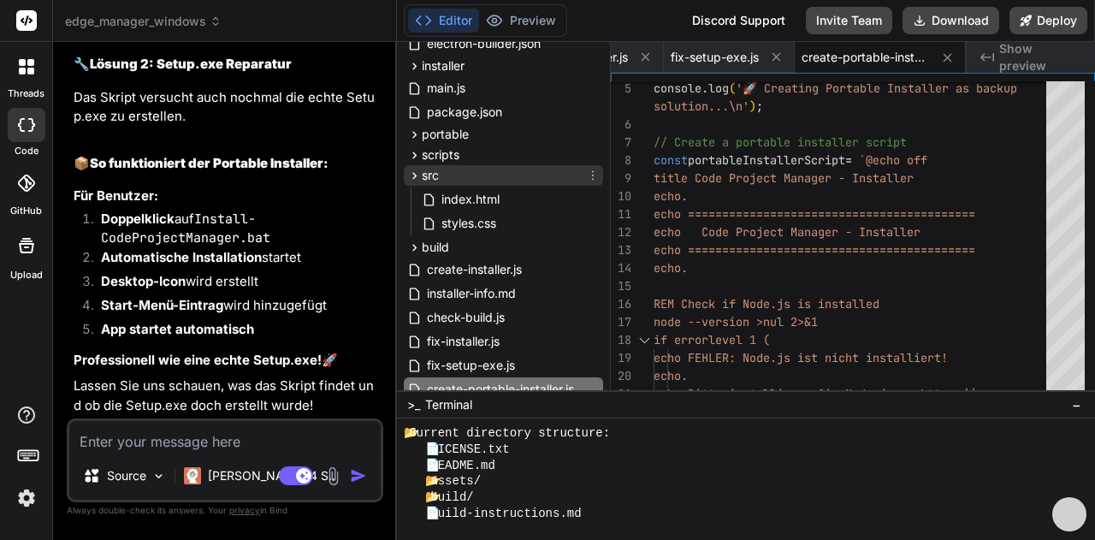
click at [410, 182] on div "src" at bounding box center [423, 175] width 32 height 17
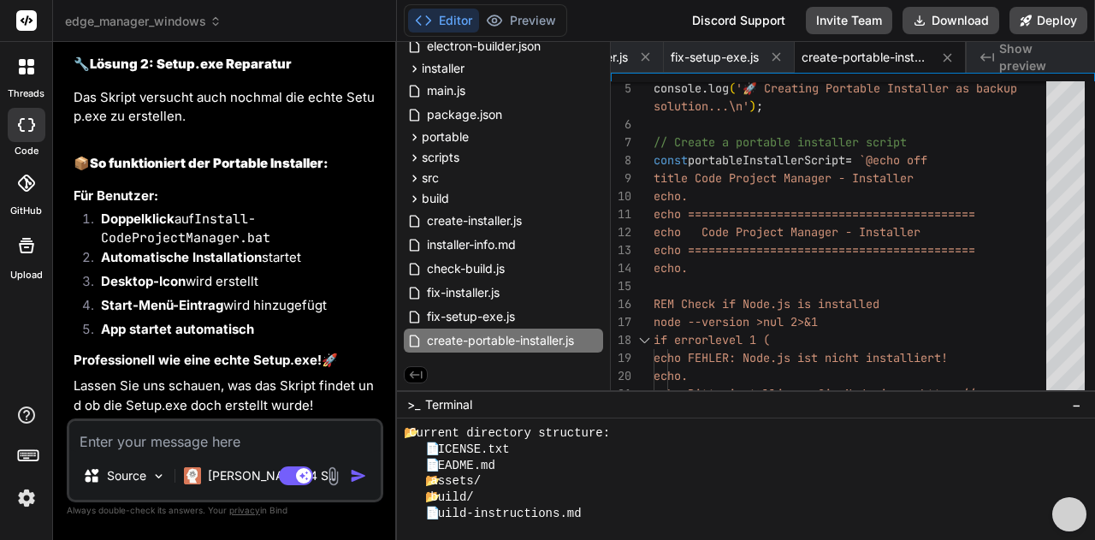
scroll to position [11533, 0]
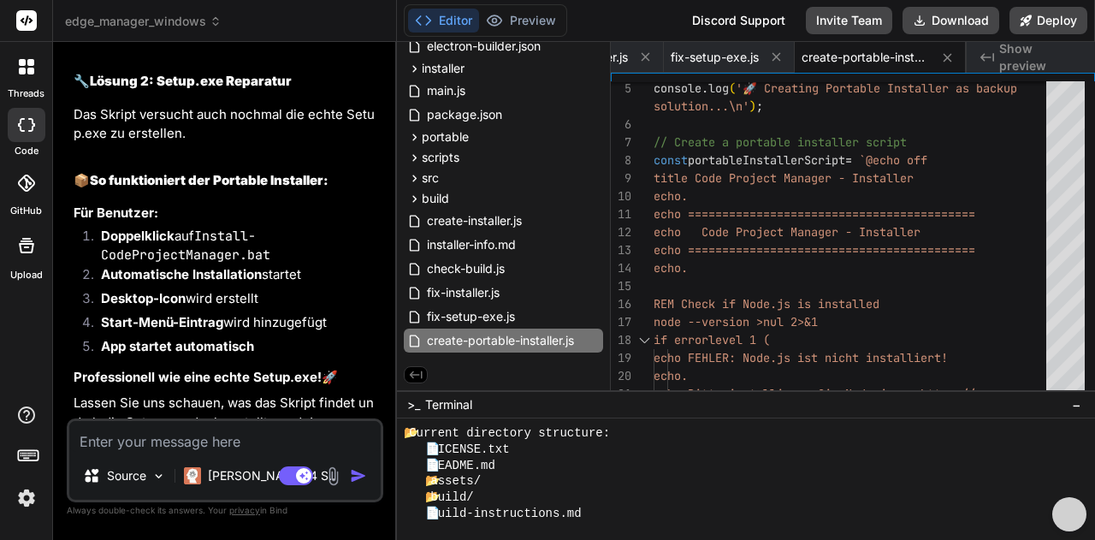
click at [156, 441] on textarea at bounding box center [224, 436] width 311 height 31
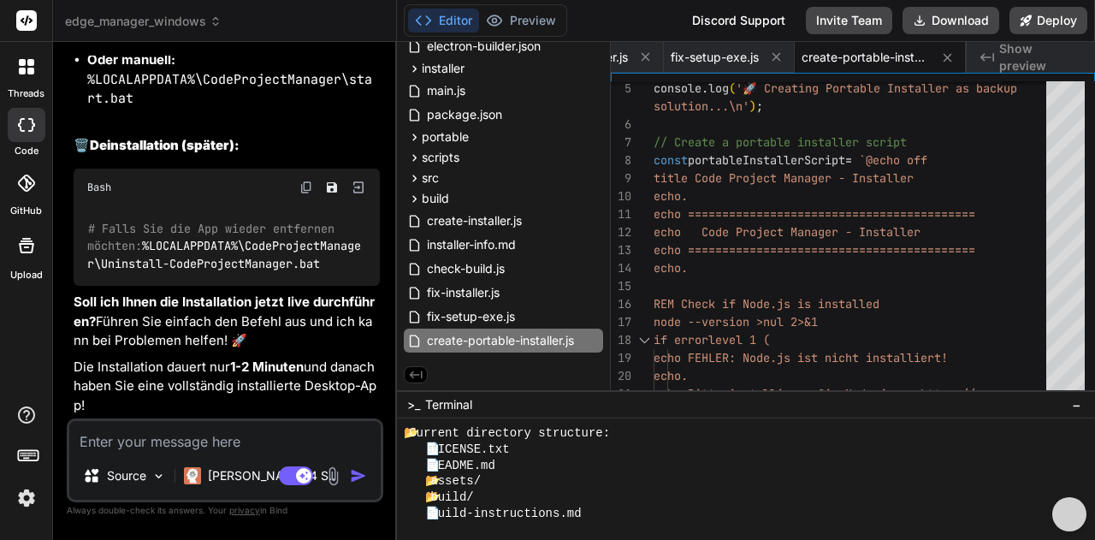
scroll to position [13217, 0]
click at [165, 445] on textarea at bounding box center [224, 436] width 311 height 31
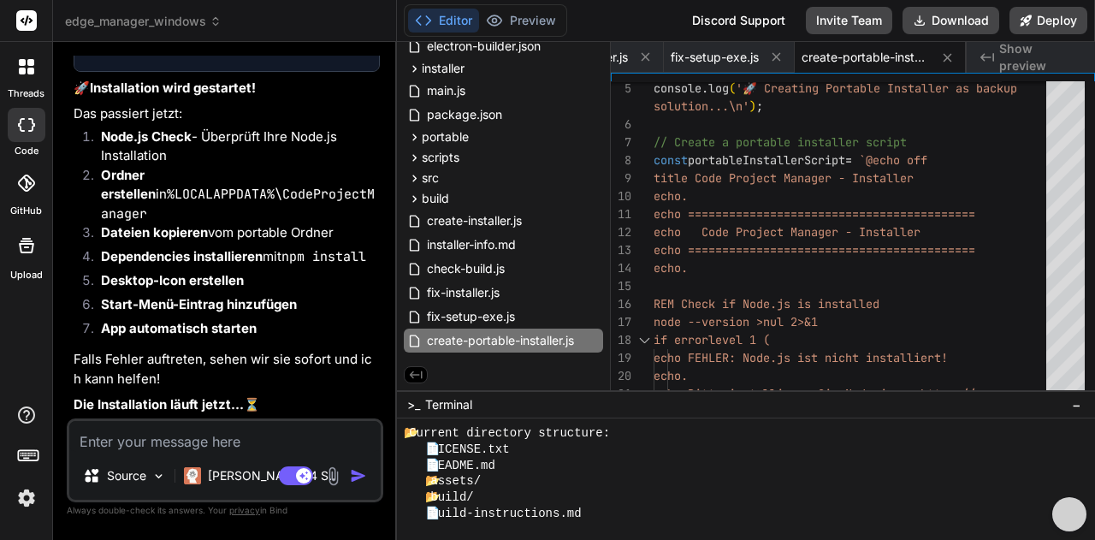
scroll to position [13834, 0]
click at [214, 440] on textarea at bounding box center [224, 436] width 311 height 31
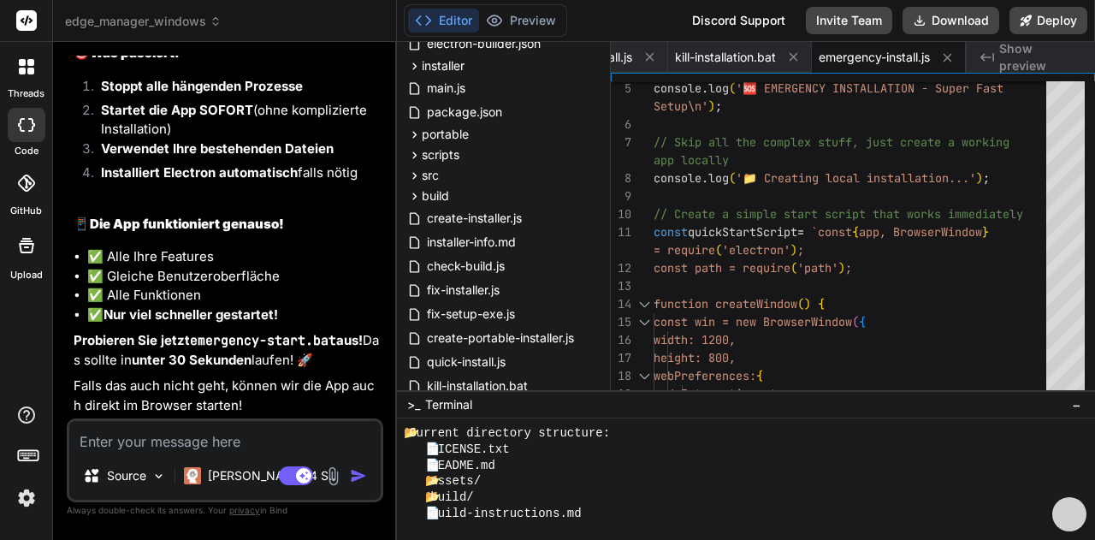
scroll to position [16284, 0]
click at [234, 438] on textarea at bounding box center [224, 436] width 311 height 31
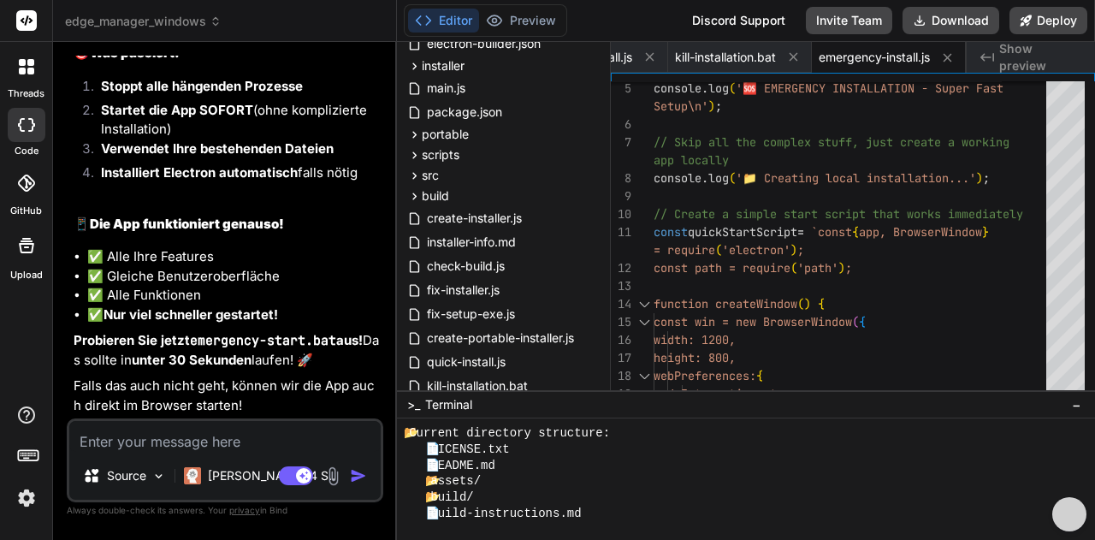
scroll to position [16264, 0]
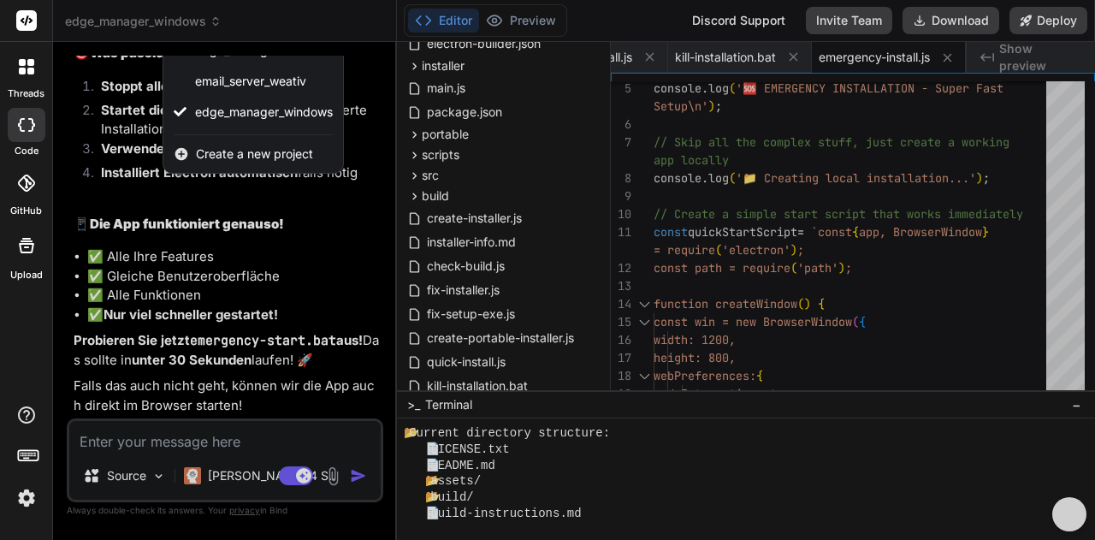
scroll to position [16520, 0]
click at [364, 161] on div at bounding box center [547, 270] width 1095 height 540
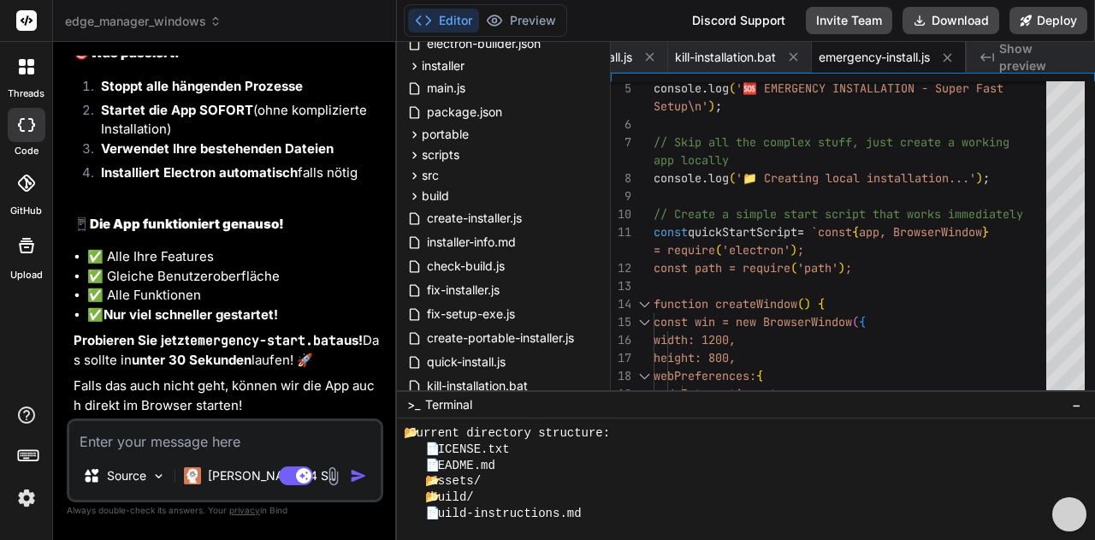
scroll to position [16349, 0]
drag, startPoint x: 228, startPoint y: 249, endPoint x: 81, endPoint y: 248, distance: 147.1
copy code "emergency-start.bat"
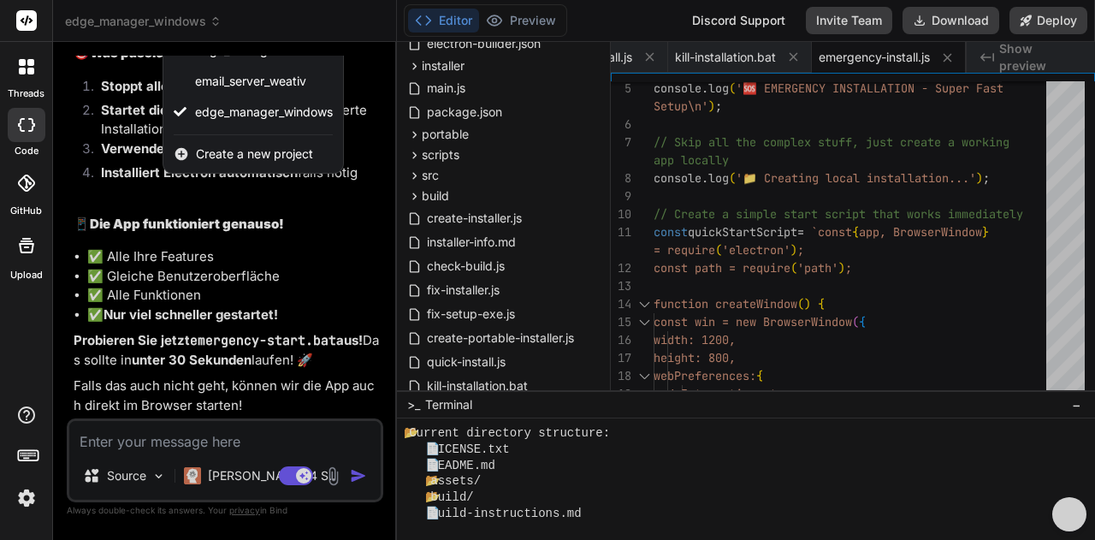
click at [484, 179] on div at bounding box center [547, 270] width 1095 height 540
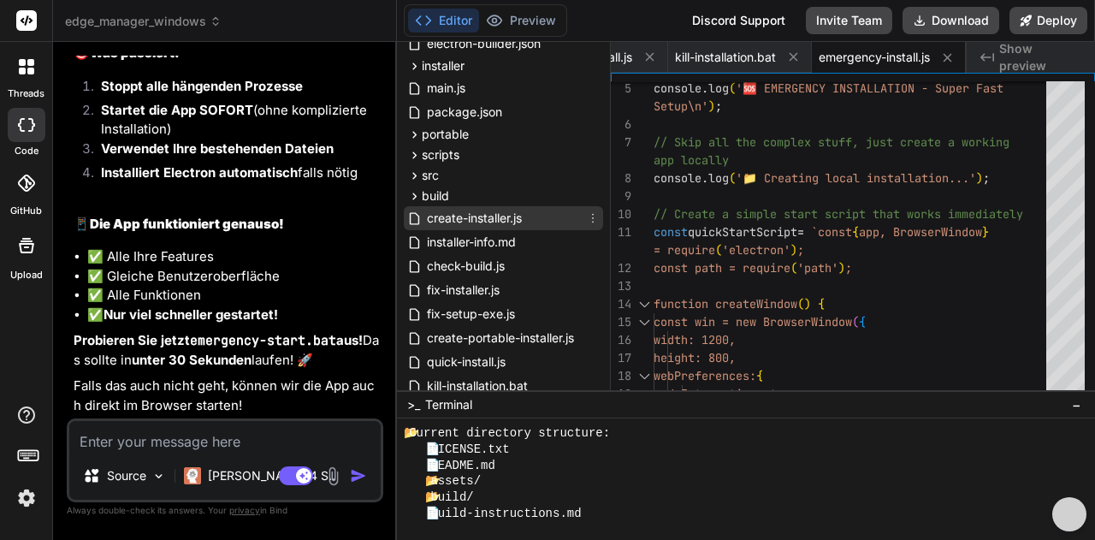
scroll to position [284, 0]
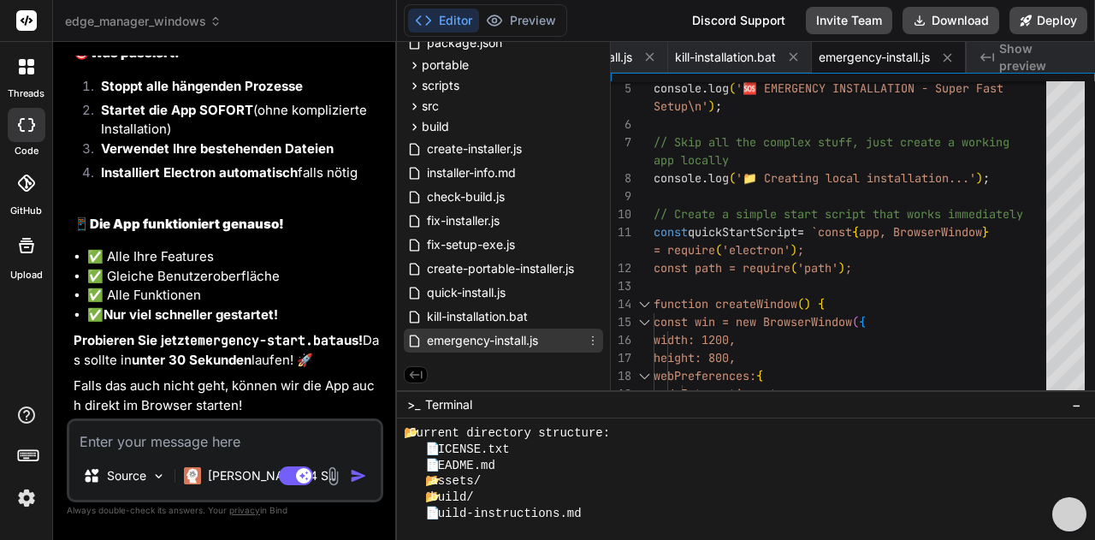
click at [507, 343] on span "emergency-install.js" at bounding box center [482, 340] width 115 height 21
click at [587, 339] on icon at bounding box center [593, 340] width 14 height 14
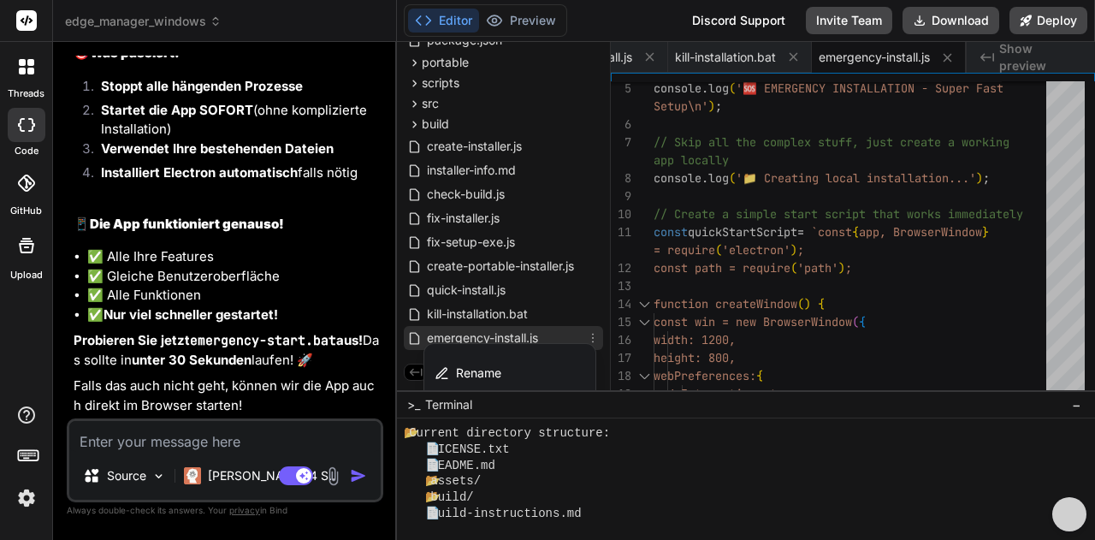
click at [471, 335] on div at bounding box center [746, 291] width 698 height 498
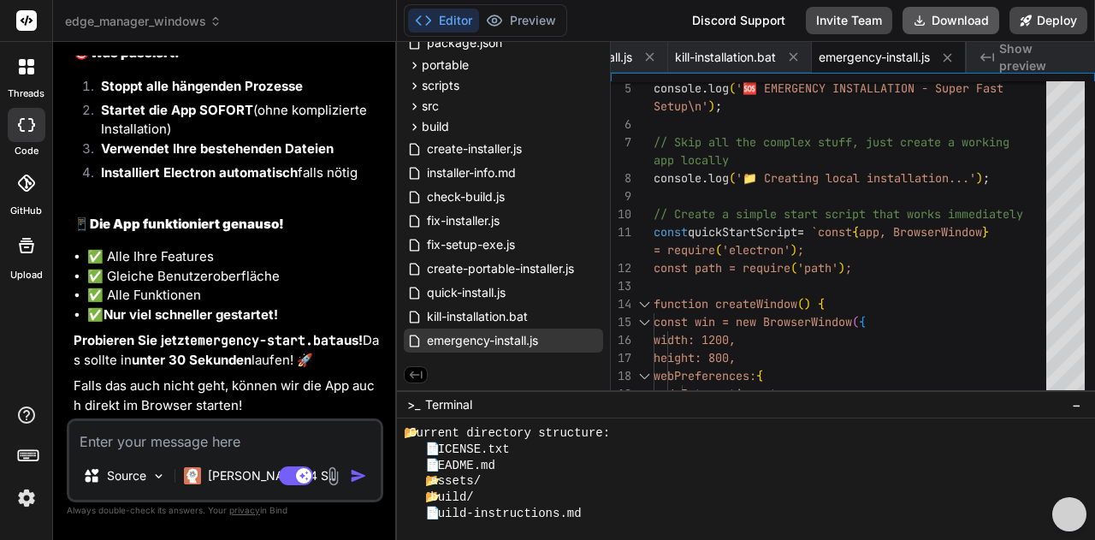
click at [937, 21] on button "Download" at bounding box center [950, 20] width 97 height 27
click at [420, 66] on icon at bounding box center [414, 65] width 15 height 15
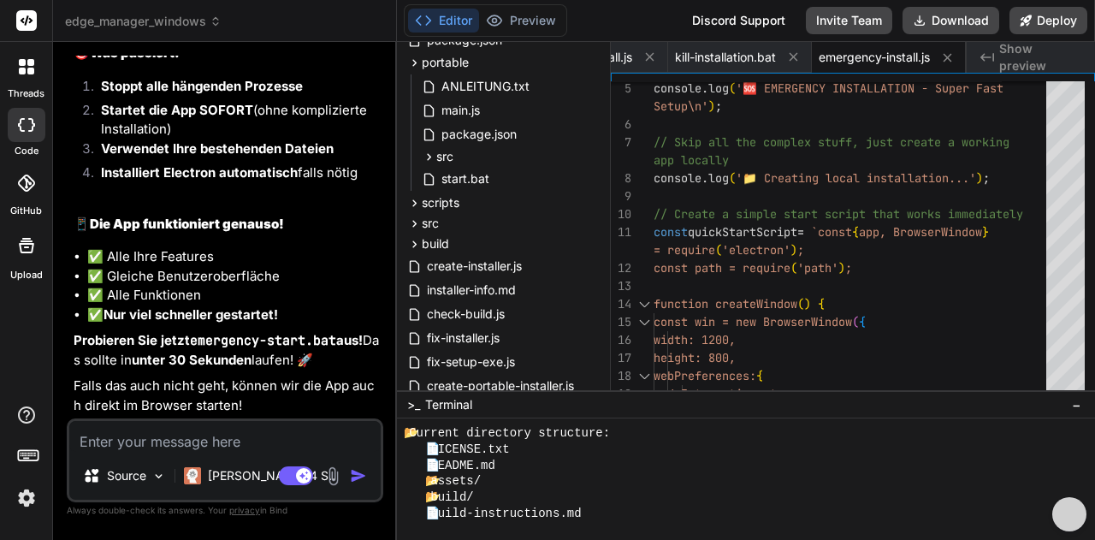
click at [162, 443] on textarea at bounding box center [224, 436] width 311 height 31
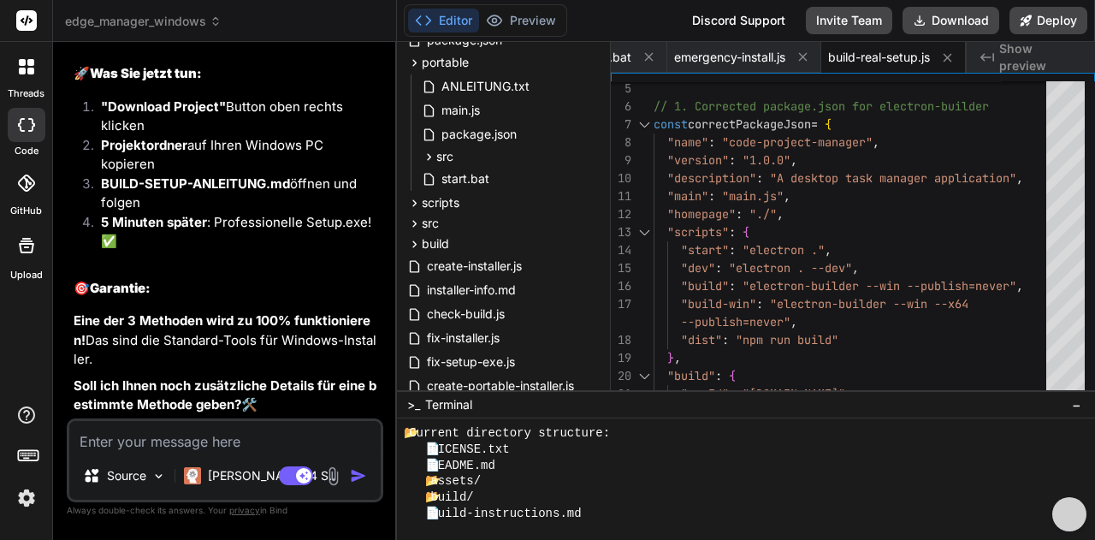
scroll to position [17571, 0]
drag, startPoint x: 94, startPoint y: 233, endPoint x: 147, endPoint y: 236, distance: 53.1
copy li "InnoSetup"
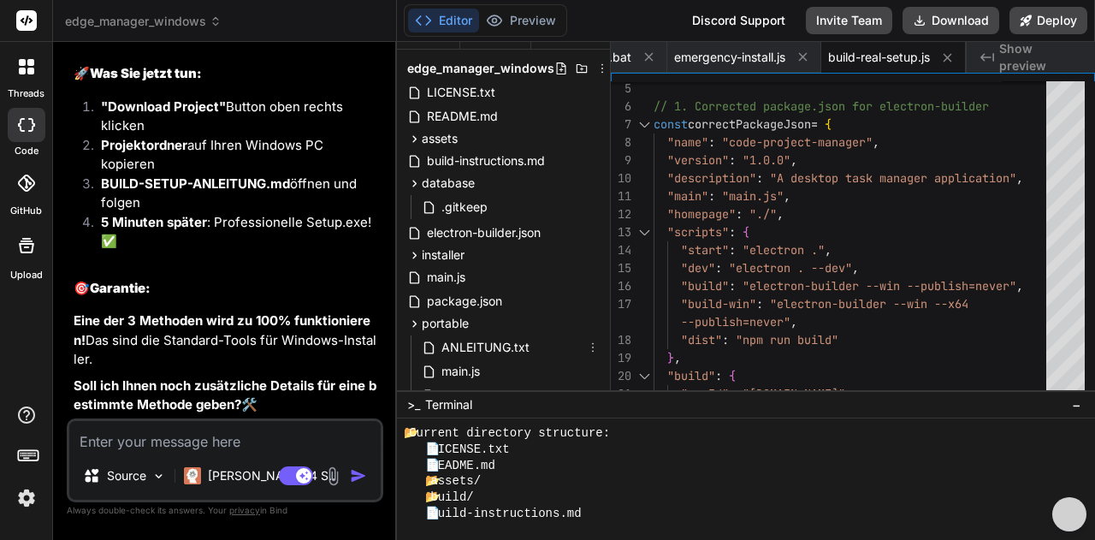
scroll to position [0, 0]
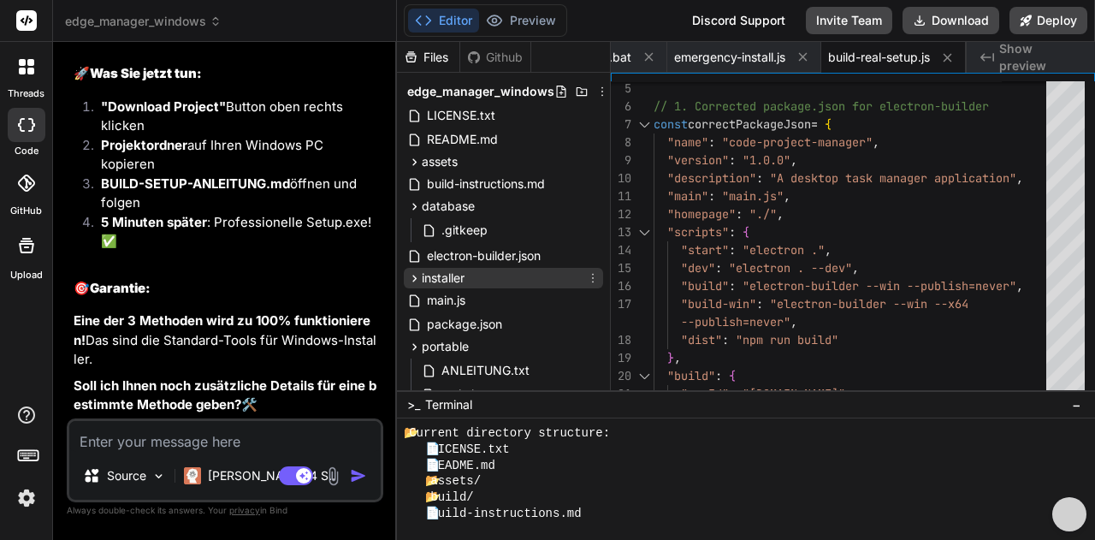
click at [412, 280] on icon at bounding box center [414, 278] width 15 height 15
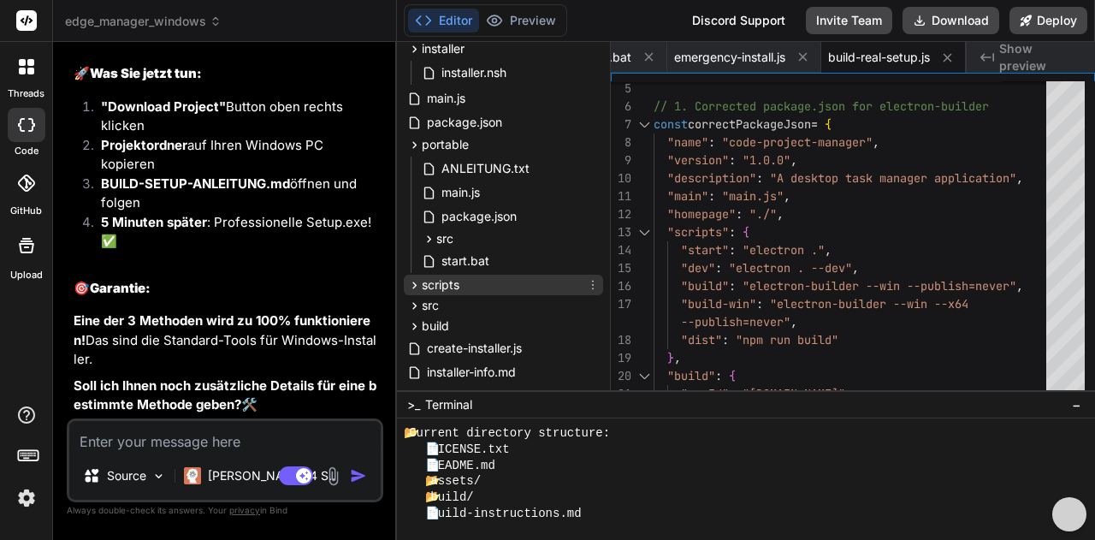
scroll to position [257, 0]
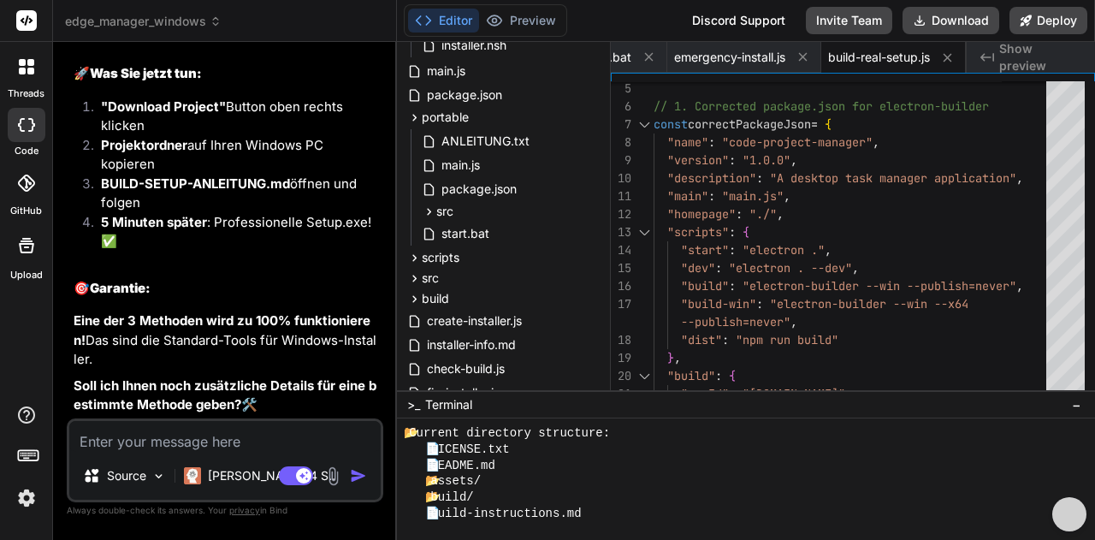
click at [401, 260] on div "edge_manager_windows LICENSE.txt README.md assets create-icon.js build-instruct…" at bounding box center [503, 185] width 213 height 739
click at [414, 259] on icon at bounding box center [414, 257] width 4 height 7
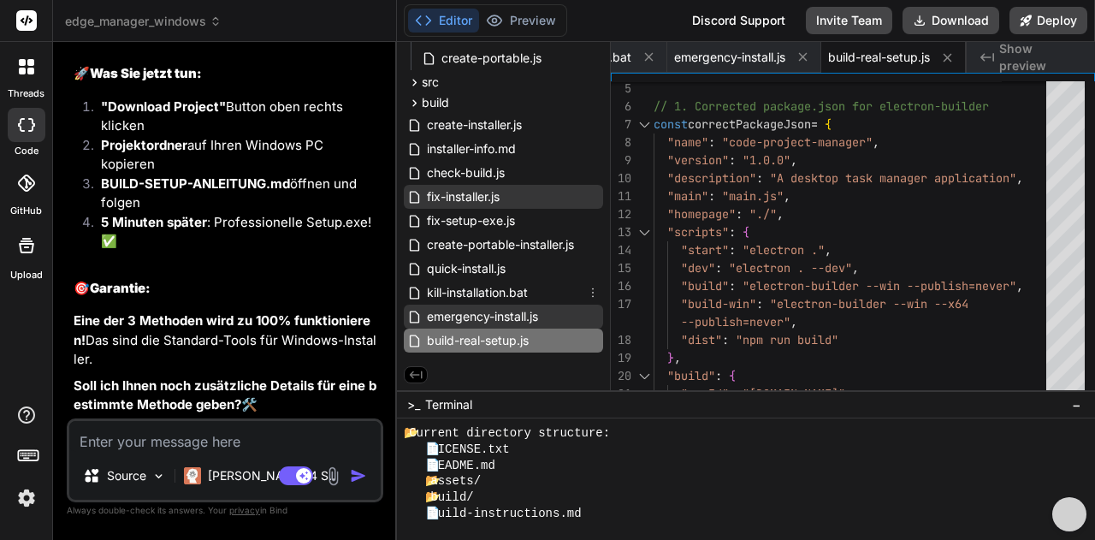
scroll to position [421, 0]
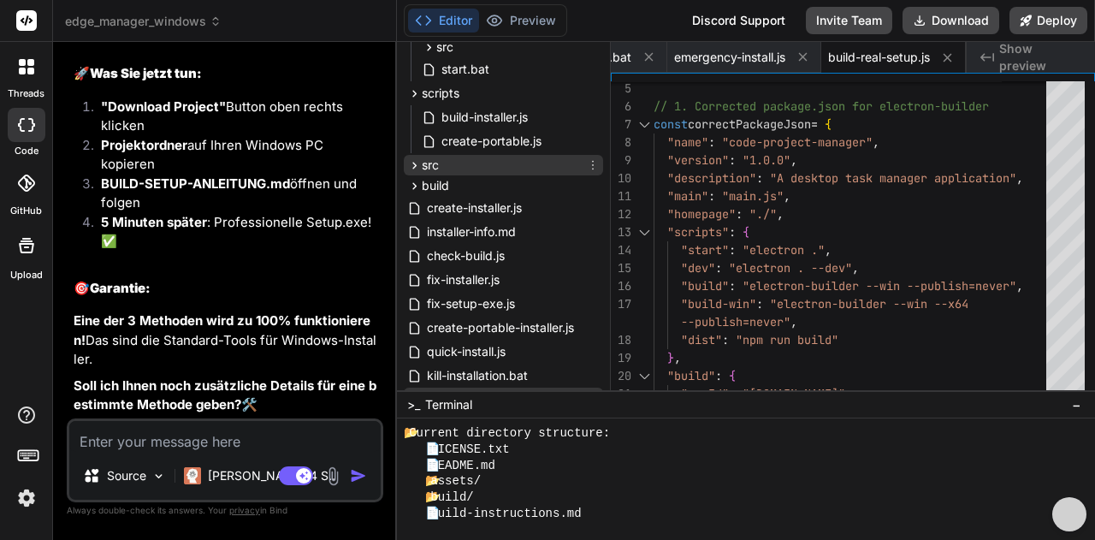
click at [416, 168] on icon at bounding box center [414, 165] width 15 height 15
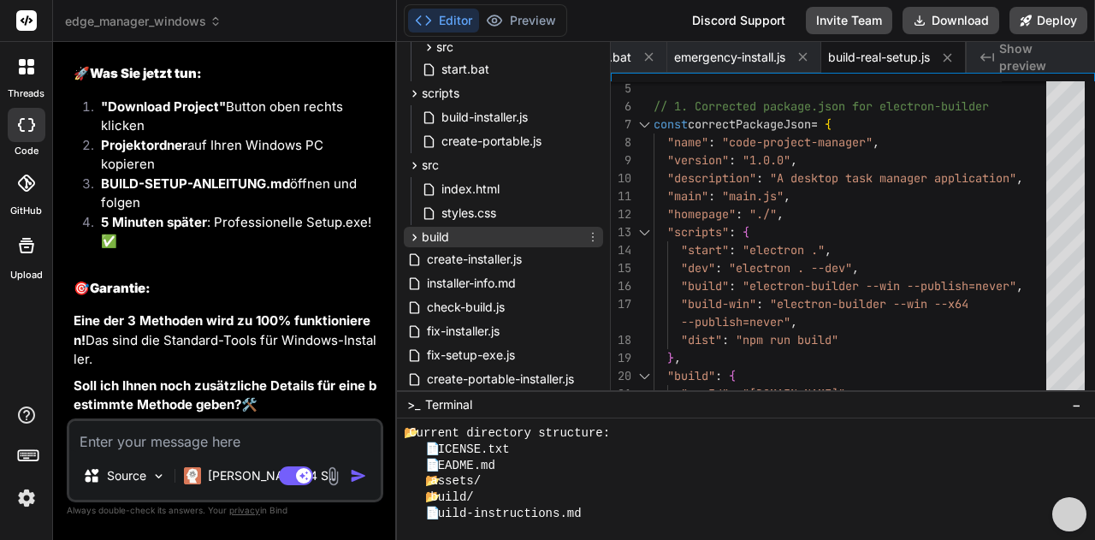
click at [414, 233] on icon at bounding box center [414, 237] width 15 height 15
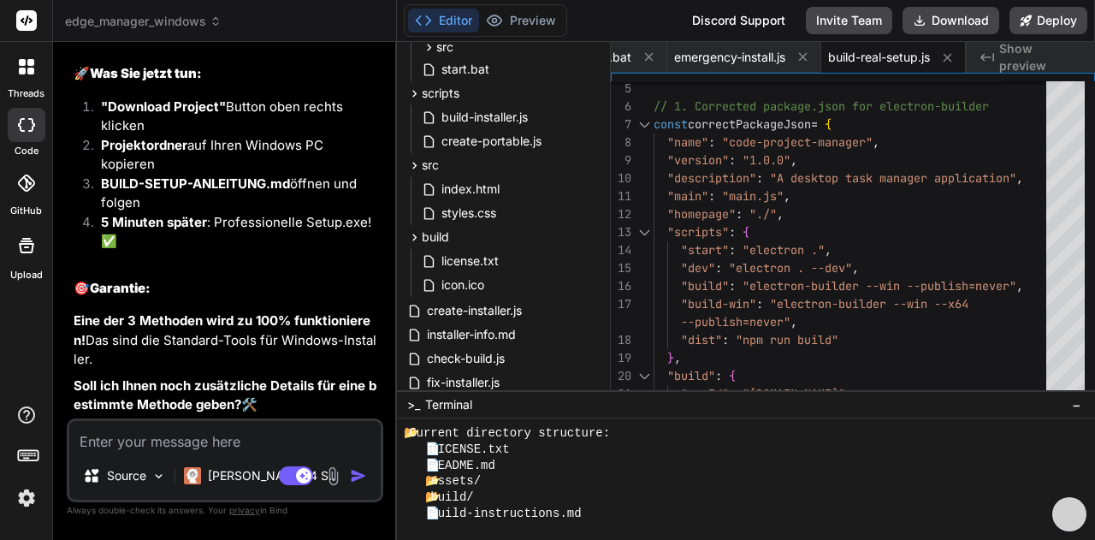
click at [116, 437] on textarea at bounding box center [224, 436] width 311 height 31
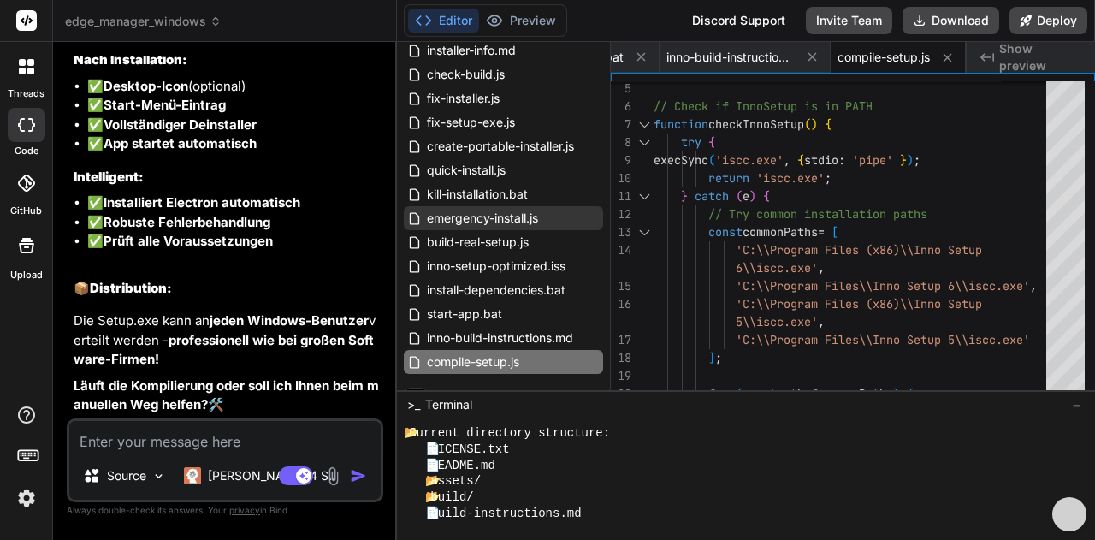
scroll to position [19103, 0]
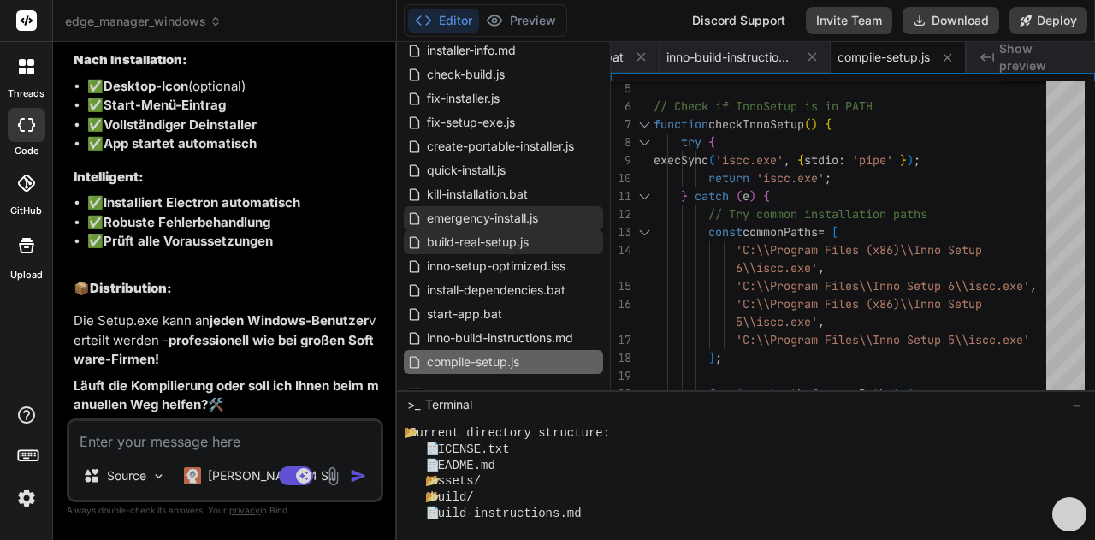
click at [510, 242] on div at bounding box center [547, 270] width 1095 height 540
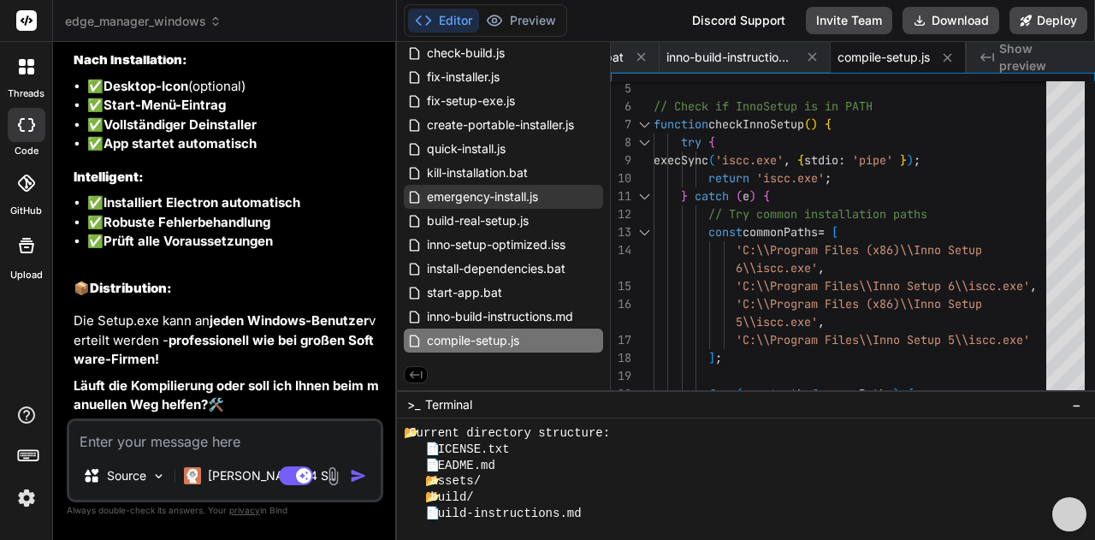
scroll to position [19445, 0]
click at [122, 444] on textarea at bounding box center [224, 436] width 311 height 31
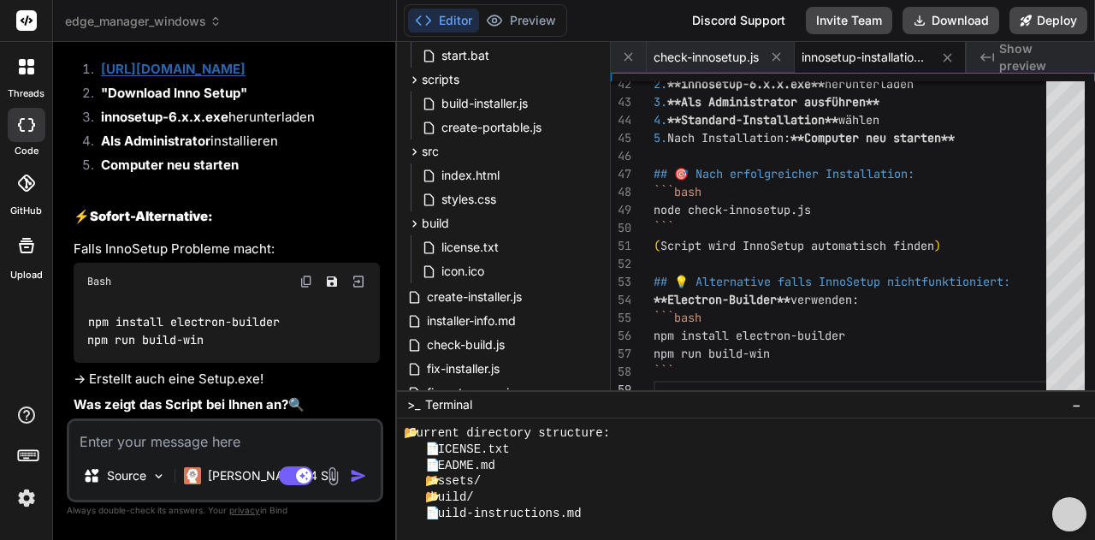
scroll to position [22455, 0]
click at [942, 25] on button "Download" at bounding box center [950, 20] width 97 height 27
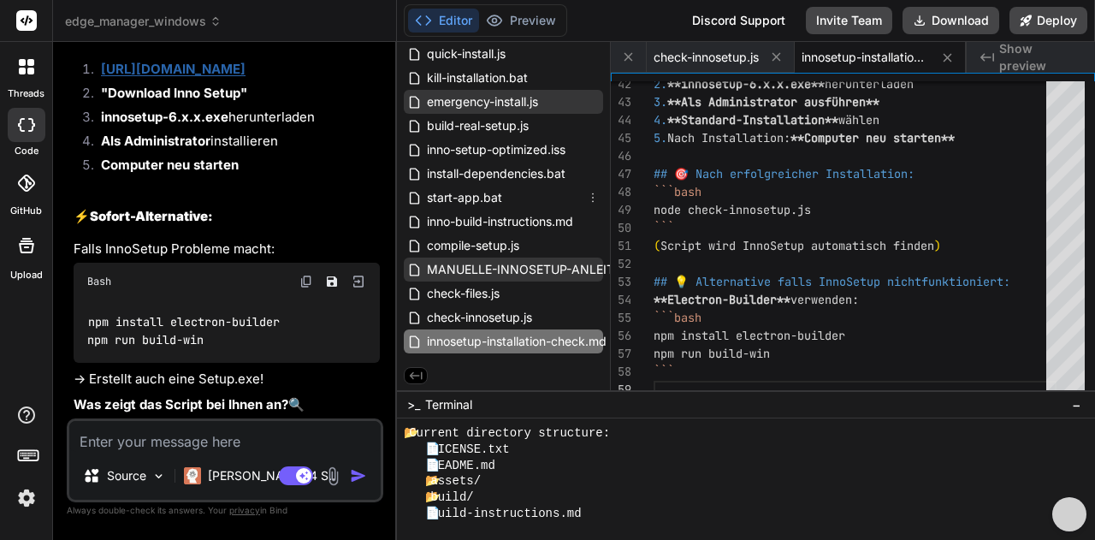
scroll to position [824, 0]
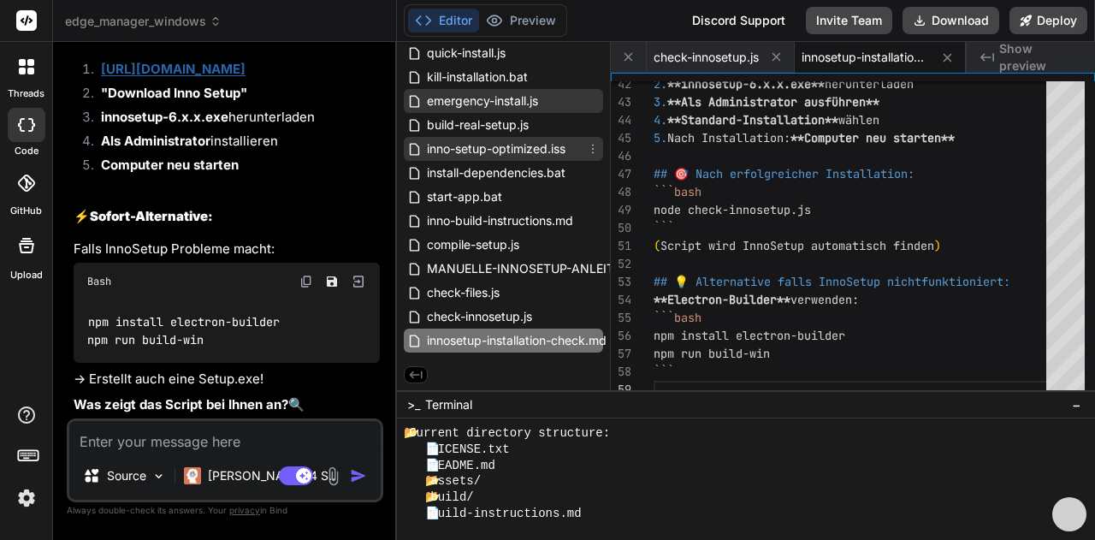
click at [545, 151] on span "inno-setup-optimized.iss" at bounding box center [496, 149] width 142 height 21
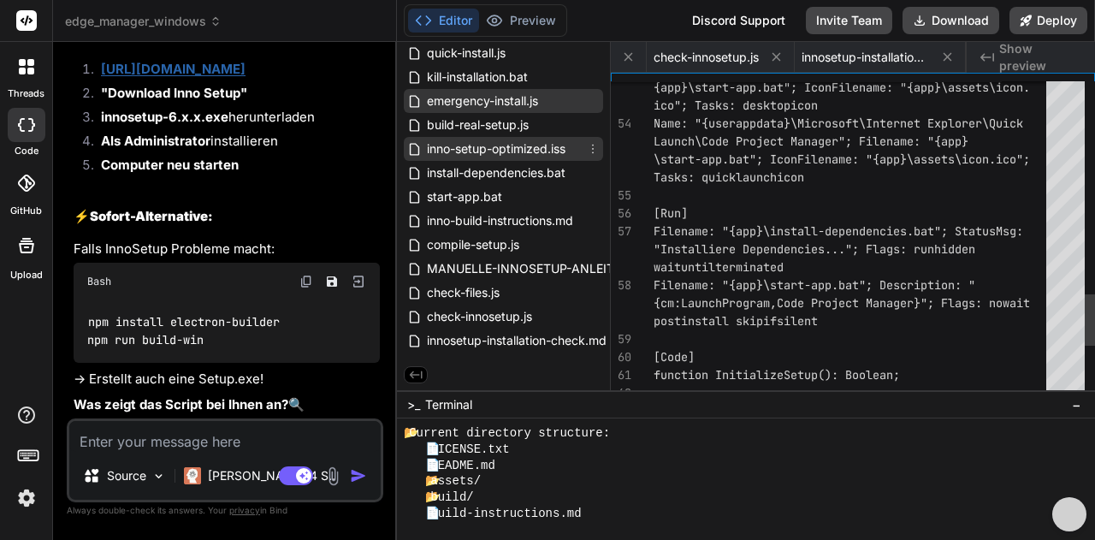
scroll to position [0, 2353]
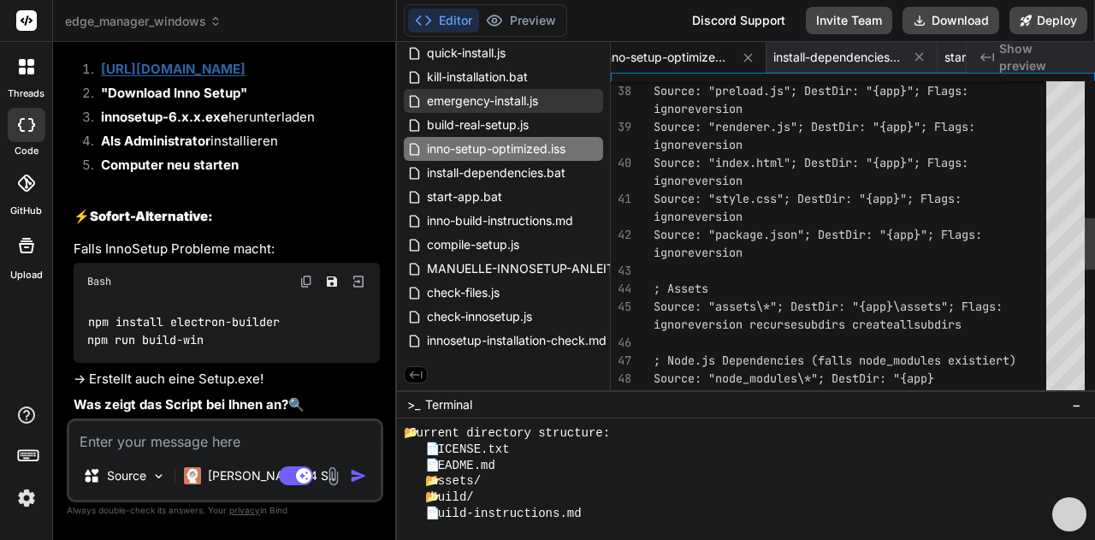
click at [749, 150] on div "ignoreversion" at bounding box center [854, 145] width 403 height 18
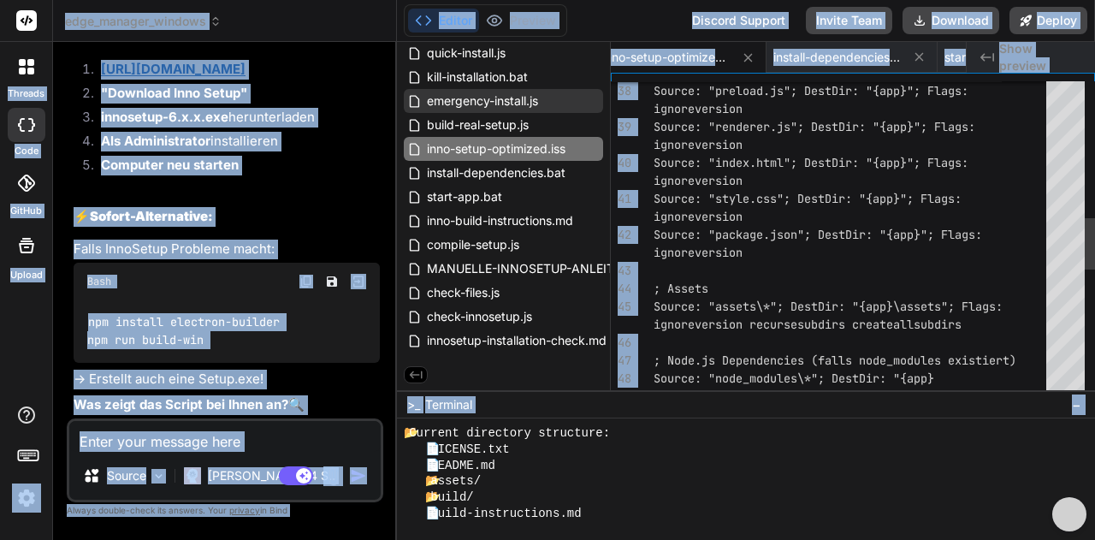
click at [749, 150] on div "ignoreversion" at bounding box center [854, 145] width 403 height 18
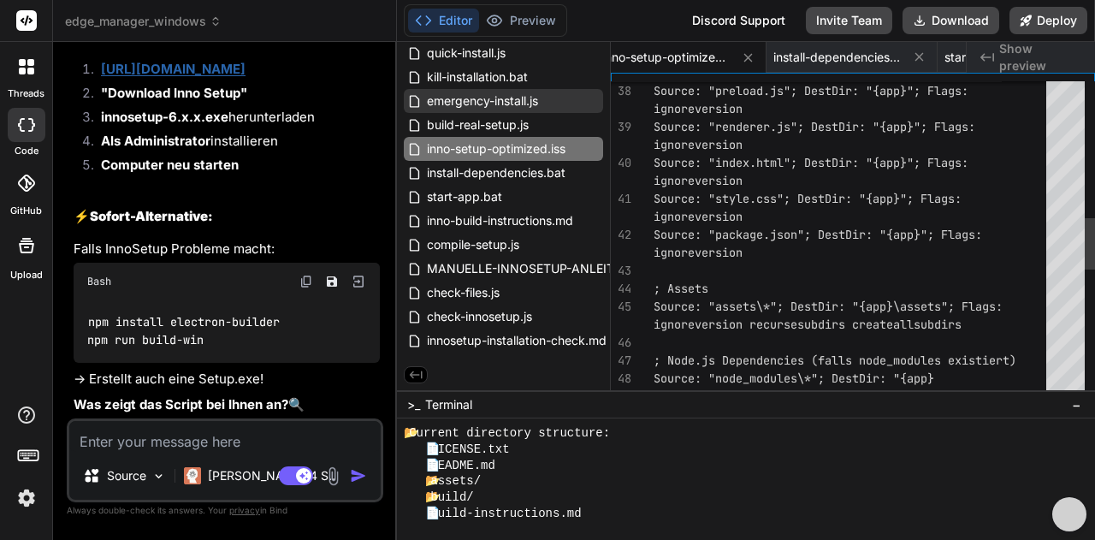
scroll to position [0, 0]
click at [774, 158] on div "Source: "node_modules\*"; DestDir: "{app} \node_modules"; Flags: ignoreversion …" at bounding box center [854, 216] width 403 height 1957
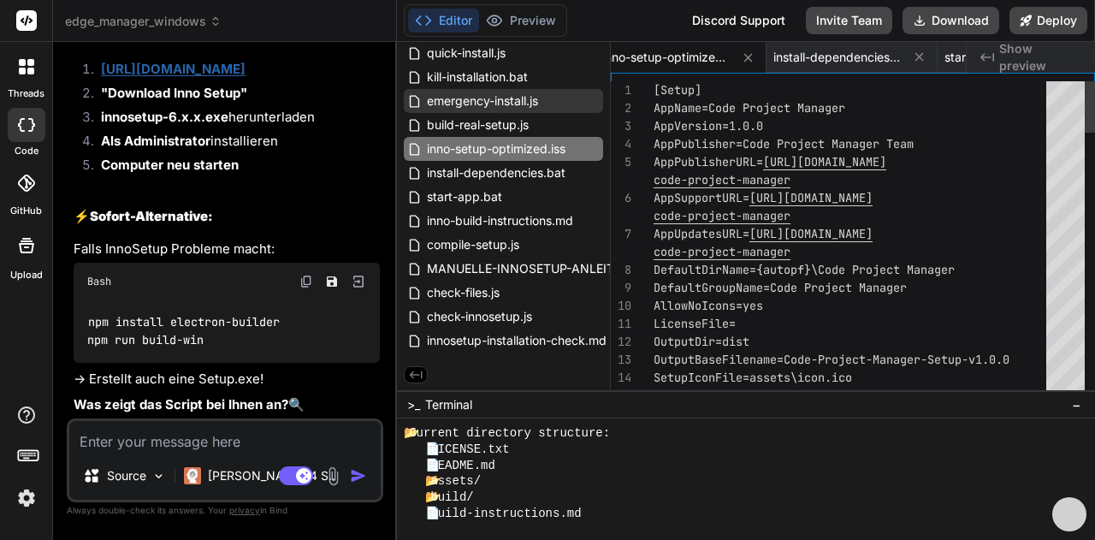
drag, startPoint x: 650, startPoint y: 82, endPoint x: 680, endPoint y: 290, distance: 209.9
click at [680, 294] on div "14 15 11 12 13 9 10 7 8 6 5 2 3 4 1 SetupIconFile=assets\icon.ico Compression=l…" at bounding box center [853, 239] width 484 height 317
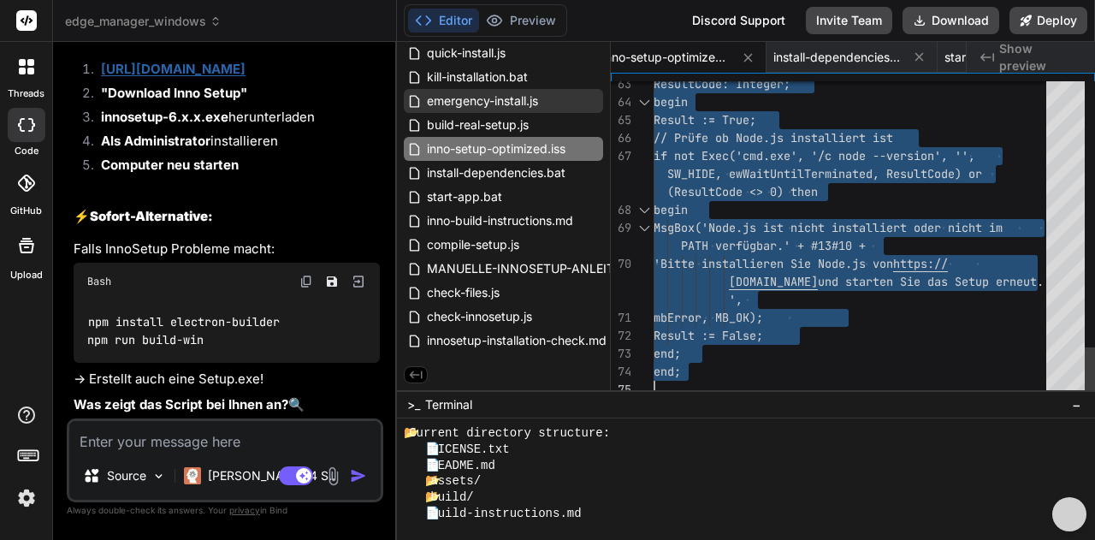
drag, startPoint x: 655, startPoint y: 90, endPoint x: 725, endPoint y: 373, distance: 291.6
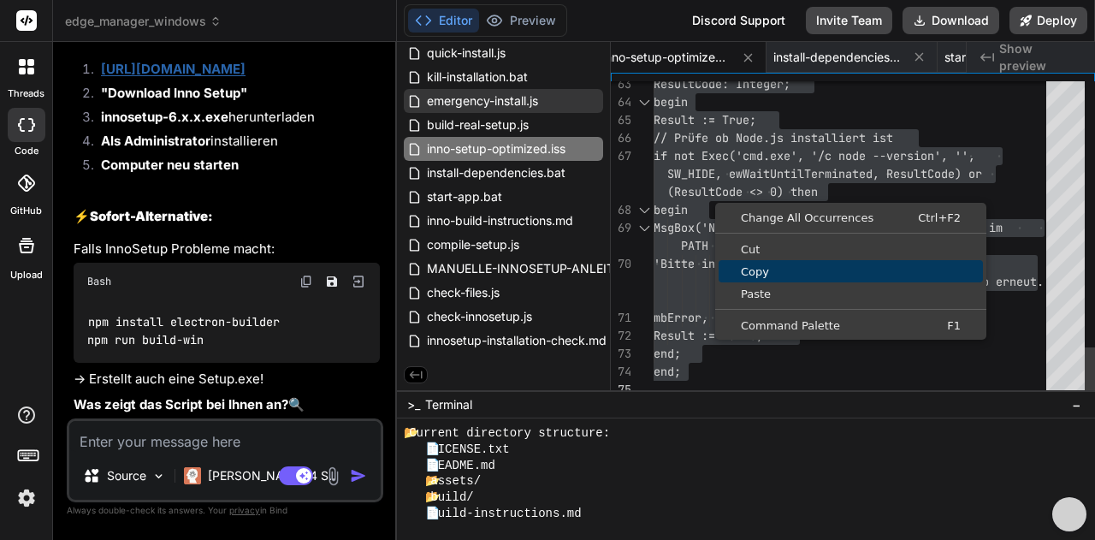
click at [744, 268] on span "Copy" at bounding box center [850, 271] width 264 height 11
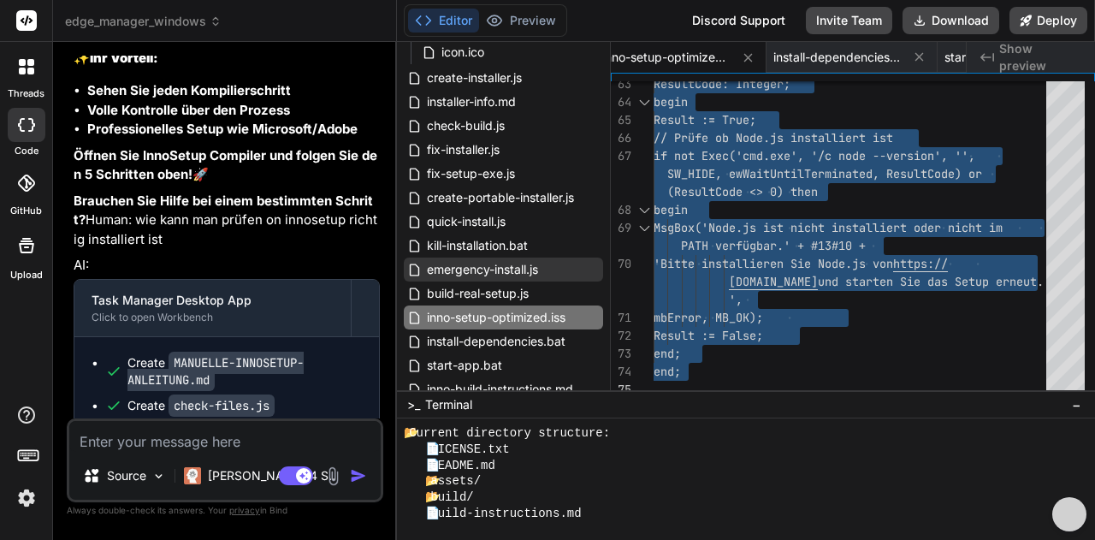
scroll to position [20744, 0]
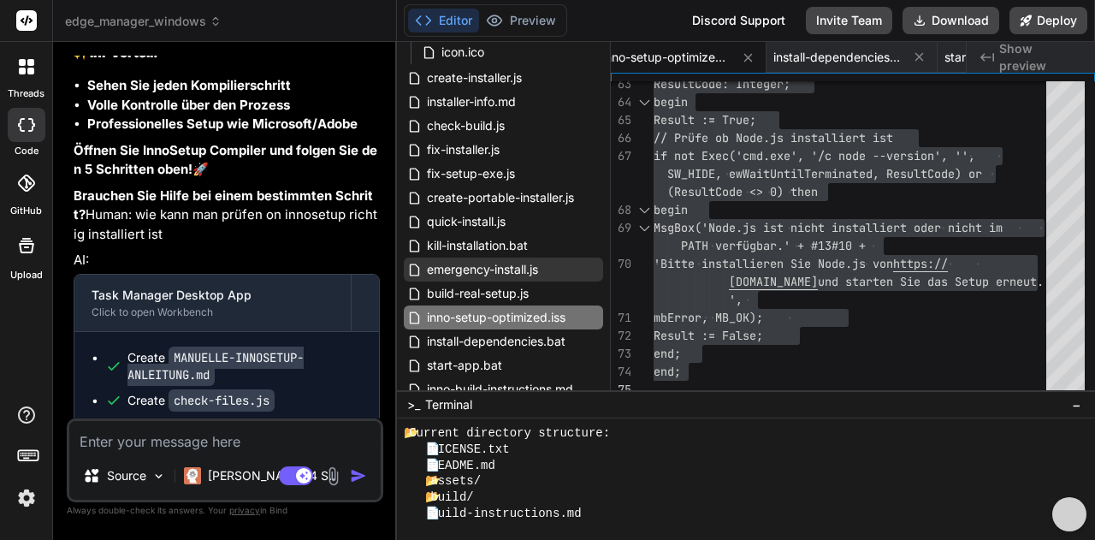
click at [164, 437] on textarea at bounding box center [224, 436] width 311 height 31
click at [336, 478] on img at bounding box center [333, 476] width 20 height 20
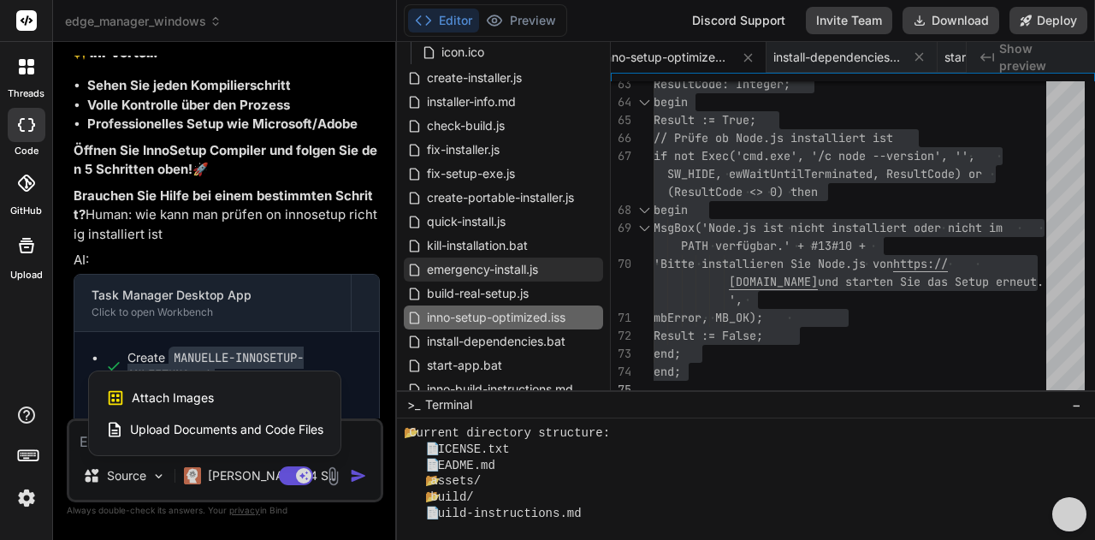
click at [162, 399] on span "Attach Images" at bounding box center [173, 397] width 82 height 17
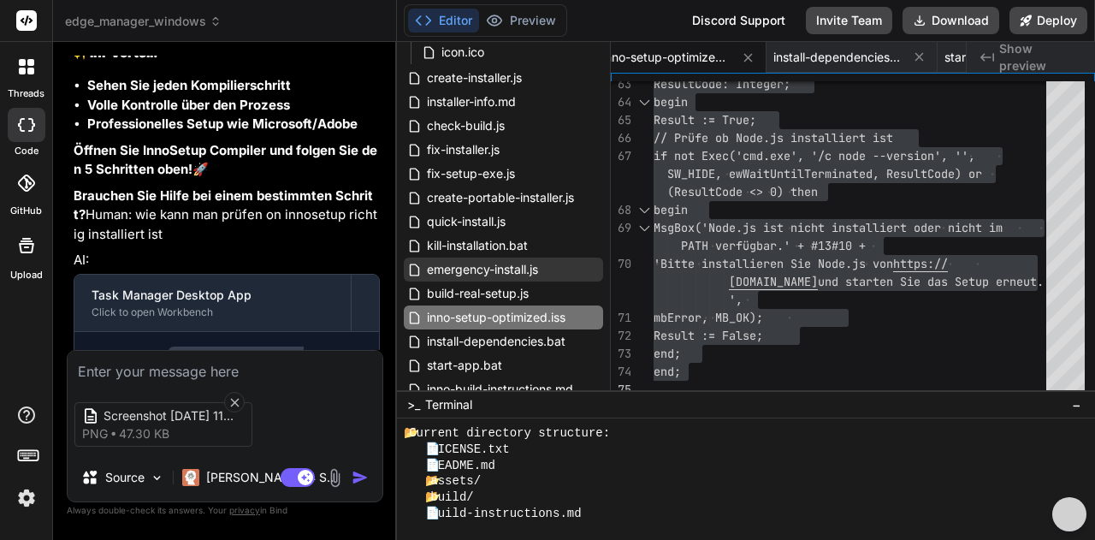
click at [111, 370] on textarea at bounding box center [225, 366] width 315 height 31
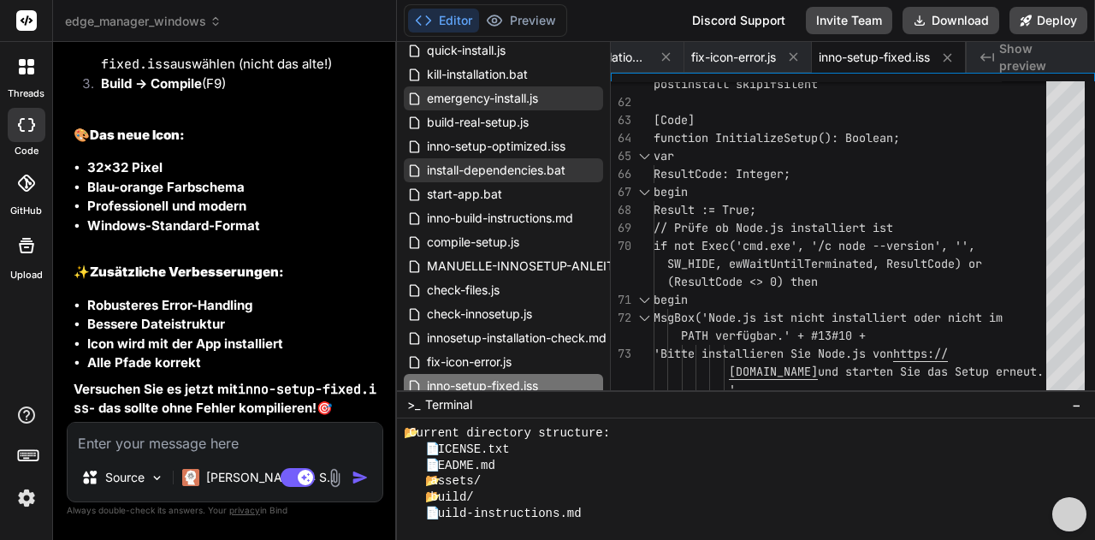
scroll to position [872, 0]
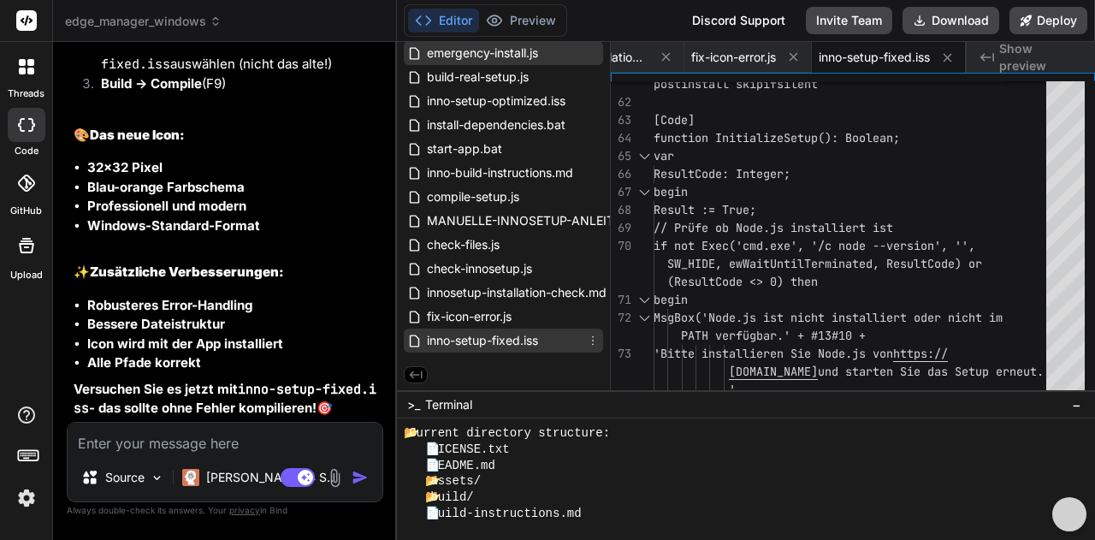
click at [525, 338] on span "inno-setup-fixed.iss" at bounding box center [482, 340] width 115 height 21
click at [497, 339] on span "inno-setup-fixed.iss" at bounding box center [482, 340] width 115 height 21
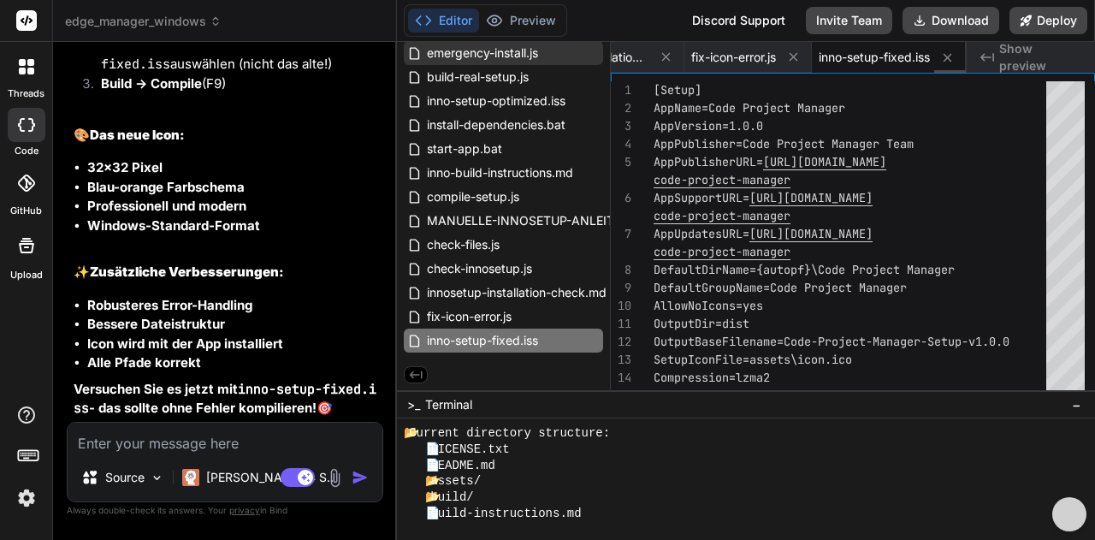
click at [870, 52] on span "inno-setup-fixed.iss" at bounding box center [873, 57] width 111 height 17
click at [835, 59] on span "inno-setup-fixed.iss" at bounding box center [873, 57] width 111 height 17
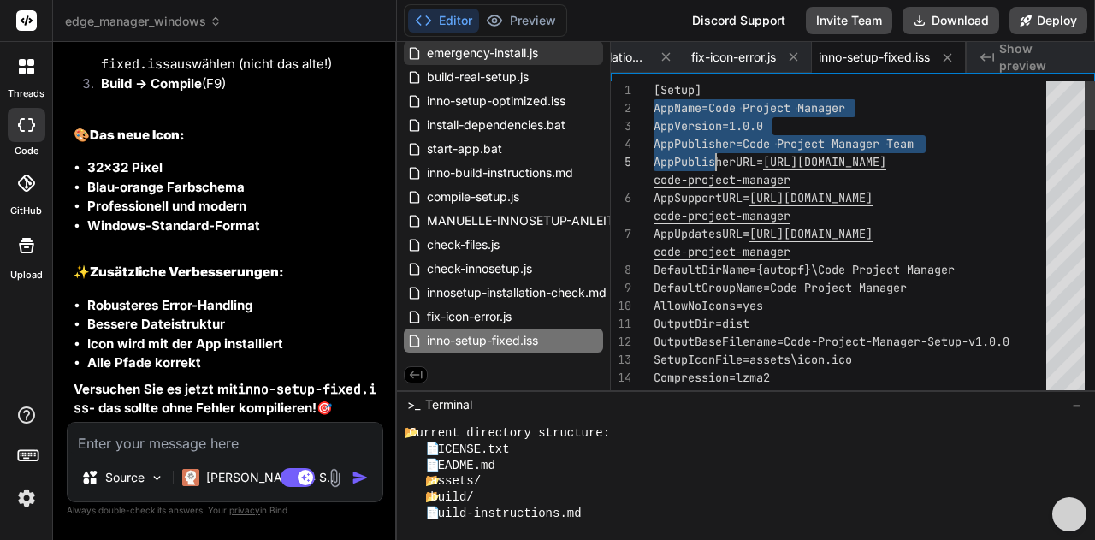
drag, startPoint x: 653, startPoint y: 91, endPoint x: 716, endPoint y: 163, distance: 95.8
drag, startPoint x: 650, startPoint y: 88, endPoint x: 757, endPoint y: 345, distance: 278.7
click at [756, 380] on div "15 13 14 10 11 12 8 9 7 6 4 5 1 2 3 SolidCompression=yes SetupIconFile=assets\i…" at bounding box center [853, 239] width 484 height 317
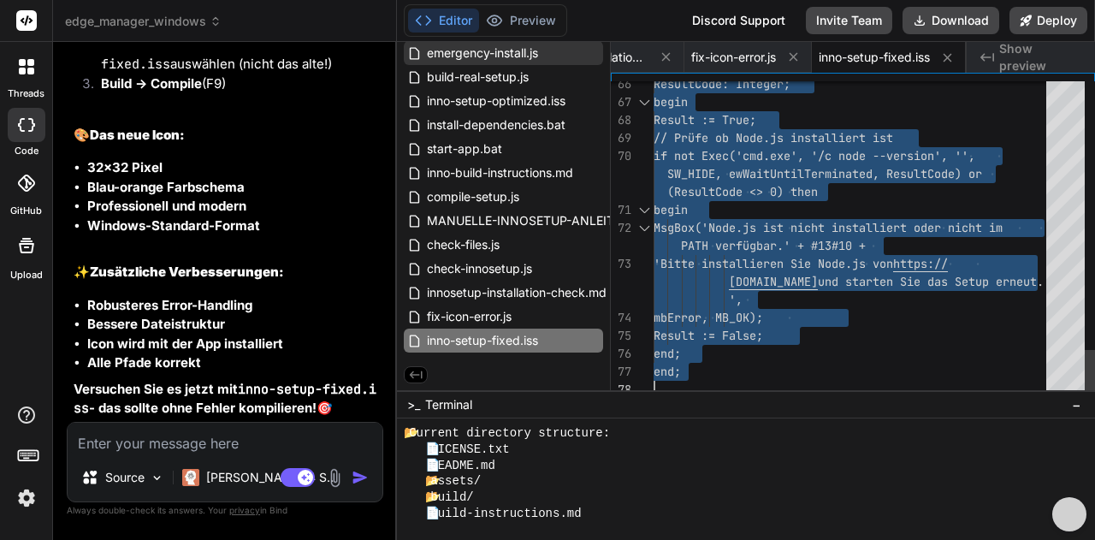
drag, startPoint x: 653, startPoint y: 88, endPoint x: 773, endPoint y: 384, distance: 319.2
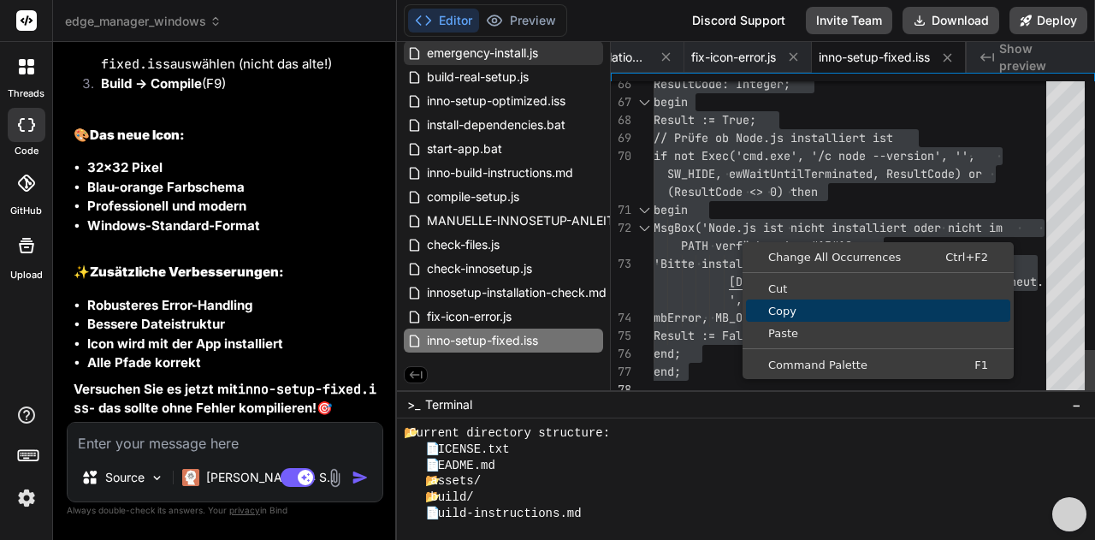
click at [778, 307] on span "Copy" at bounding box center [878, 310] width 264 height 11
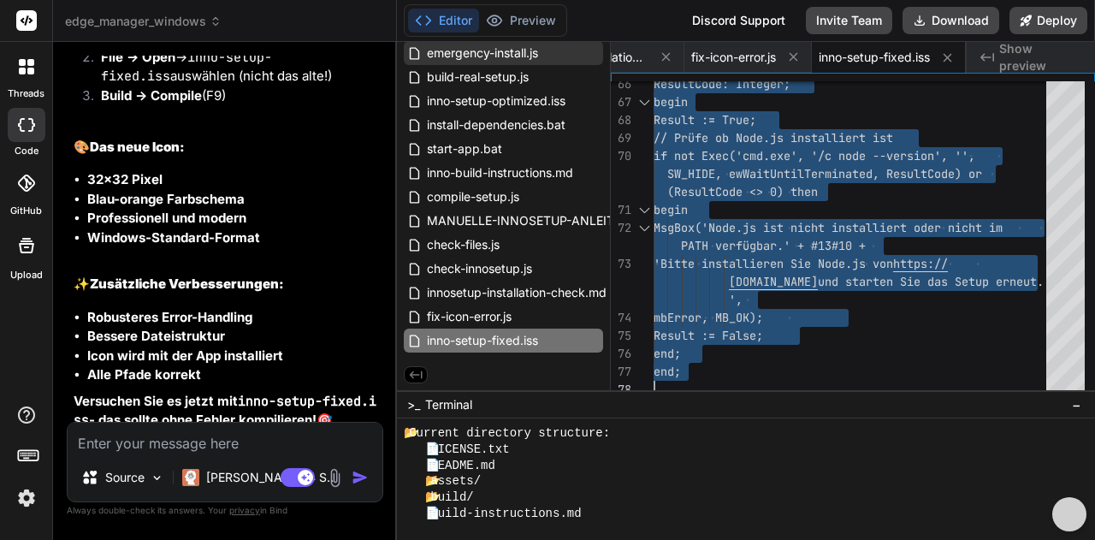
scroll to position [23107, 0]
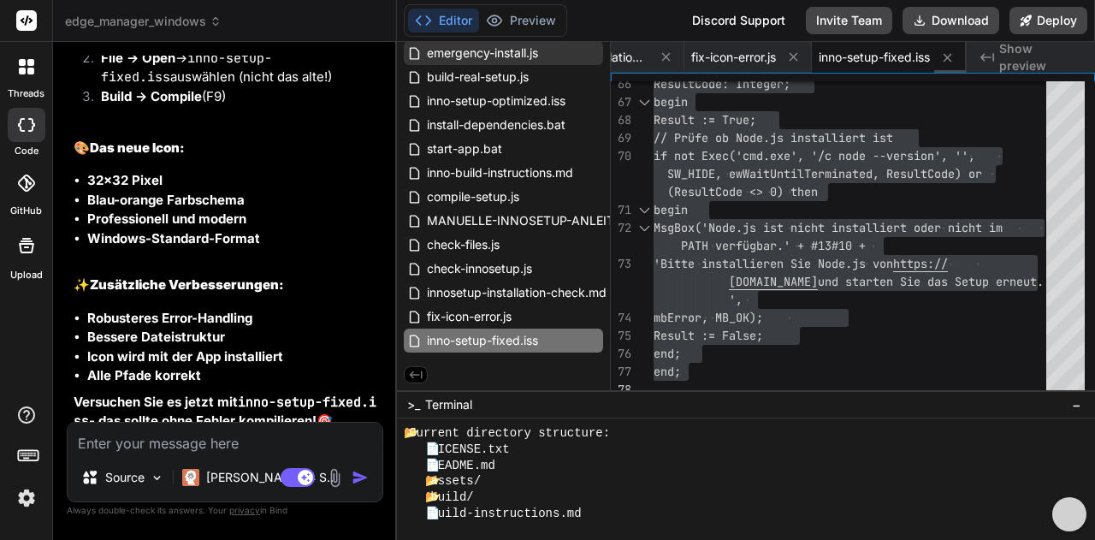
click at [872, 58] on span "inno-setup-fixed.iss" at bounding box center [873, 57] width 111 height 17
click at [1018, 54] on span "Show preview" at bounding box center [1040, 57] width 82 height 34
click at [884, 69] on div "inno-setup-fixed.iss" at bounding box center [888, 57] width 154 height 31
click at [725, 66] on div "fix-icon-error.js" at bounding box center [747, 57] width 127 height 31
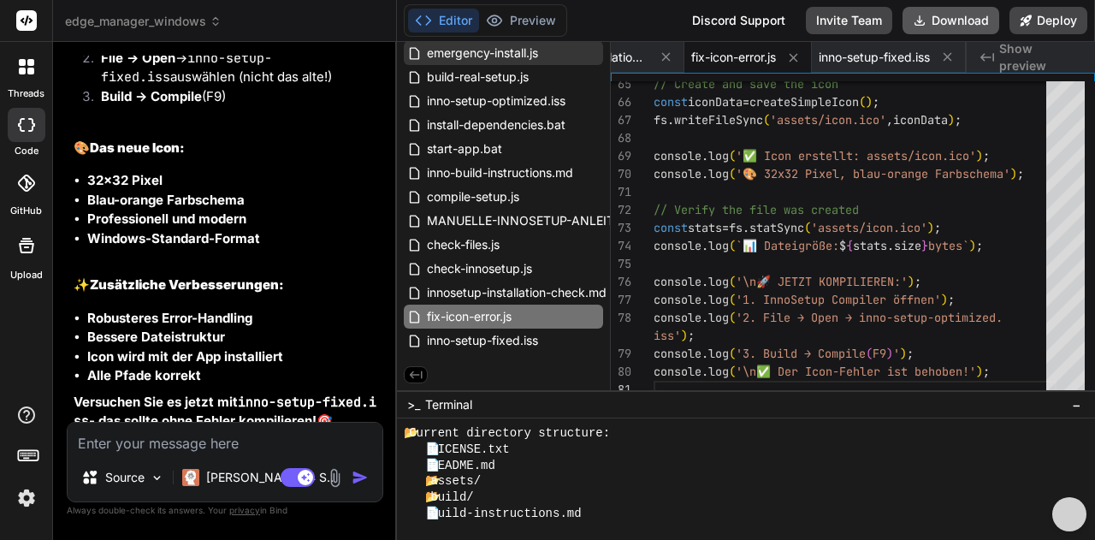
click at [943, 24] on button "Download" at bounding box center [950, 20] width 97 height 27
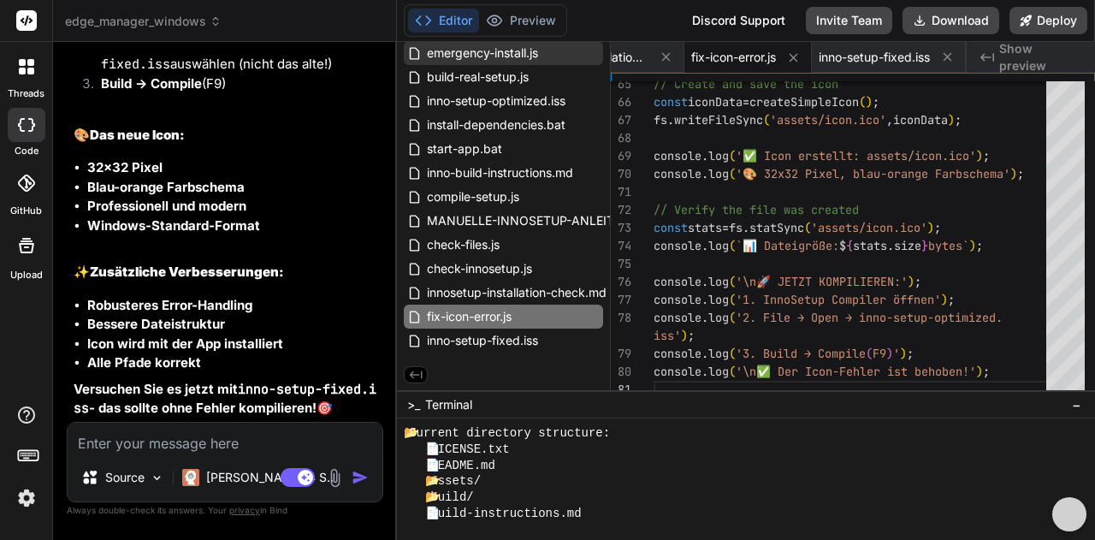
scroll to position [23535, 0]
click at [150, 447] on textarea at bounding box center [225, 437] width 315 height 31
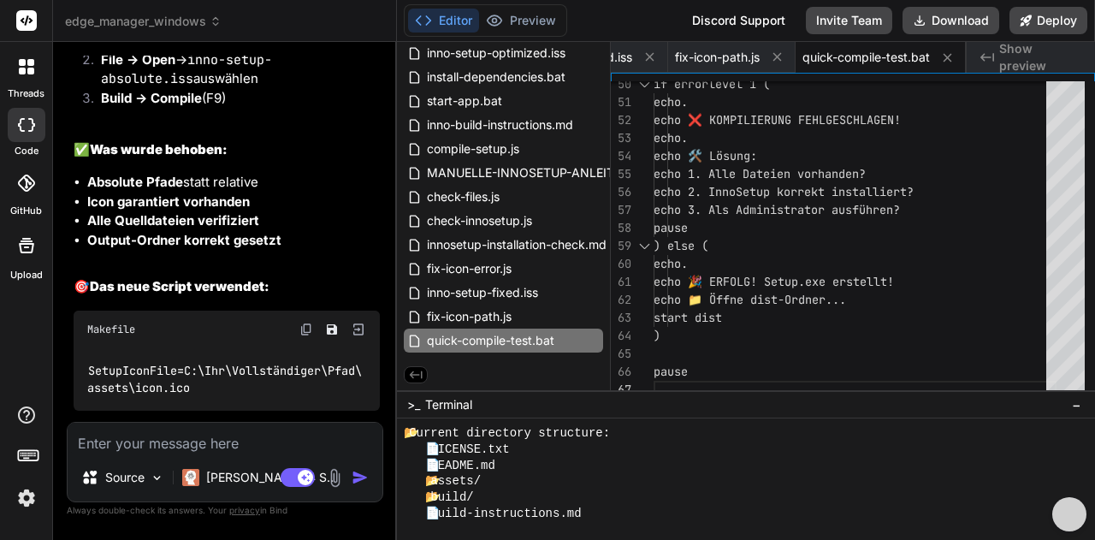
scroll to position [24486, 0]
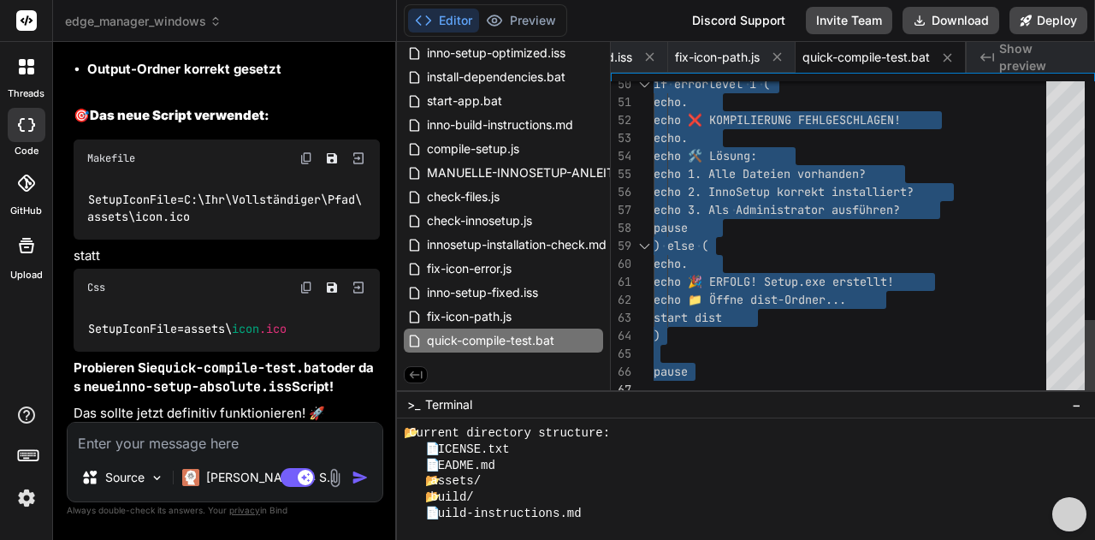
drag, startPoint x: 655, startPoint y: 90, endPoint x: 743, endPoint y: 436, distance: 357.3
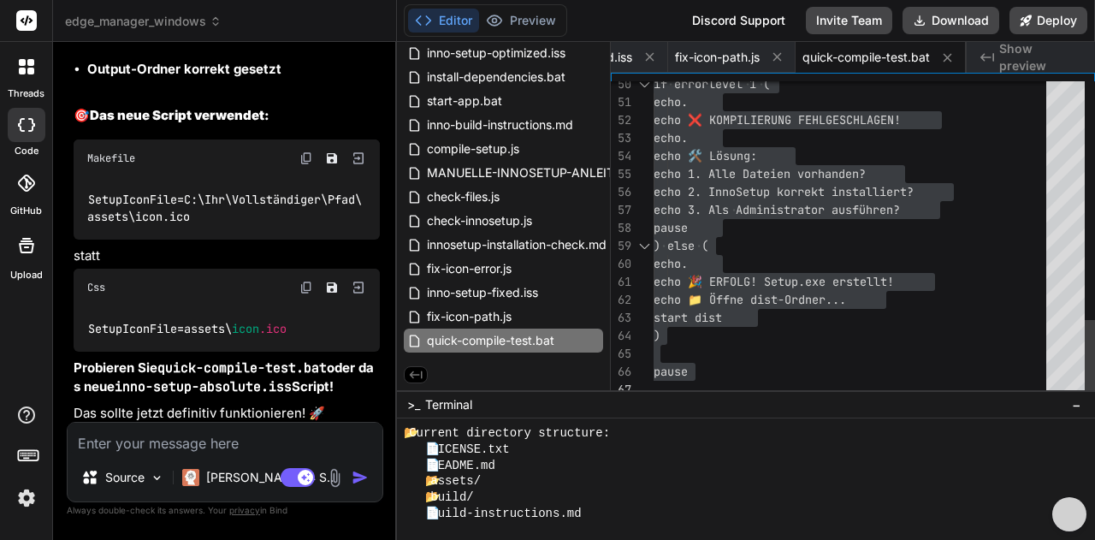
scroll to position [1, 0]
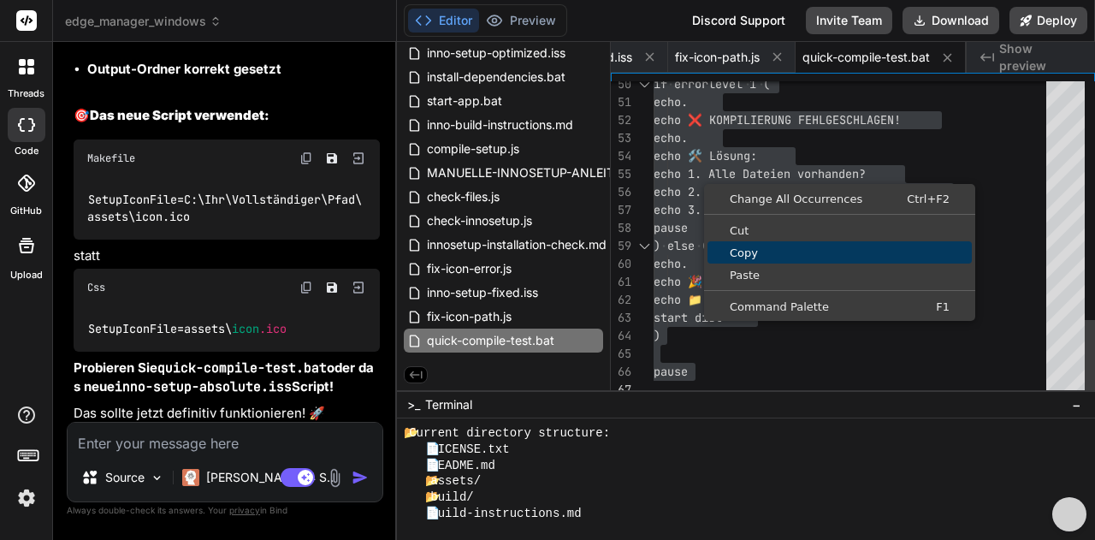
click at [752, 251] on span "Copy" at bounding box center [839, 252] width 264 height 11
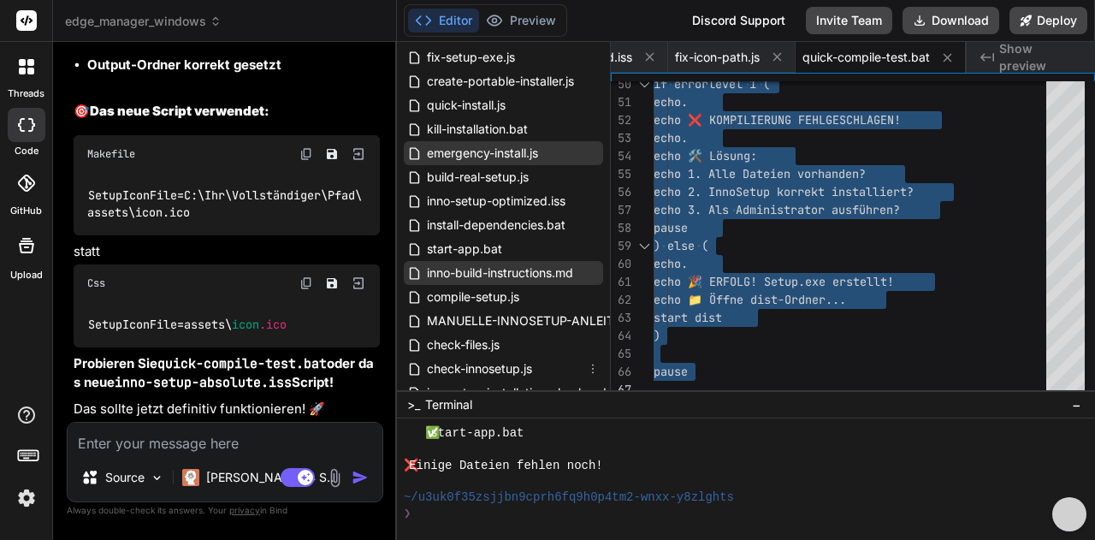
scroll to position [920, 0]
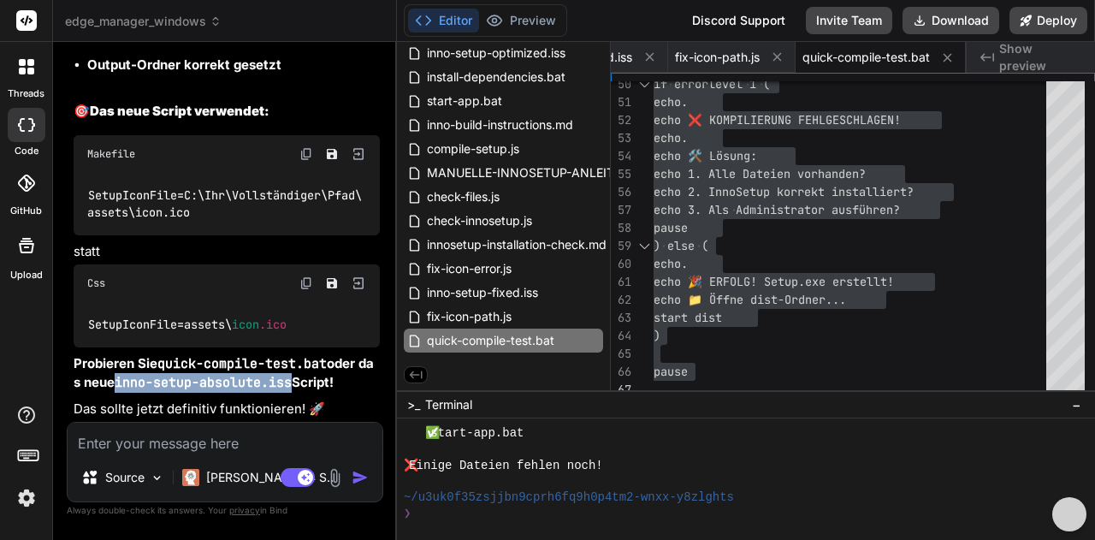
drag, startPoint x: 127, startPoint y: 385, endPoint x: 298, endPoint y: 387, distance: 171.9
click at [292, 387] on code "inno-setup-absolute.iss" at bounding box center [203, 382] width 177 height 17
copy code "inno-setup-absolute.iss"
paste textarea "inno-setup-absolute.iss"
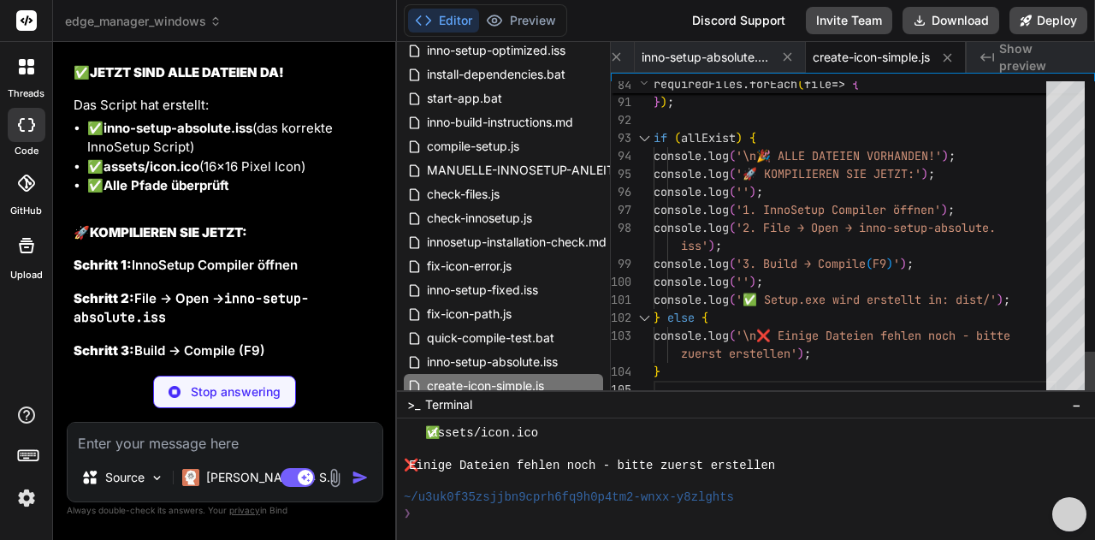
scroll to position [2, 0]
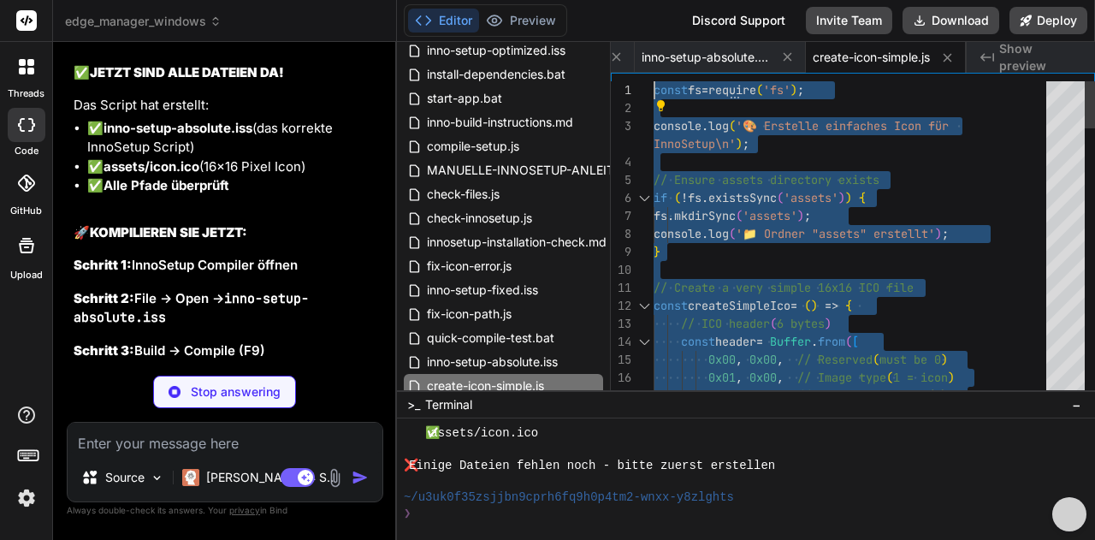
drag, startPoint x: 829, startPoint y: 355, endPoint x: 653, endPoint y: 87, distance: 320.4
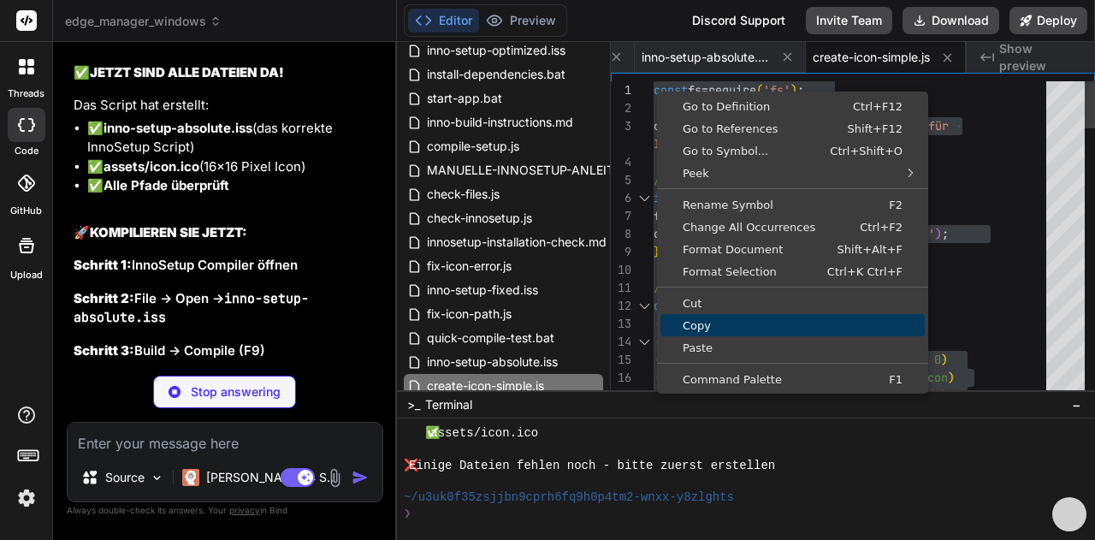
click at [718, 322] on span "Copy" at bounding box center [792, 325] width 264 height 11
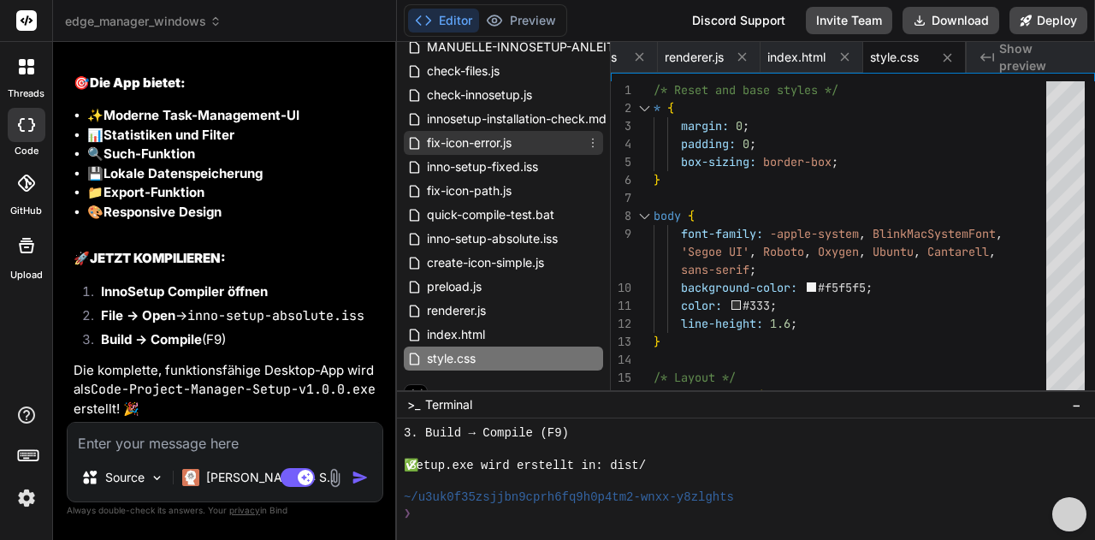
scroll to position [1064, 0]
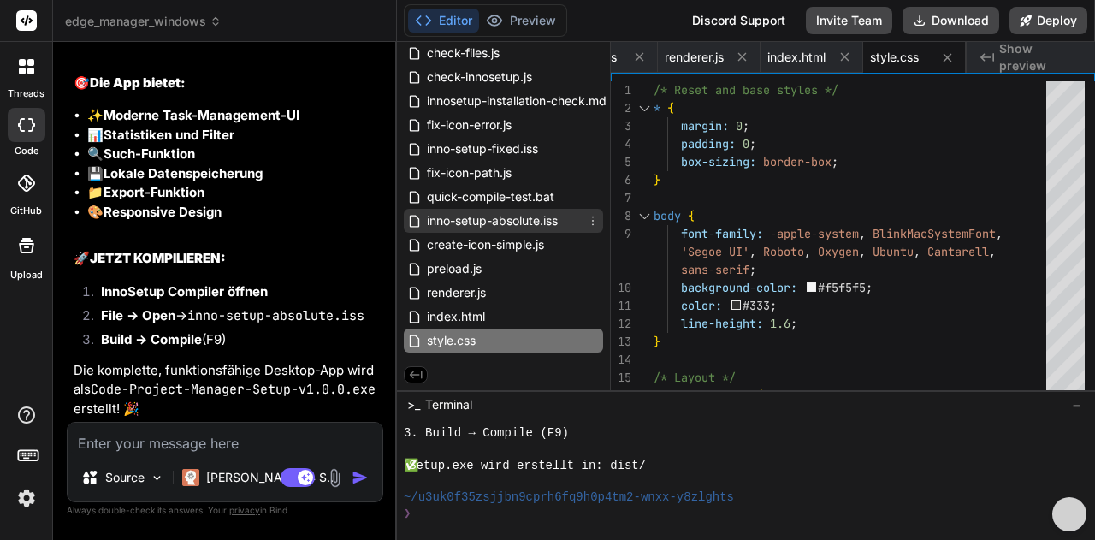
click at [520, 220] on span "inno-setup-absolute.iss" at bounding box center [492, 220] width 134 height 21
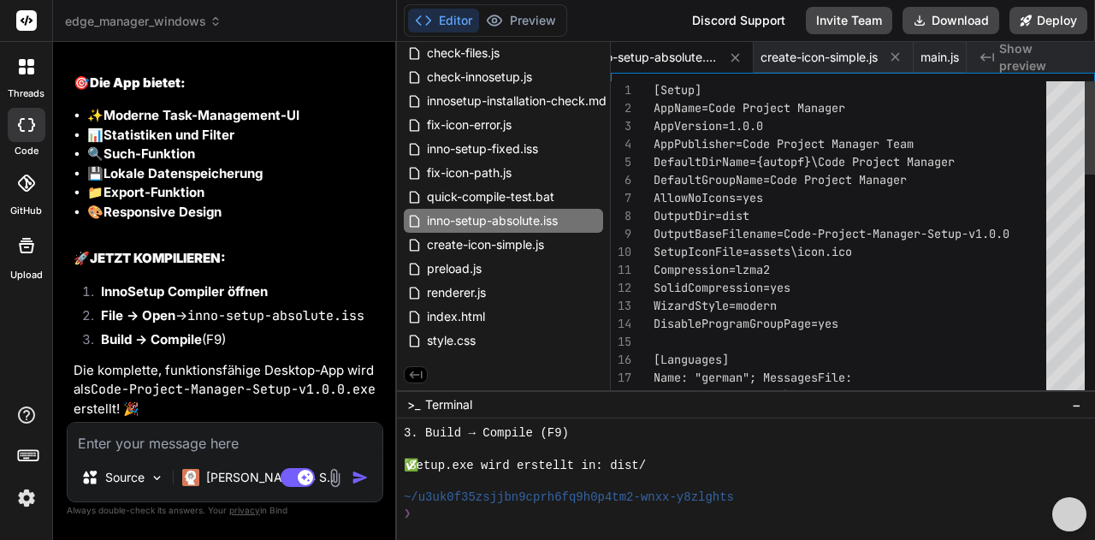
drag, startPoint x: 652, startPoint y: 105, endPoint x: 645, endPoint y: 138, distance: 33.4
click at [652, 173] on div "11 10 9 8 7 6 5 4 3 2 1 12 13 14 15 16 17 Compression=lzma2 SetupIconFile=asset…" at bounding box center [853, 239] width 484 height 317
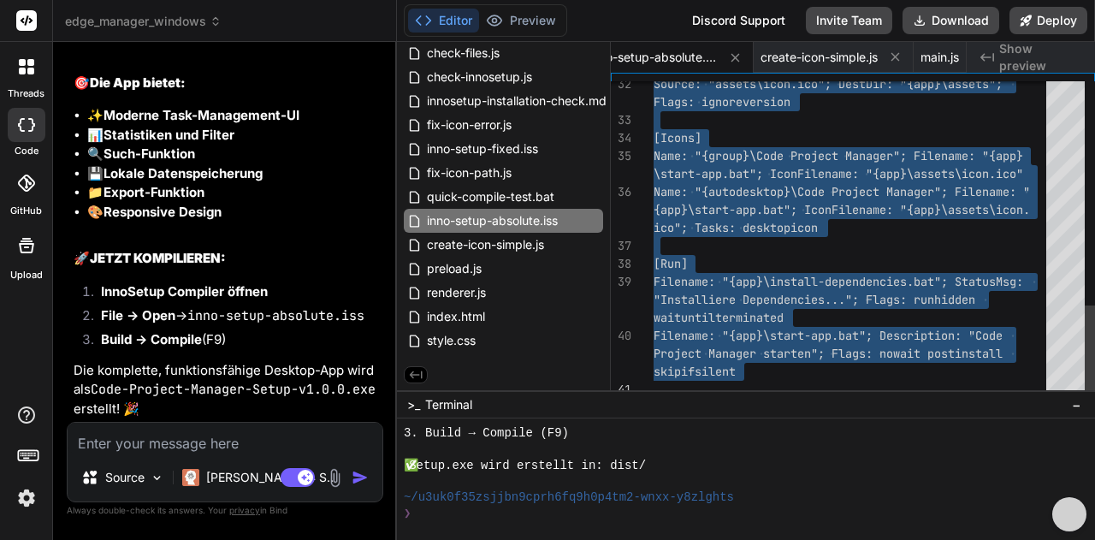
drag, startPoint x: 654, startPoint y: 111, endPoint x: 758, endPoint y: 405, distance: 311.8
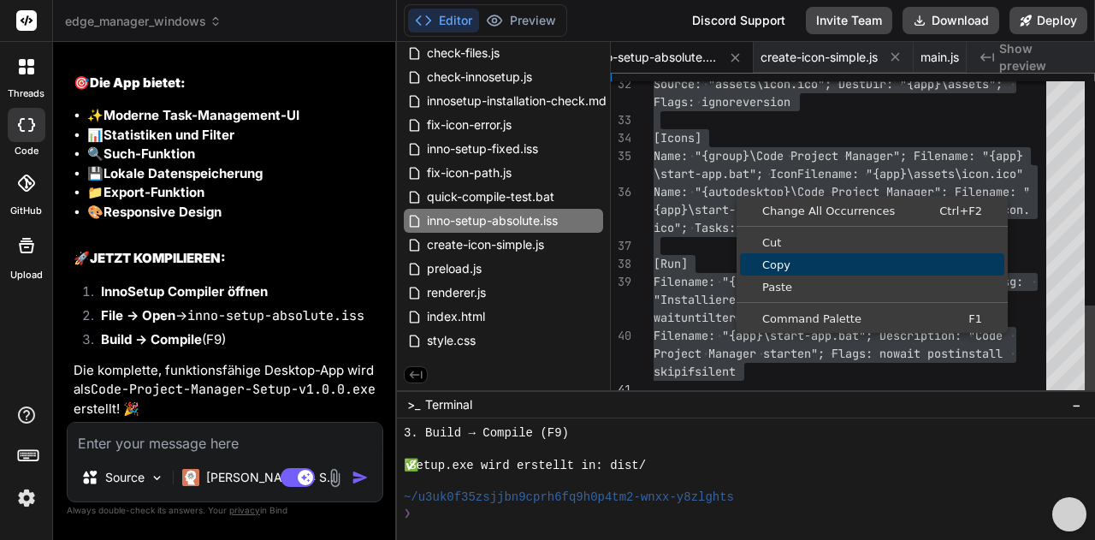
click at [766, 263] on span "Copy" at bounding box center [872, 264] width 264 height 11
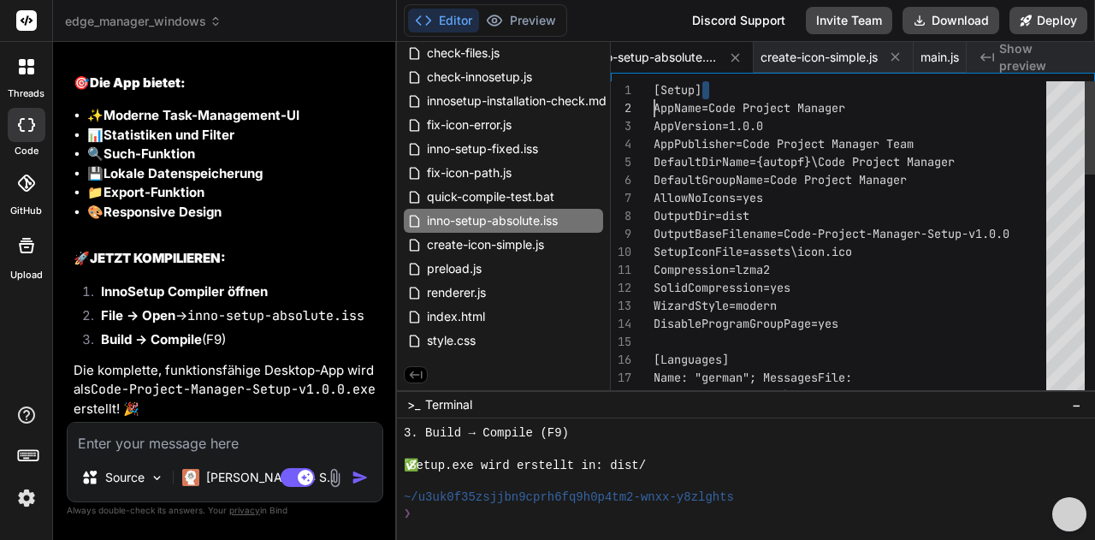
drag, startPoint x: 721, startPoint y: 86, endPoint x: 663, endPoint y: 85, distance: 58.2
drag, startPoint x: 701, startPoint y: 87, endPoint x: 670, endPoint y: 91, distance: 31.9
drag, startPoint x: 653, startPoint y: 90, endPoint x: 686, endPoint y: 109, distance: 38.0
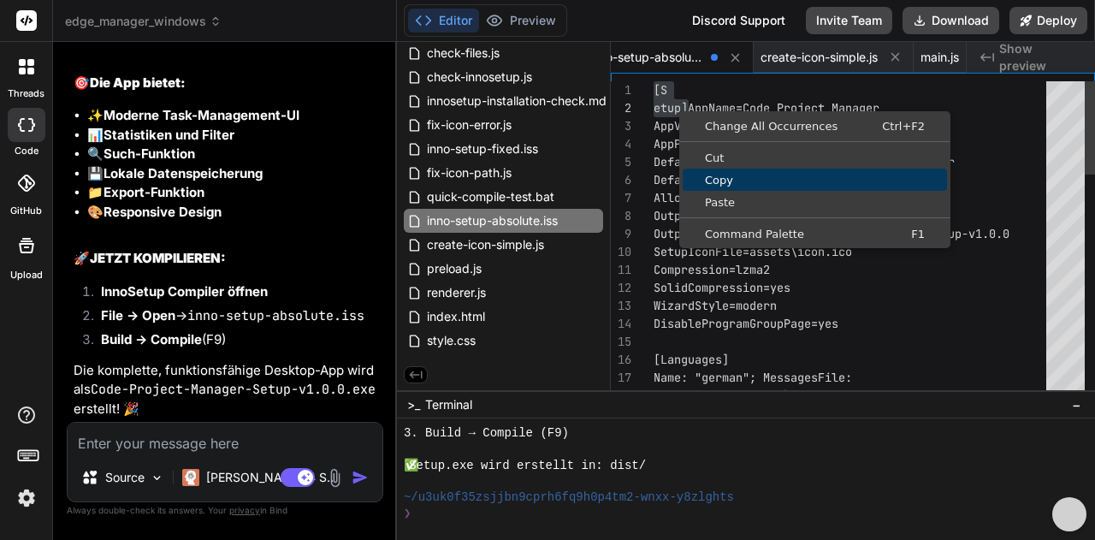
click at [710, 179] on span "Copy" at bounding box center [814, 179] width 264 height 11
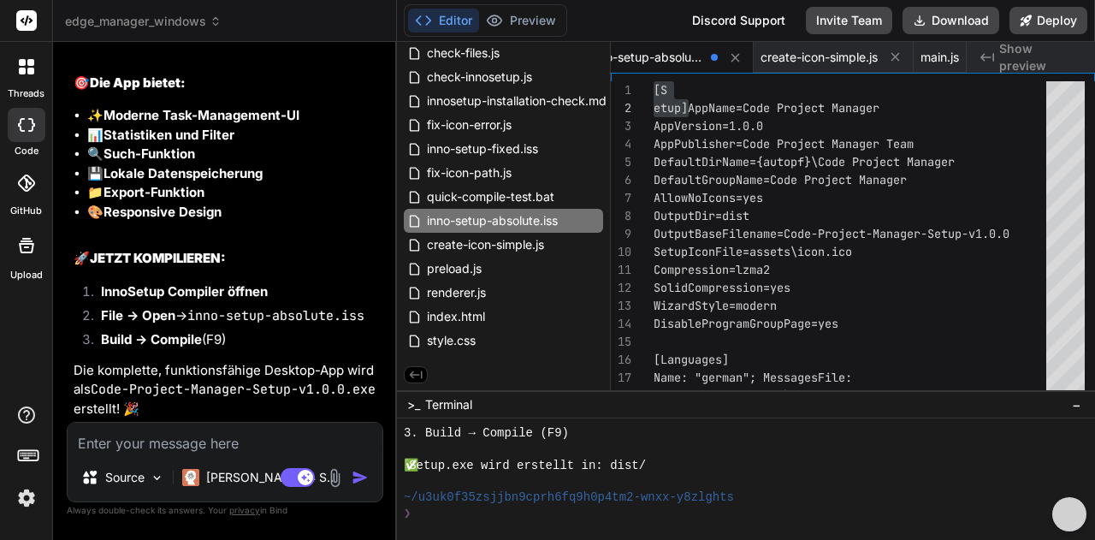
click at [233, 442] on textarea at bounding box center [225, 437] width 315 height 31
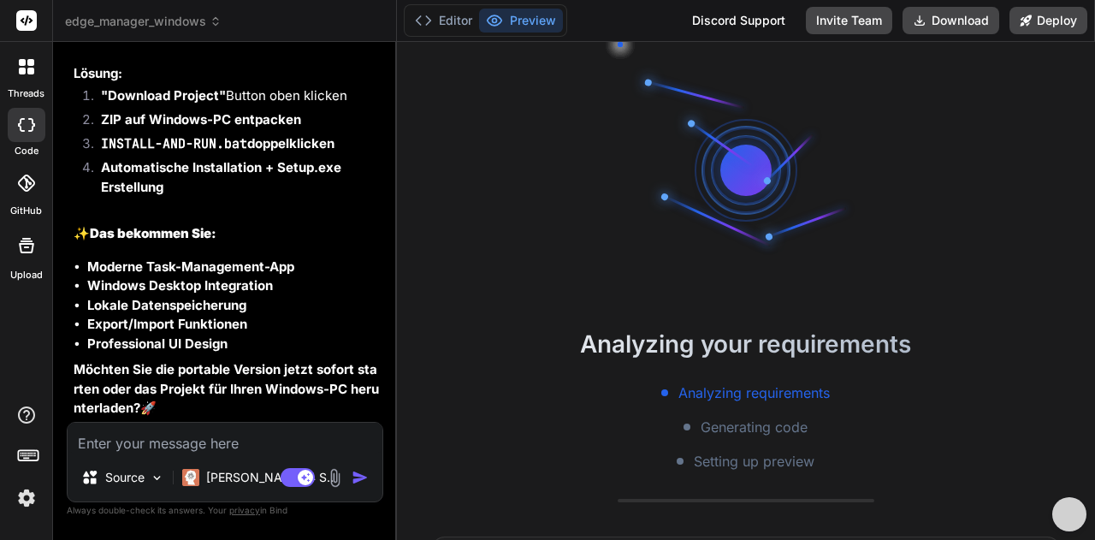
scroll to position [28695, 0]
click at [138, 444] on textarea at bounding box center [225, 437] width 315 height 31
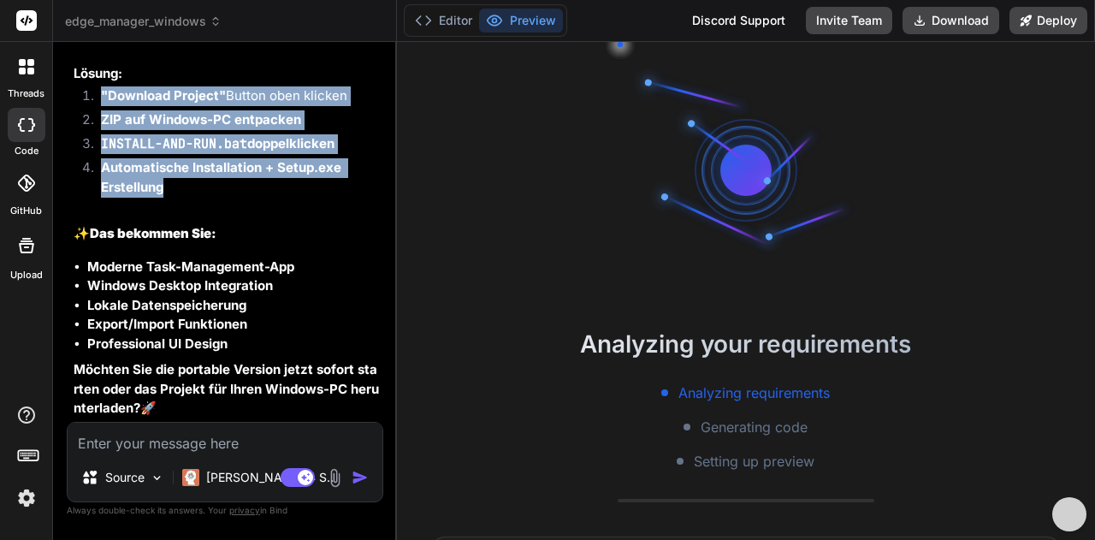
drag, startPoint x: 84, startPoint y: 95, endPoint x: 224, endPoint y: 182, distance: 165.1
click at [224, 182] on ol ""Download Project" Button oben klicken ZIP auf Windows-PC entpacken INSTALL-AND…" at bounding box center [227, 141] width 306 height 110
copy ol ""Download Project" Button oben klicken ZIP auf Windows-PC entpacken INSTALL-AND…"
click at [156, 445] on textarea at bounding box center [225, 437] width 315 height 31
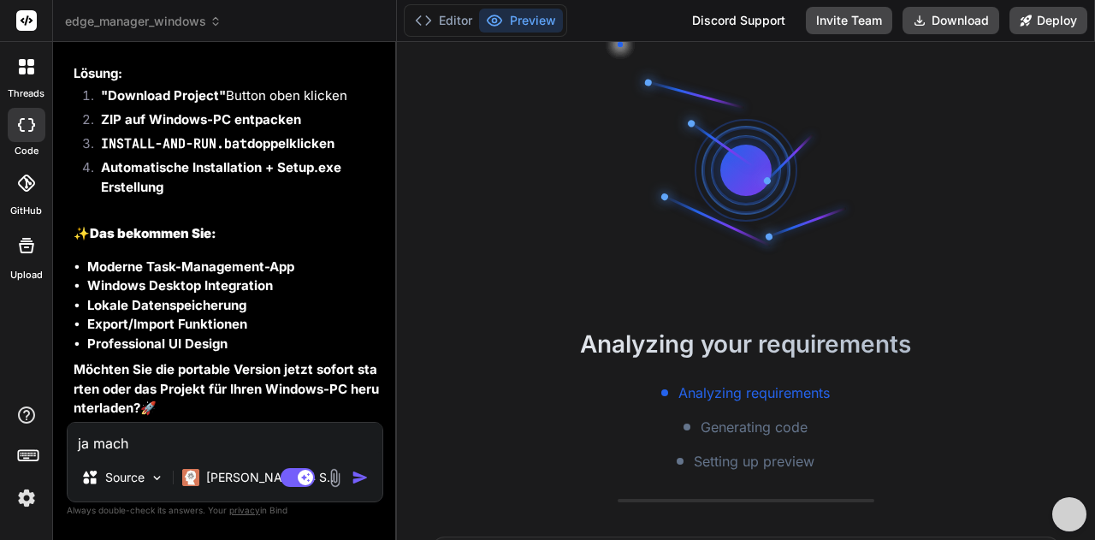
paste textarea ""Download Project" Button oben klicken ZIP auf Windows-PC entpacken INSTALL-AND…"
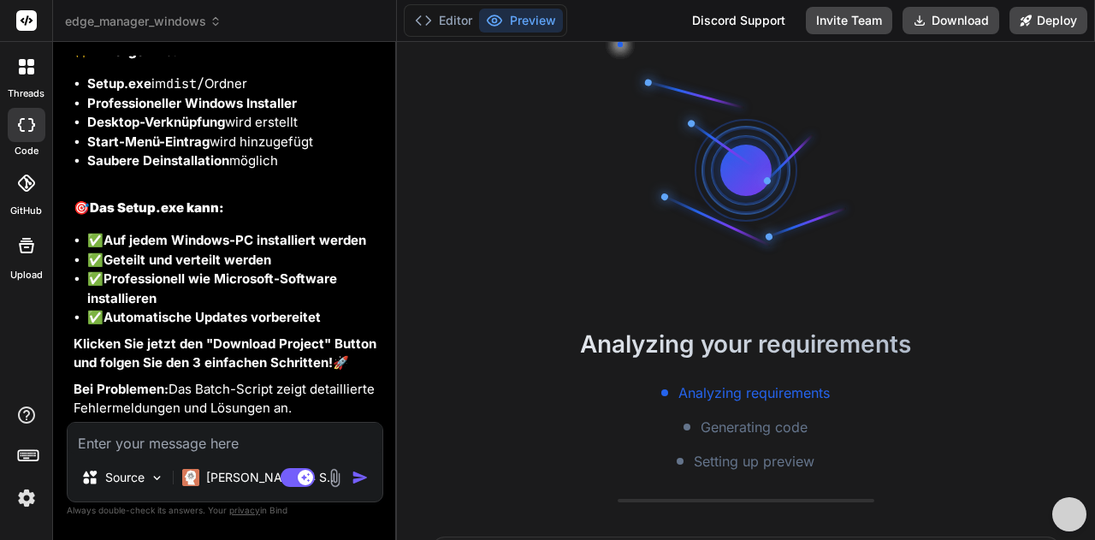
scroll to position [30126, 0]
click at [958, 28] on button "Download" at bounding box center [950, 20] width 97 height 27
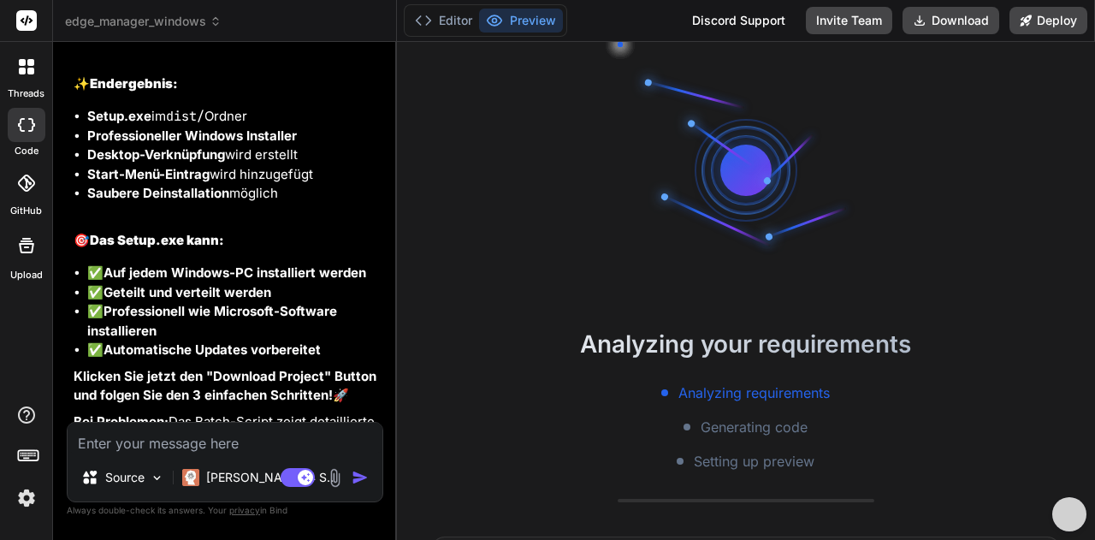
scroll to position [29699, 0]
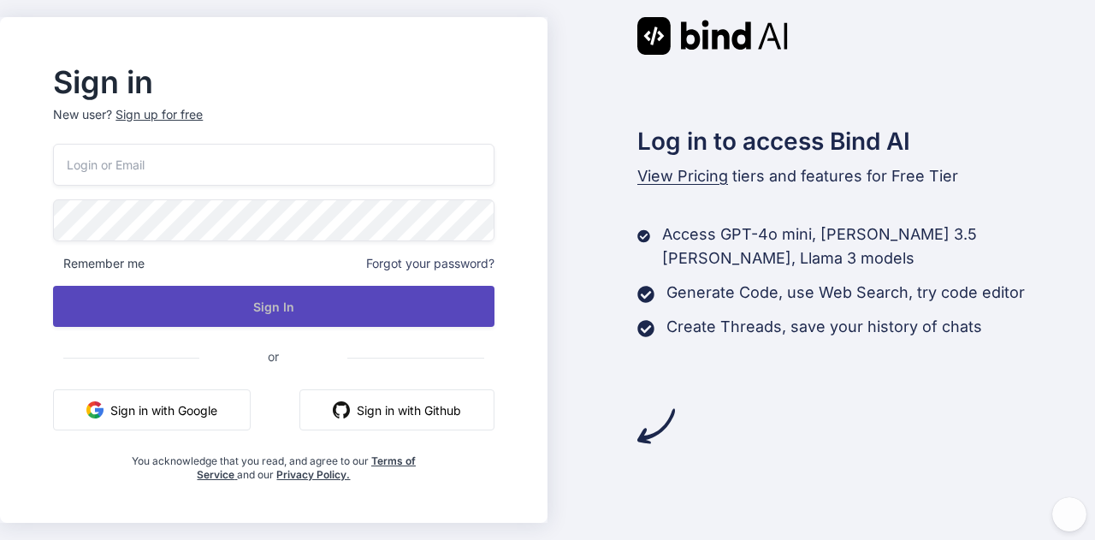
type input "h.brehmann@weativ.de"
click at [162, 302] on button "Sign In" at bounding box center [273, 306] width 440 height 41
click at [304, 311] on button "Sign In" at bounding box center [273, 306] width 440 height 41
type input "[EMAIL_ADDRESS][DOMAIN_NAME]"
click at [174, 322] on button "Sign In" at bounding box center [273, 306] width 440 height 41
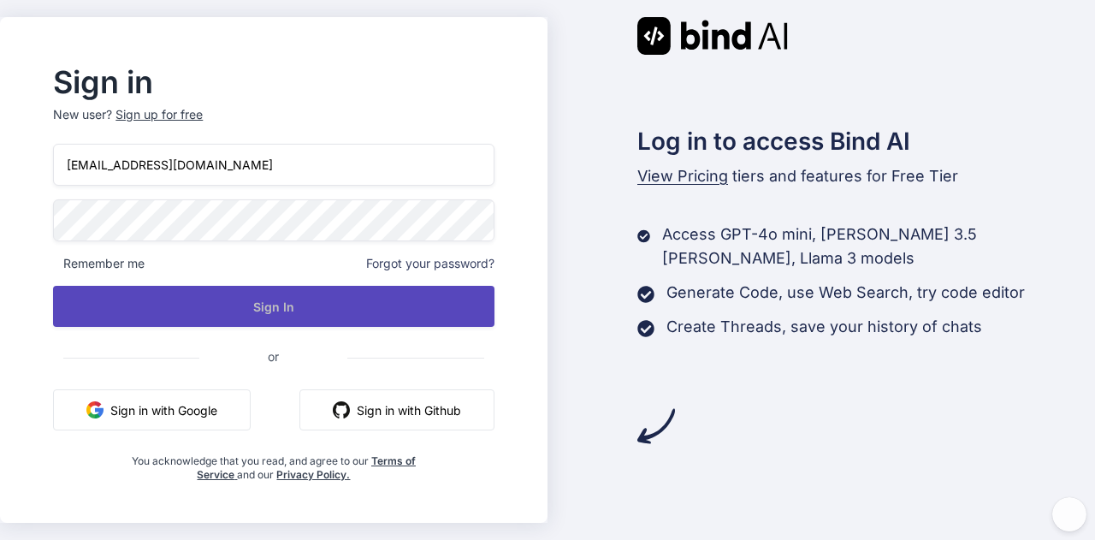
click at [198, 311] on button "Sign In" at bounding box center [273, 306] width 440 height 41
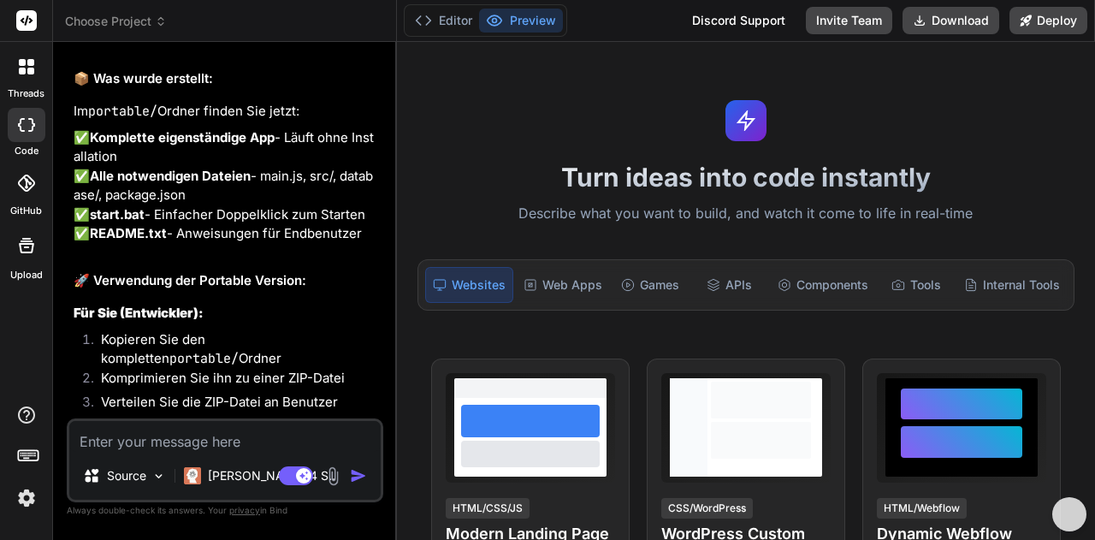
scroll to position [3602, 0]
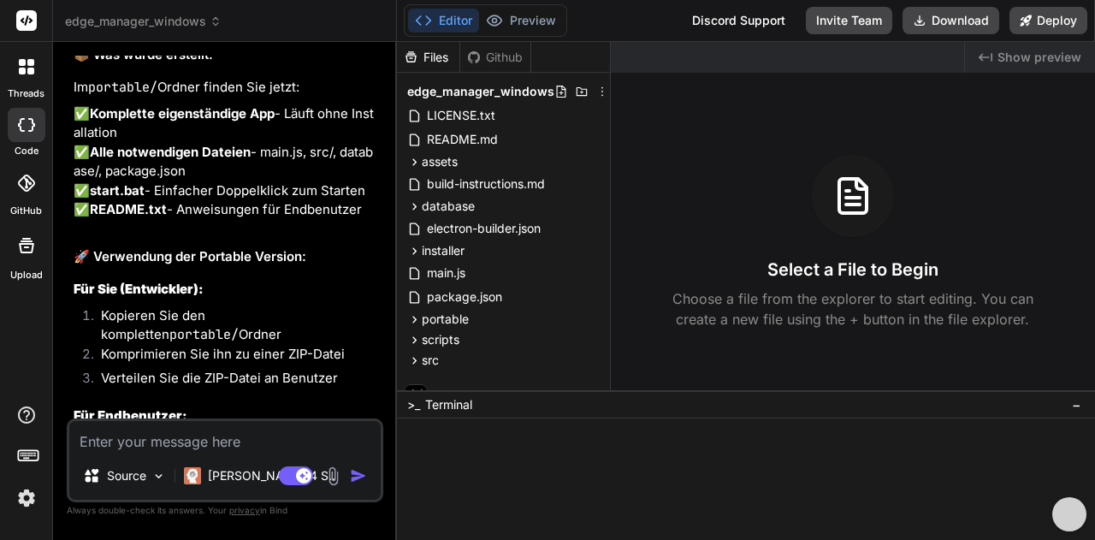
type textarea "x"
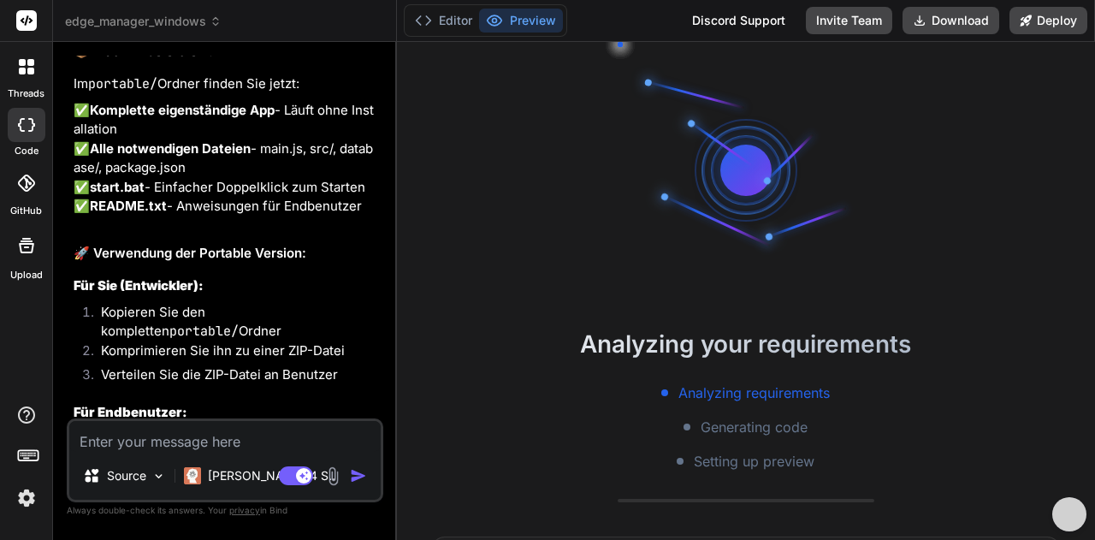
scroll to position [3858, 0]
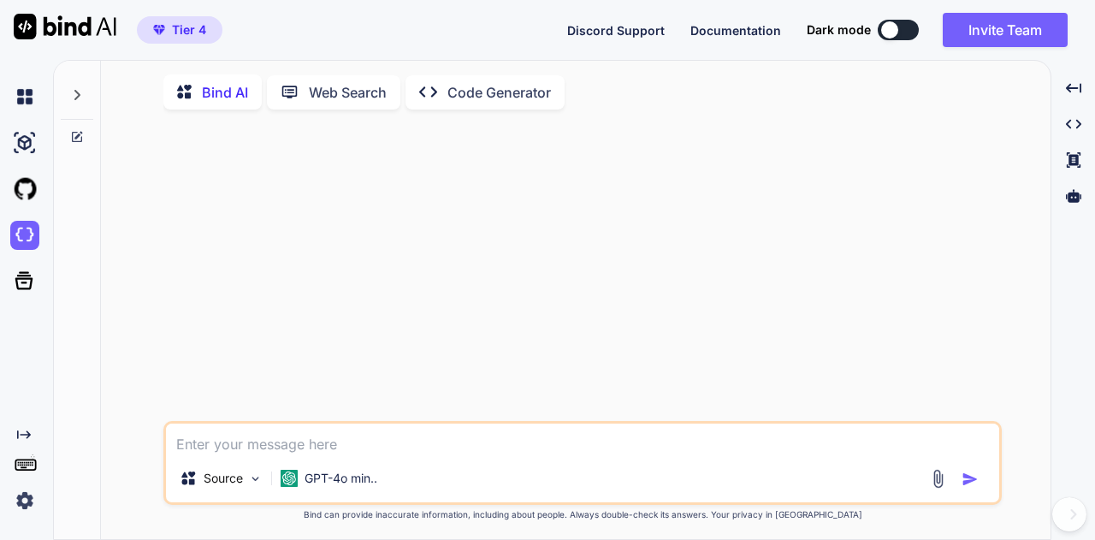
click at [325, 110] on div "Bind AI Web Search Created with Pixso. Code Generator" at bounding box center [582, 92] width 838 height 49
click at [325, 102] on p "Web Search" at bounding box center [348, 92] width 78 height 21
click at [333, 91] on p "Web Search" at bounding box center [348, 90] width 78 height 21
click at [235, 440] on textarea at bounding box center [582, 436] width 833 height 31
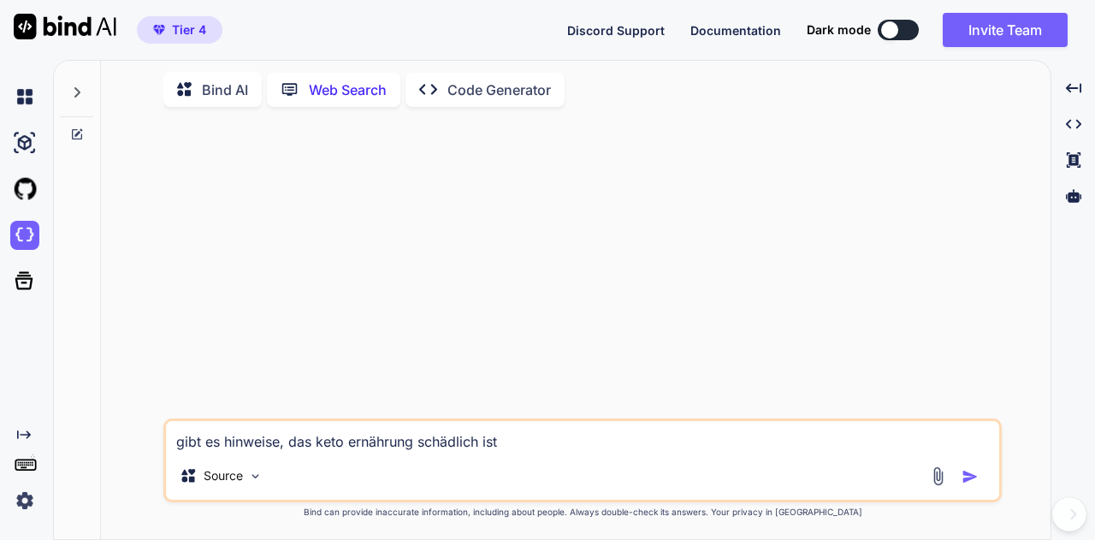
type textarea "gibt es hinweise, das keto ernährung schädlich ist?"
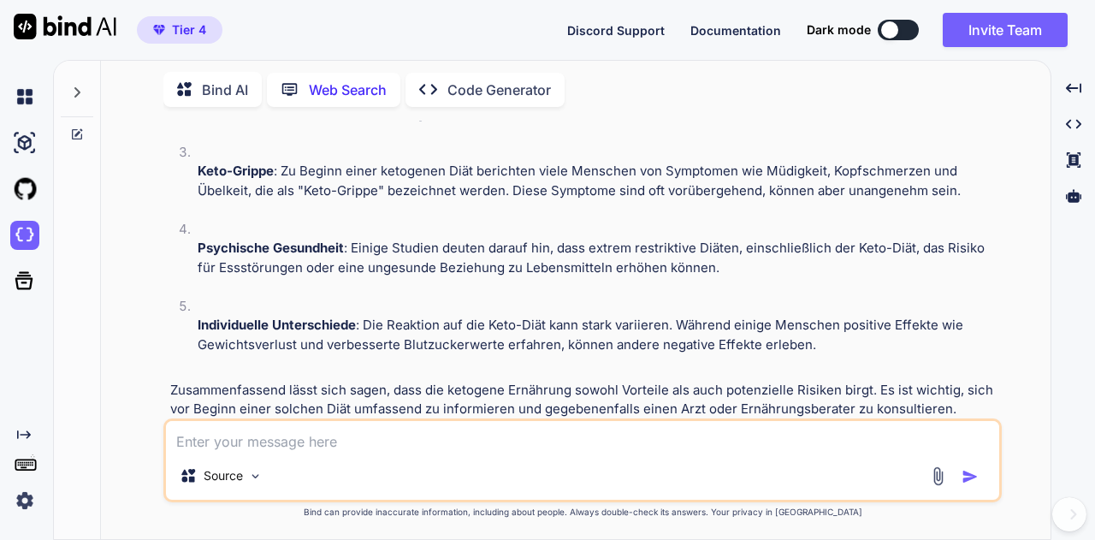
scroll to position [422, 0]
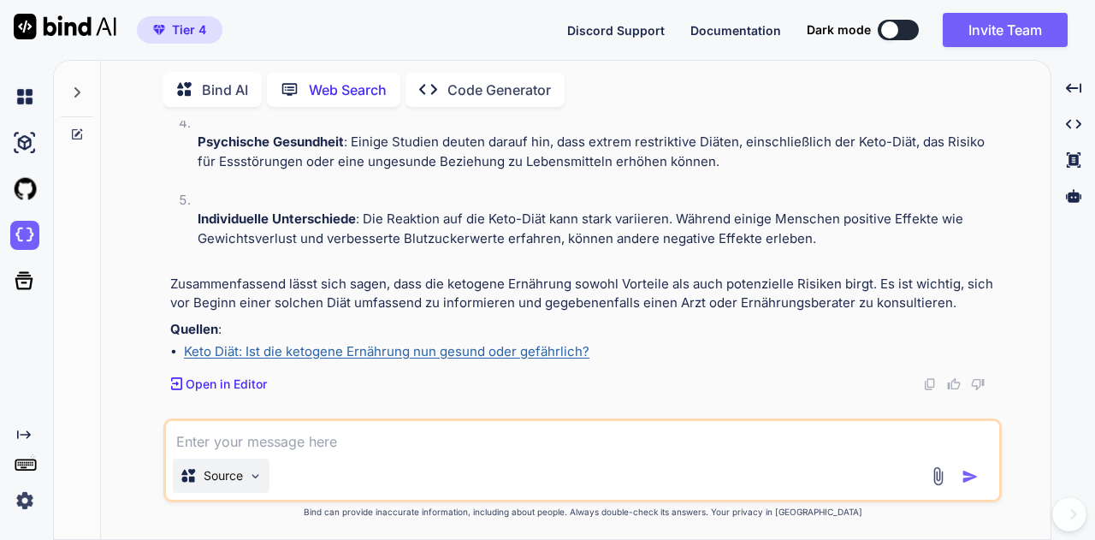
click at [233, 479] on p "Source" at bounding box center [223, 475] width 39 height 17
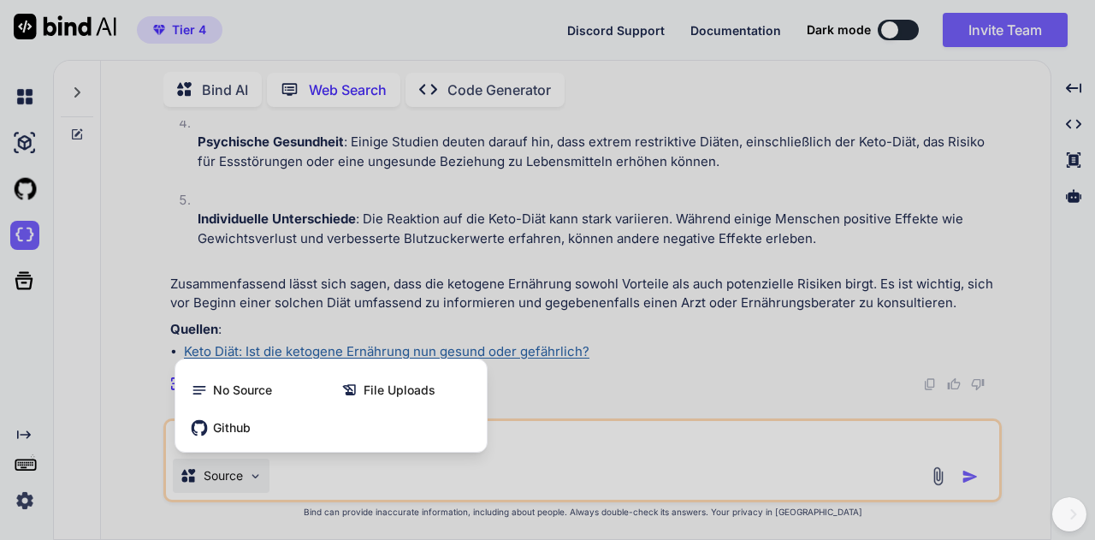
click at [744, 423] on div at bounding box center [547, 270] width 1095 height 540
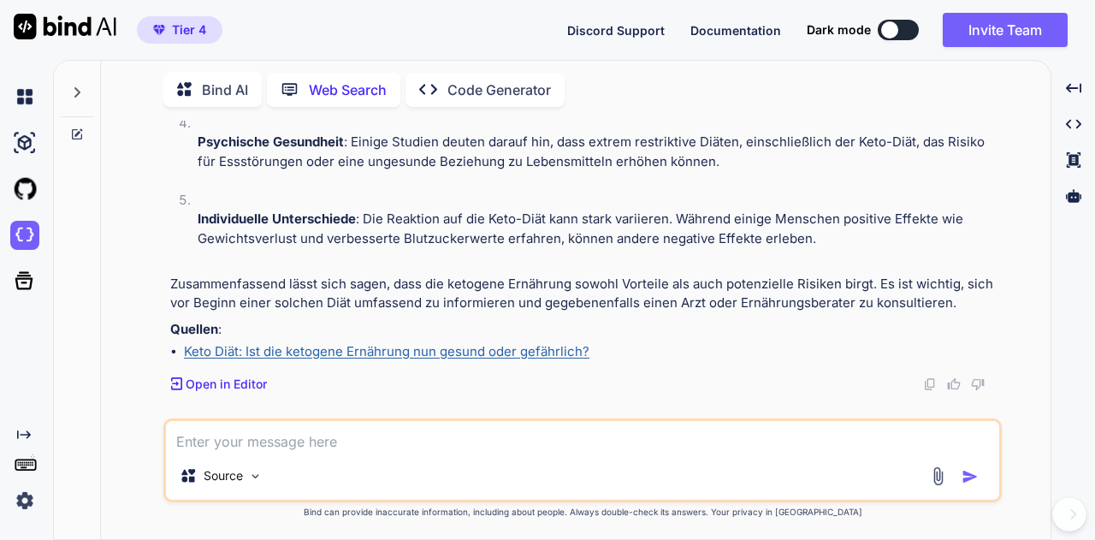
click at [215, 92] on p "Bind AI" at bounding box center [225, 90] width 46 height 21
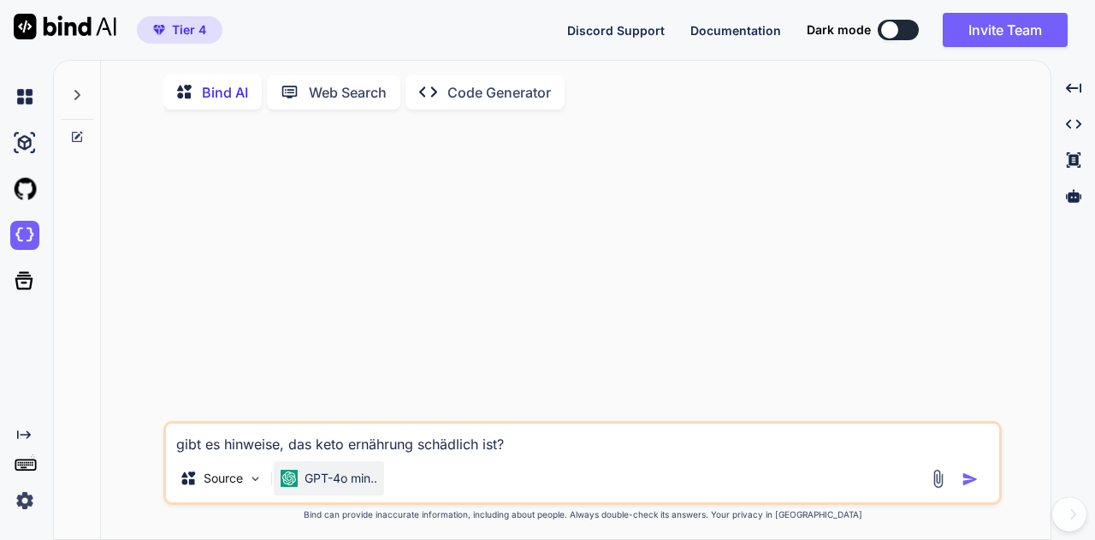
click at [320, 487] on p "GPT-4o min.." at bounding box center [340, 477] width 73 height 17
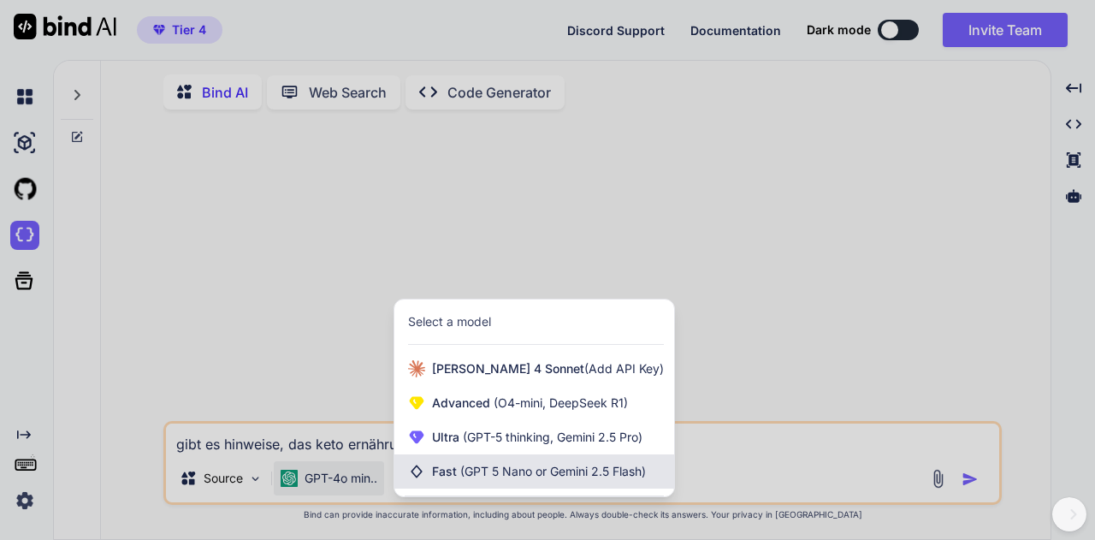
click at [535, 484] on div "Fast (GPT 5 Nano or Gemini 2.5 Flash)" at bounding box center [534, 471] width 280 height 34
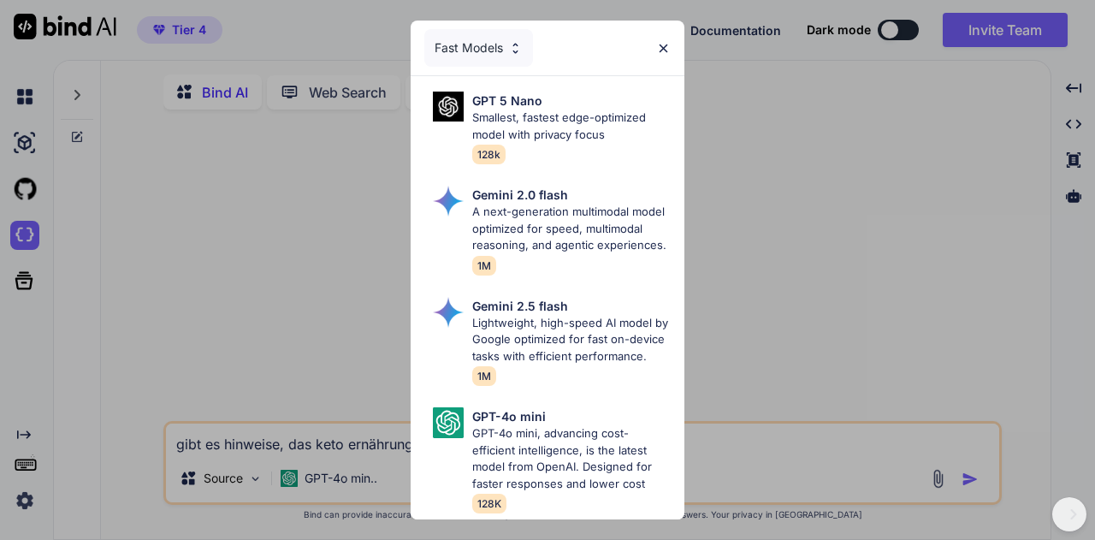
click at [660, 41] on img at bounding box center [663, 48] width 15 height 15
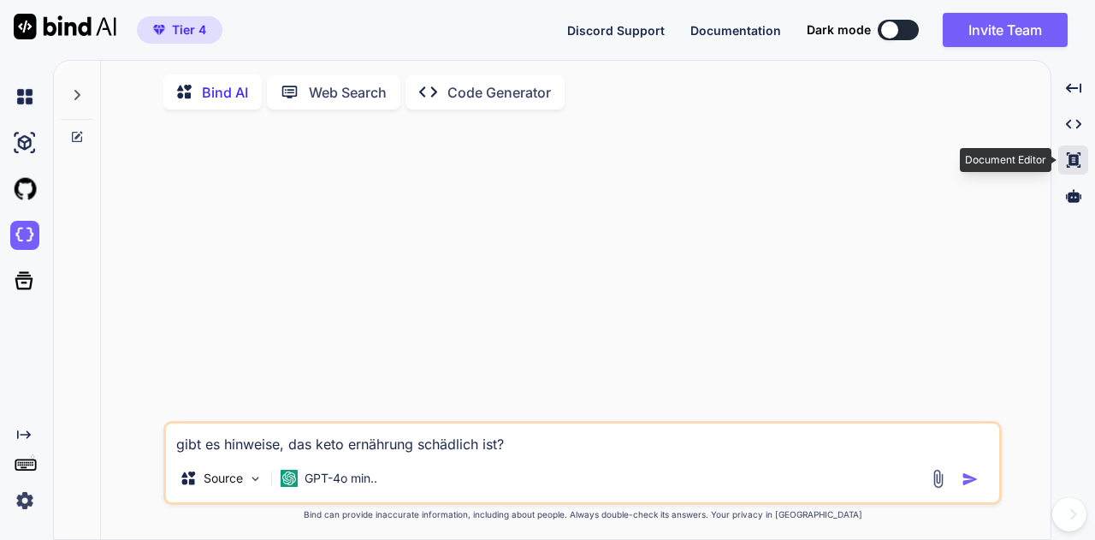
click at [1071, 158] on icon at bounding box center [1072, 159] width 14 height 15
